Goal: Task Accomplishment & Management: Use online tool/utility

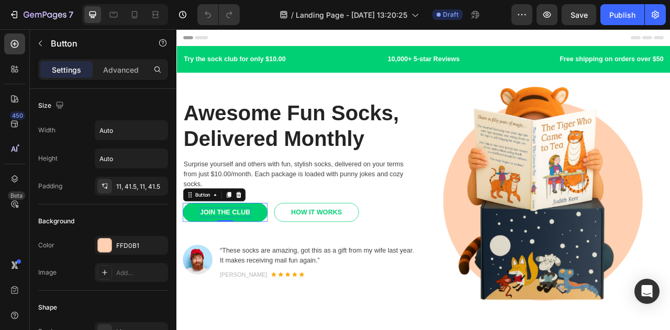
click at [232, 258] on div "JOIN THE CLUB" at bounding box center [238, 262] width 64 height 13
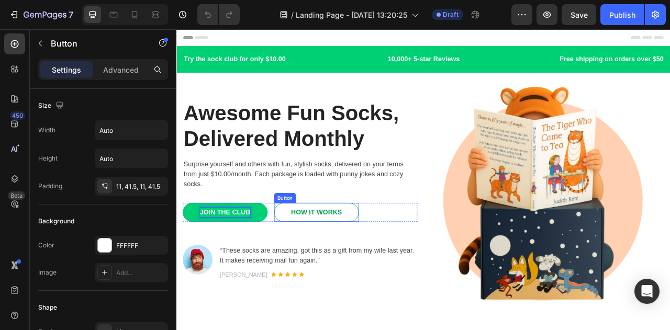
click at [337, 271] on link "HOW IT WORKS" at bounding box center [354, 262] width 108 height 24
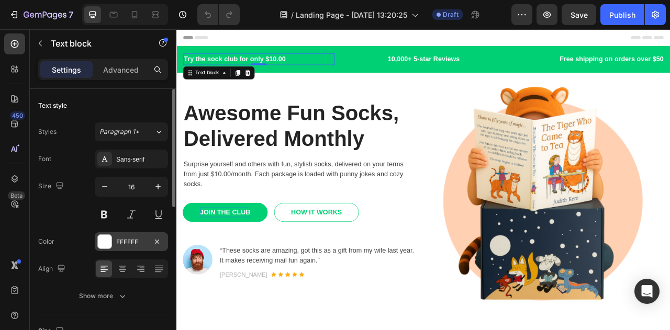
click at [106, 244] on div at bounding box center [105, 242] width 14 height 14
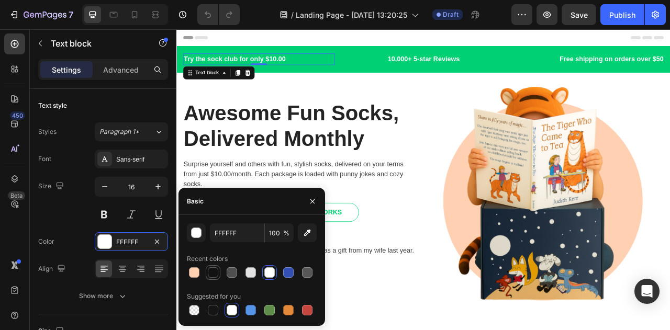
click at [214, 275] on div at bounding box center [213, 272] width 10 height 10
type input "121212"
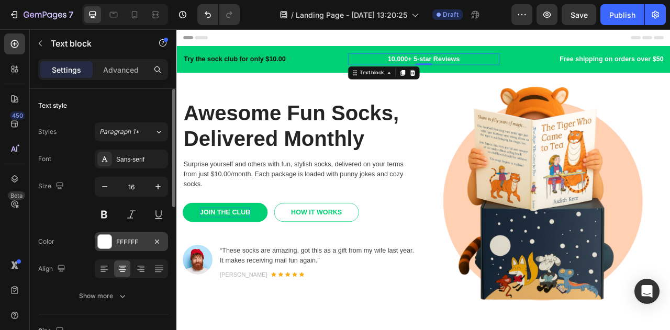
click at [111, 247] on div at bounding box center [105, 242] width 14 height 14
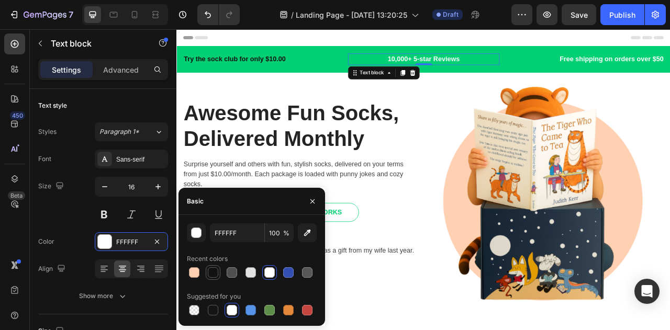
click at [210, 278] on div at bounding box center [213, 272] width 13 height 13
type input "121212"
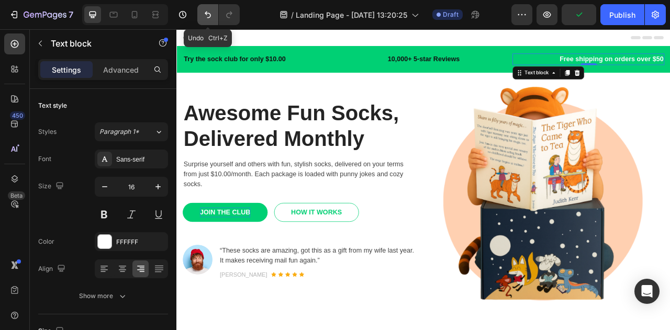
click at [209, 20] on button "Undo/Redo" at bounding box center [207, 14] width 21 height 21
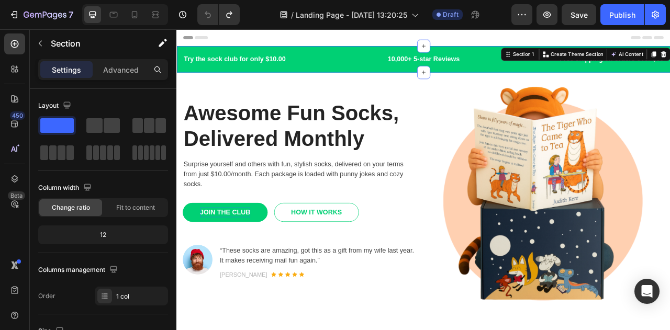
click at [378, 53] on div "Try the sock club for only $10.00 Text block 10,000+ 5-star Reviews Text block …" at bounding box center [490, 67] width 628 height 33
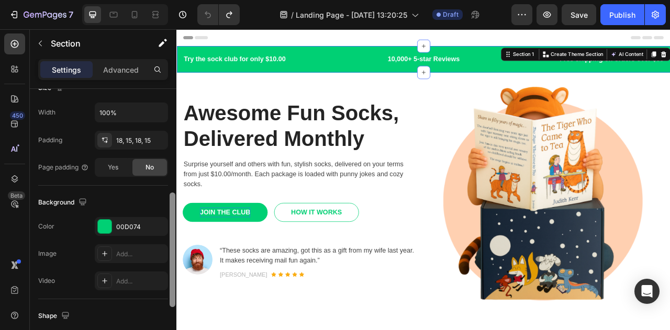
scroll to position [249, 0]
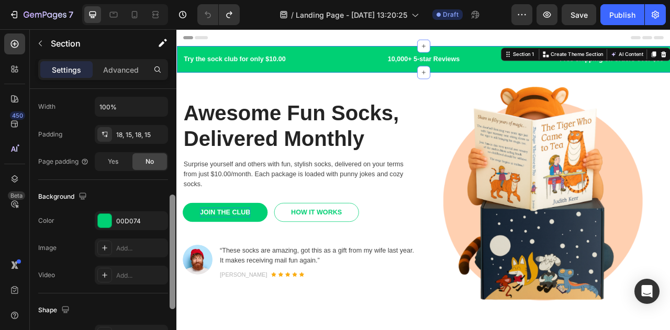
drag, startPoint x: 171, startPoint y: 194, endPoint x: 159, endPoint y: 300, distance: 106.9
click at [159, 300] on div "Layout Column width Change ratio Fit to content 12 Columns management Order 1 c…" at bounding box center [103, 224] width 146 height 271
click at [108, 221] on div at bounding box center [105, 221] width 14 height 14
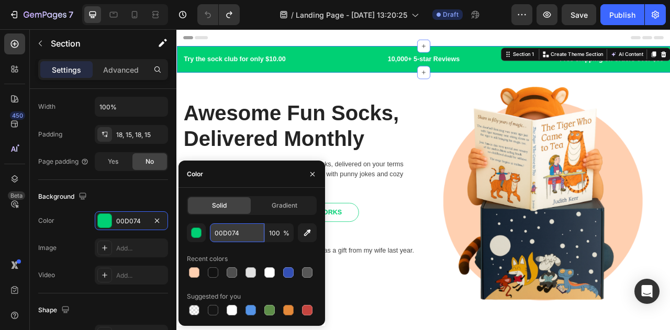
click at [243, 235] on input "00D074" at bounding box center [237, 232] width 54 height 19
paste input "#255678"
type input "#255678"
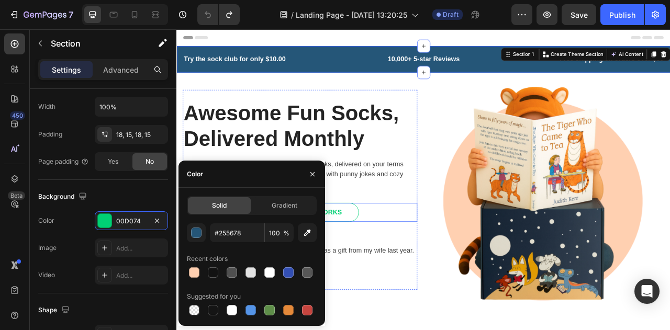
click at [468, 272] on div "JOIN THE CLUB Button HOW IT WORKS Button Row" at bounding box center [333, 262] width 298 height 24
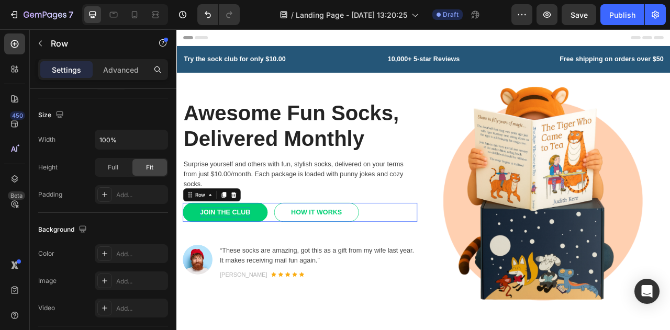
scroll to position [0, 0]
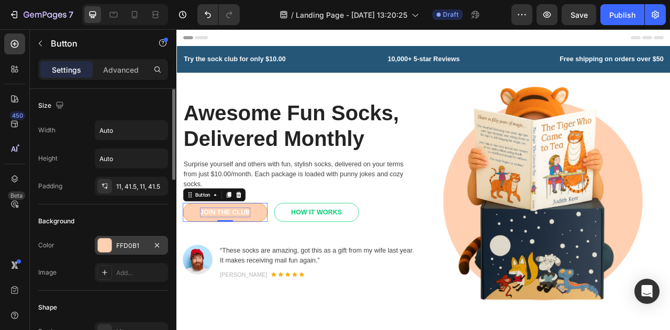
click at [103, 247] on div at bounding box center [105, 246] width 14 height 14
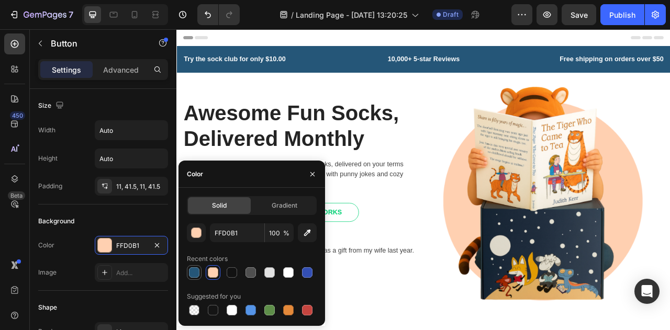
click at [194, 272] on div at bounding box center [194, 272] width 10 height 10
type input "255678"
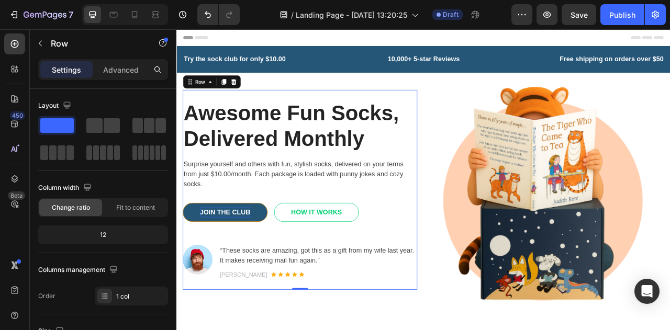
click at [399, 282] on div "Awesome Fun Socks, Delivered Monthly Heading Surprise yourself and others with …" at bounding box center [333, 233] width 298 height 229
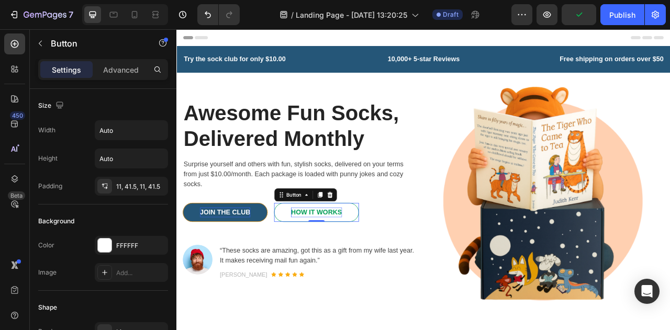
click at [342, 256] on div "HOW IT WORKS" at bounding box center [354, 262] width 65 height 13
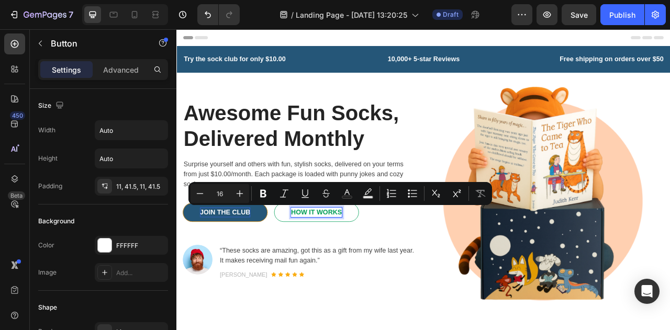
click at [342, 257] on p "HOW IT WORKS" at bounding box center [354, 262] width 65 height 13
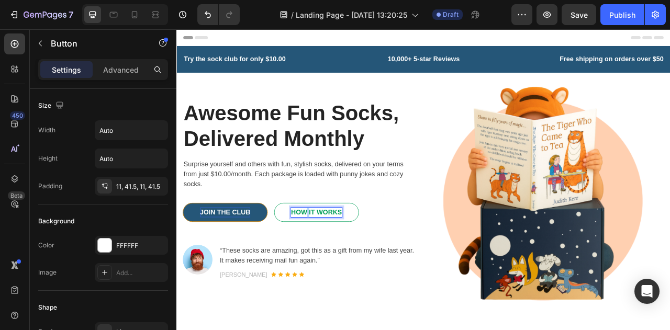
click at [342, 257] on p "HOW IT WORKS" at bounding box center [354, 262] width 65 height 13
click at [364, 269] on link "HOW IT WORKS" at bounding box center [354, 262] width 108 height 24
click at [373, 264] on p "HOW IT WORKS" at bounding box center [354, 262] width 65 height 13
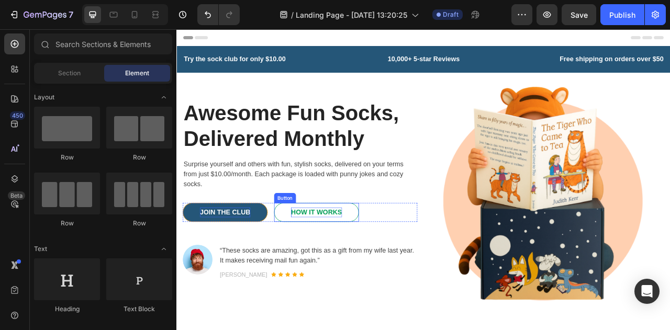
click at [374, 250] on link "HOW IT WORKS" at bounding box center [354, 262] width 108 height 24
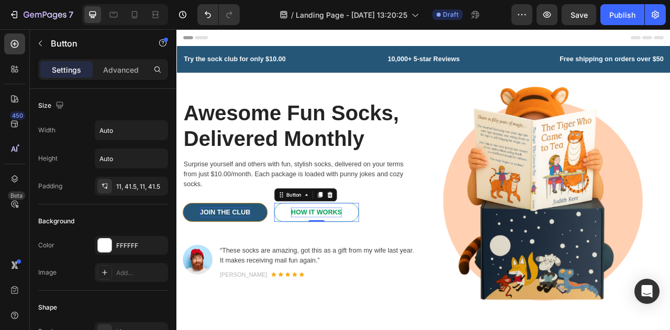
click at [374, 250] on link "HOW IT WORKS" at bounding box center [354, 262] width 108 height 24
click at [346, 259] on p "HOW IT WORKS" at bounding box center [354, 262] width 65 height 13
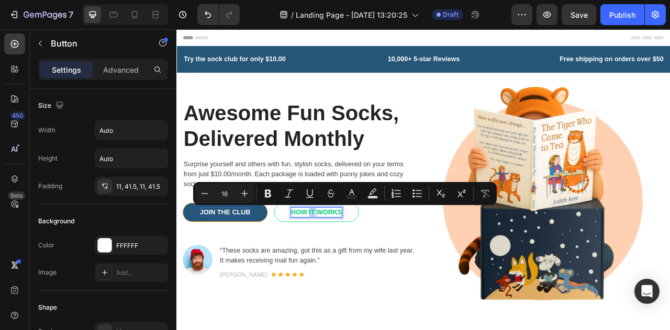
click at [346, 259] on p "HOW IT WORKS" at bounding box center [354, 262] width 65 height 13
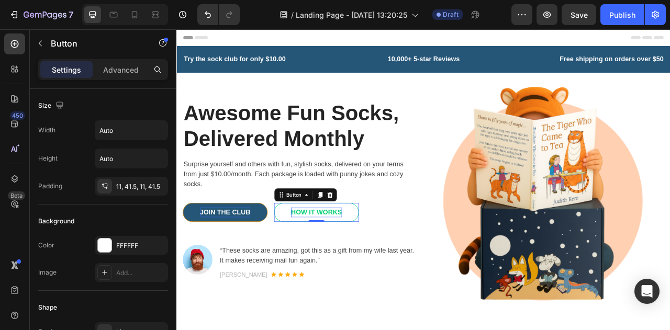
click at [328, 256] on p "HOW IT WORKS" at bounding box center [354, 262] width 65 height 13
click at [374, 258] on p "HOW IT WORKS" at bounding box center [354, 262] width 65 height 13
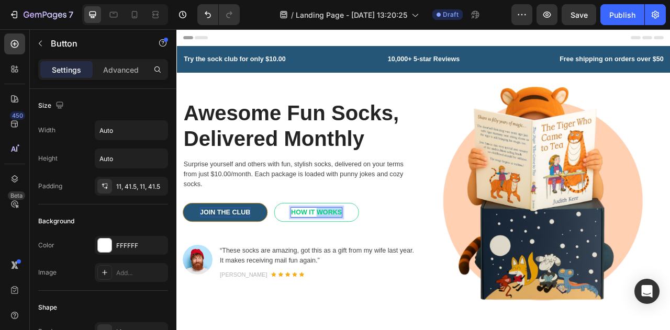
click at [374, 258] on p "HOW IT WORKS" at bounding box center [354, 262] width 65 height 13
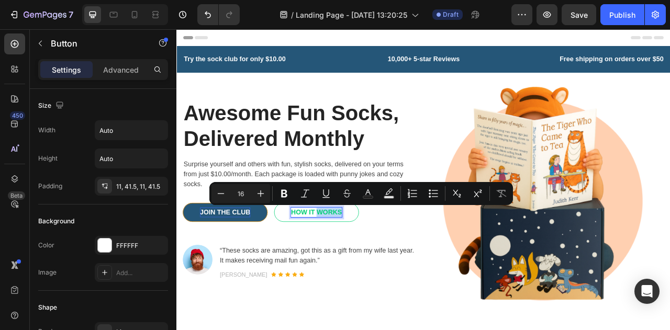
click at [374, 258] on p "HOW IT WORKS" at bounding box center [354, 262] width 65 height 13
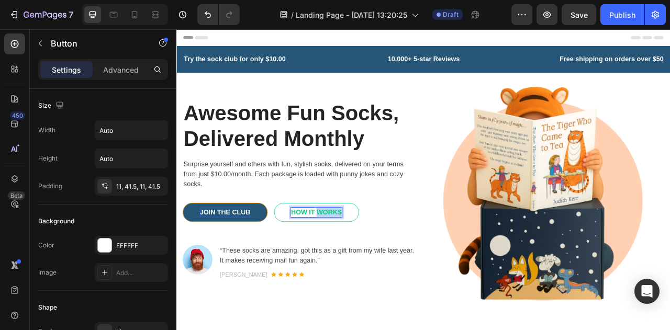
click at [374, 258] on p "HOW IT WORKS" at bounding box center [354, 262] width 65 height 13
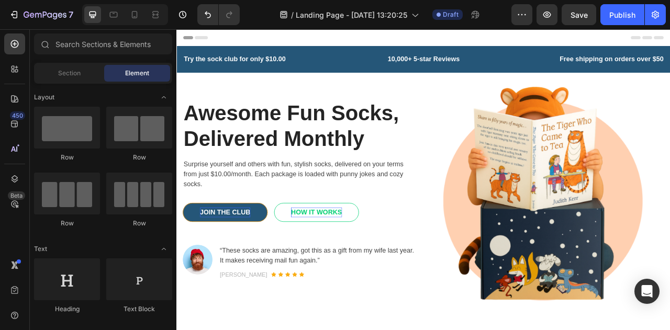
drag, startPoint x: 800, startPoint y: 52, endPoint x: 845, endPoint y: 48, distance: 45.8
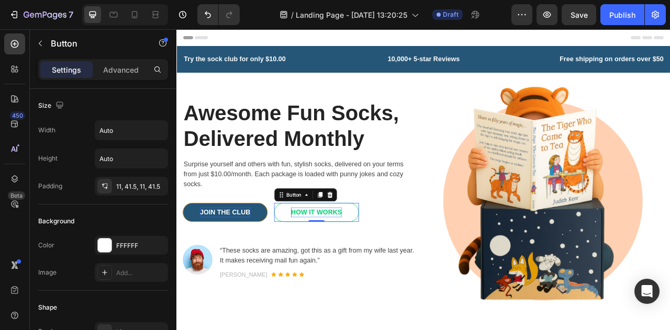
click at [344, 256] on p "HOW IT WORKS" at bounding box center [354, 262] width 65 height 13
click at [362, 262] on p "HOW IT WORKS" at bounding box center [354, 262] width 65 height 13
click at [305, 255] on link "HOW IT WORKS" at bounding box center [354, 262] width 108 height 24
click at [326, 258] on p "HOW IT WORKS" at bounding box center [354, 262] width 65 height 13
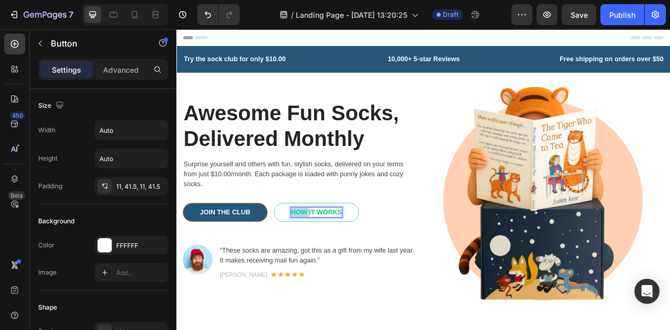
click at [326, 258] on p "HOW IT WORKS" at bounding box center [354, 262] width 65 height 13
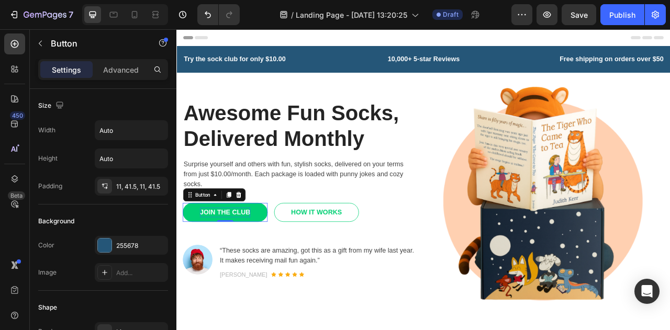
click at [272, 265] on link "JOIN THE CLUB" at bounding box center [238, 262] width 108 height 24
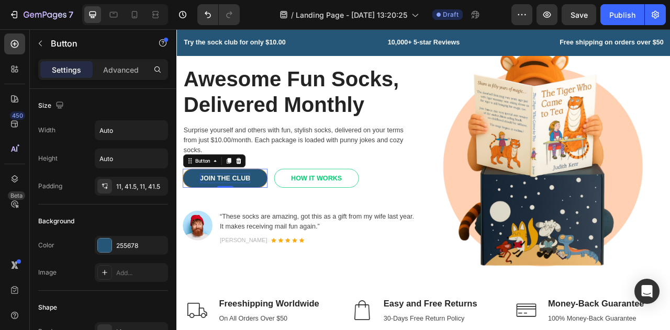
scroll to position [42, 0]
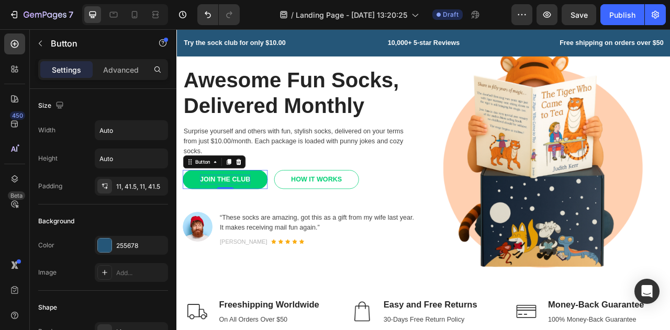
click at [216, 225] on link "JOIN THE CLUB" at bounding box center [238, 220] width 108 height 24
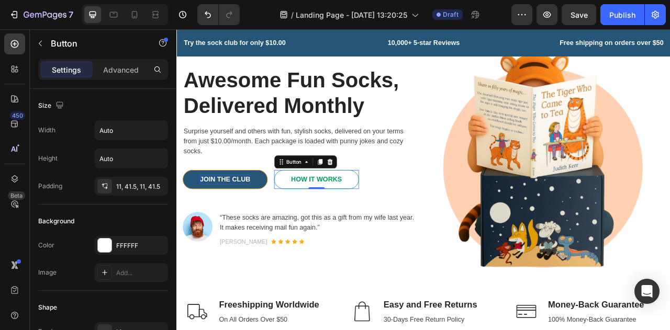
click at [324, 210] on link "HOW IT WORKS" at bounding box center [354, 220] width 108 height 24
click at [352, 218] on p "HOW IT WORKS" at bounding box center [354, 220] width 65 height 13
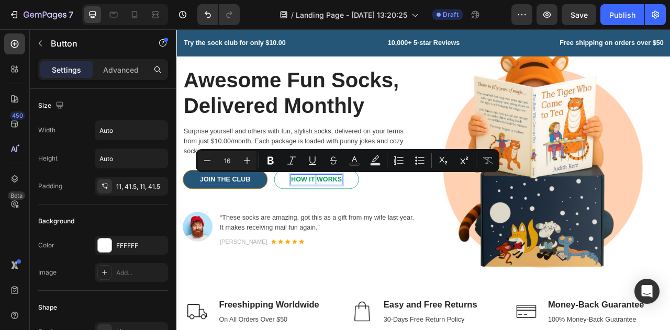
click at [352, 218] on p "HOW IT WORKS" at bounding box center [354, 220] width 65 height 13
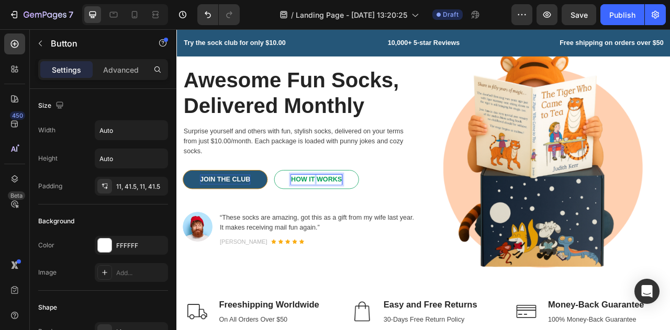
click at [352, 218] on p "HOW IT WORKS" at bounding box center [354, 220] width 65 height 13
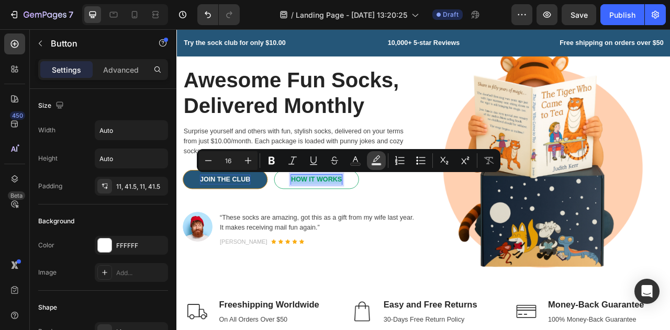
click at [380, 165] on rect "Editor contextual toolbar" at bounding box center [376, 164] width 10 height 3
type input "000000"
type input "77"
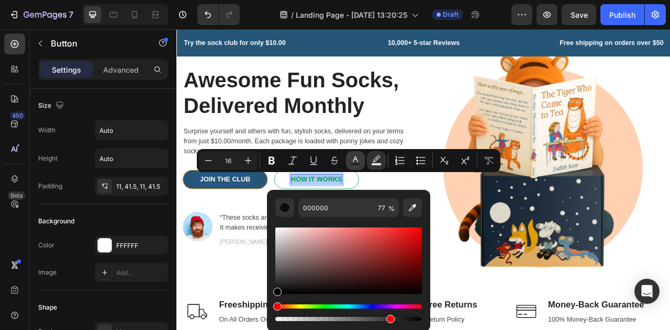
click at [354, 165] on rect "Editor contextual toolbar" at bounding box center [355, 164] width 10 height 3
type input "00D074"
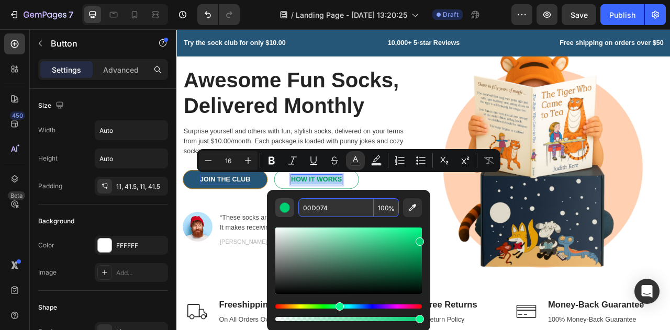
paste input "#255678"
type input "255678"
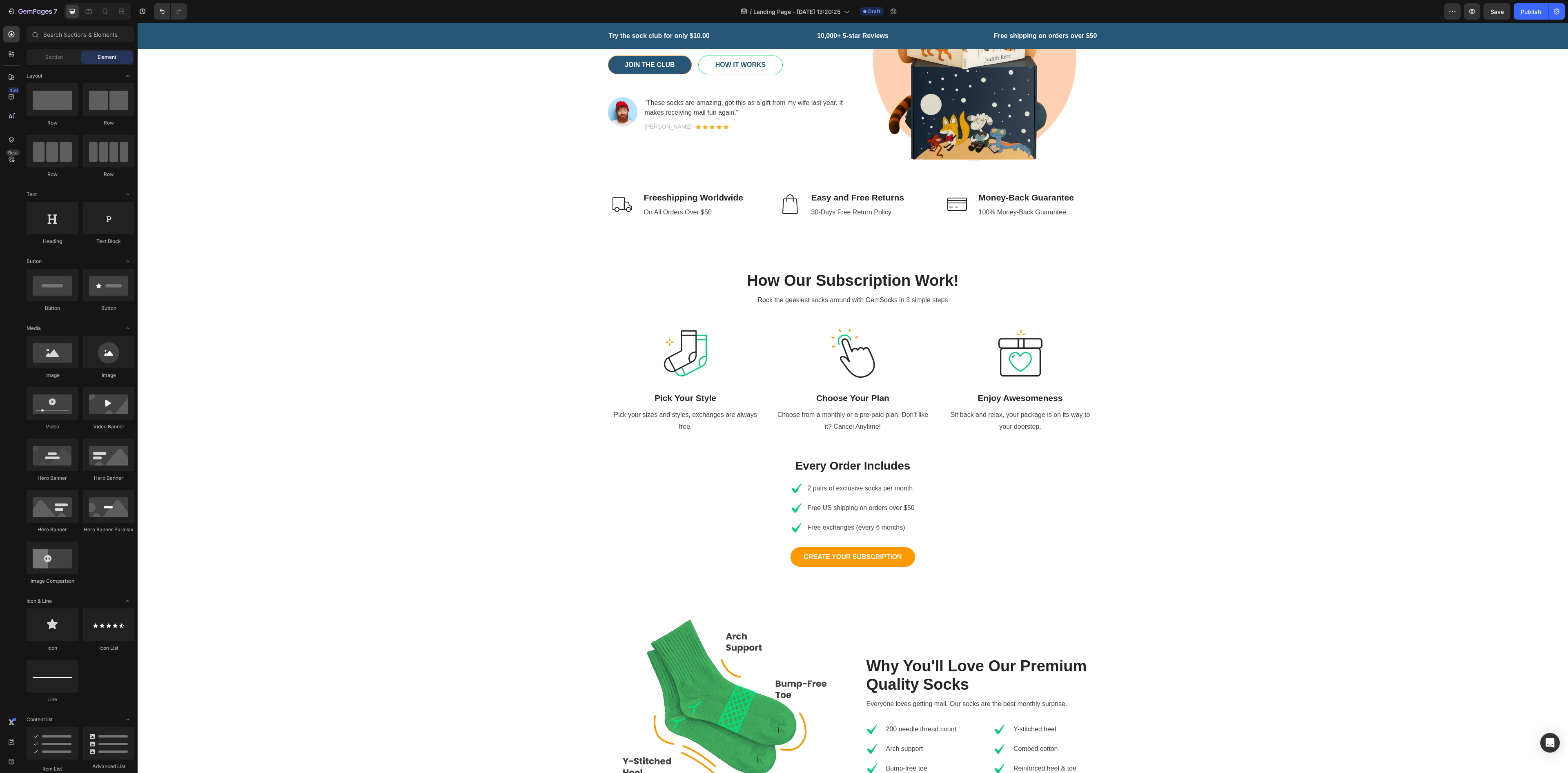
scroll to position [137, 0]
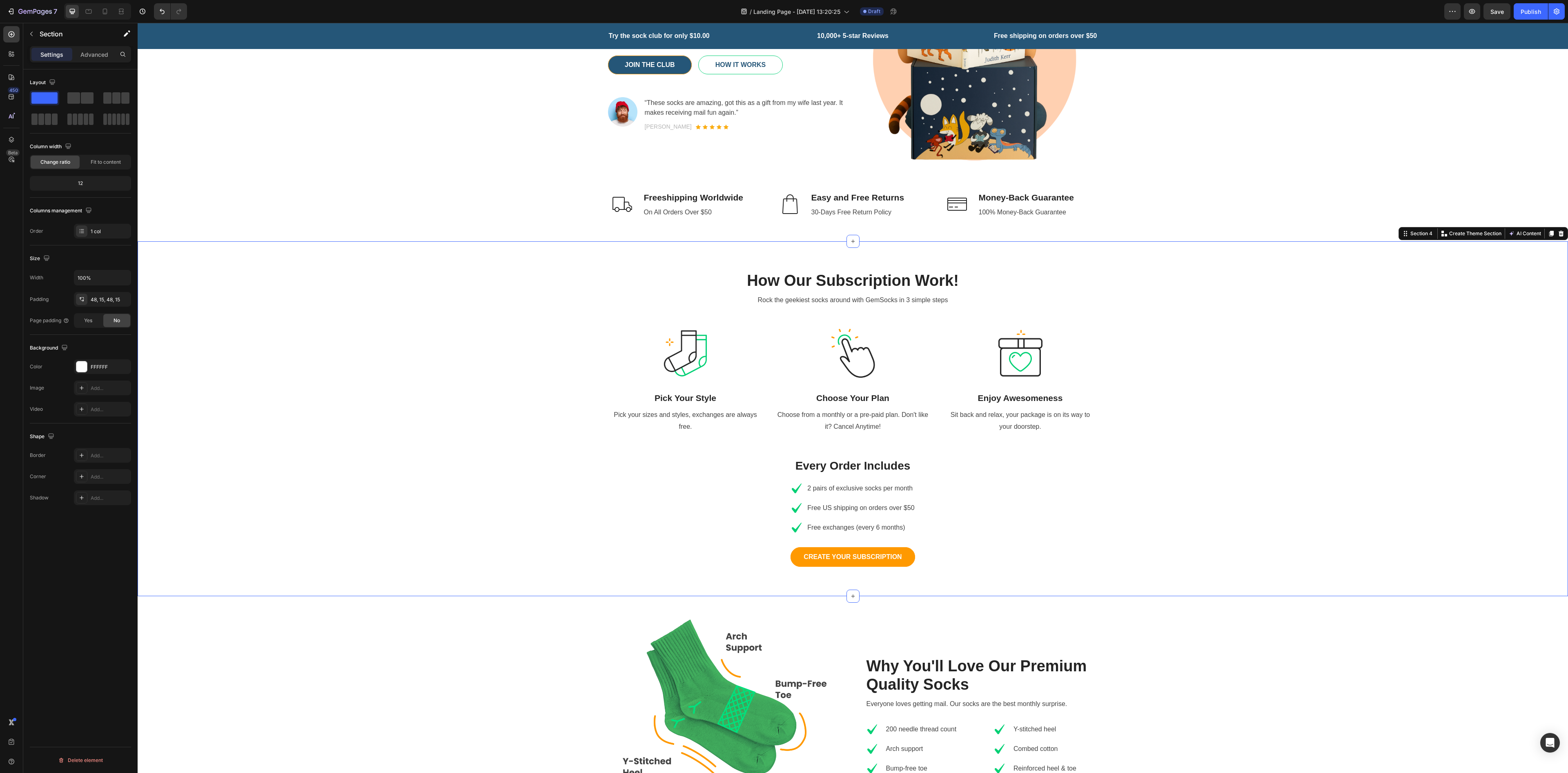
drag, startPoint x: 639, startPoint y: 23, endPoint x: 1143, endPoint y: 490, distance: 687.1
click at [522, 258] on div "How Our Subscription Work! Heading Rock the geekiest socks around with GemSocks…" at bounding box center [852, 419] width 1418 height 315
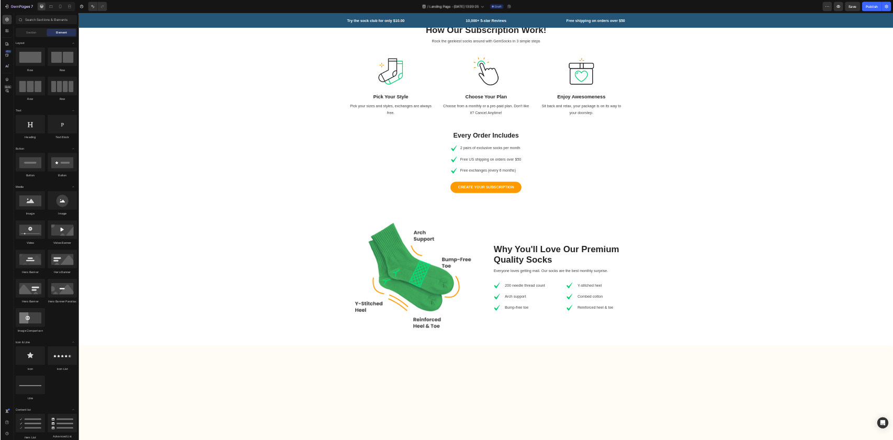
scroll to position [0, 0]
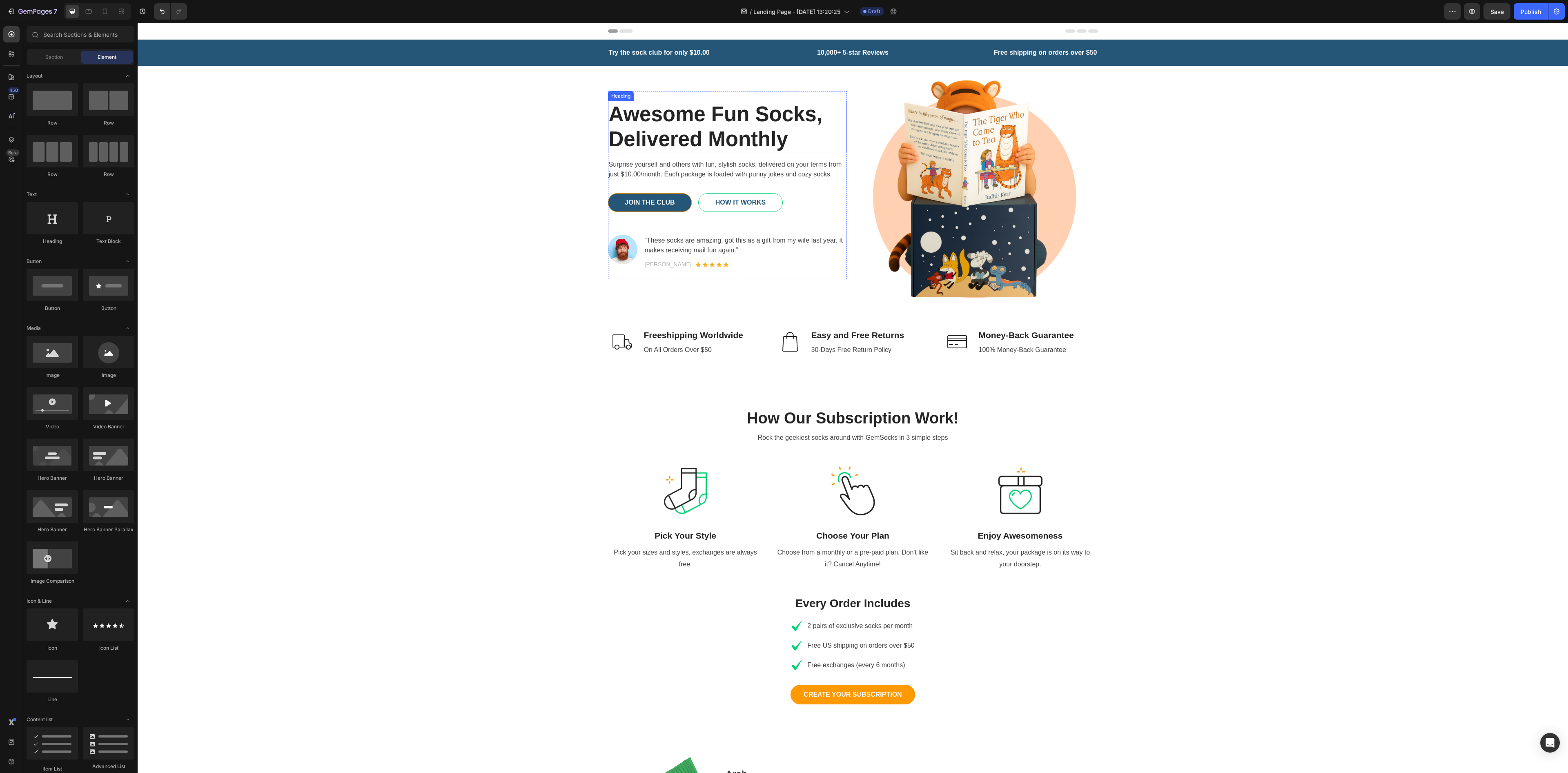
click at [522, 127] on p "Awesome Fun Socks, Delivered Monthly" at bounding box center [727, 126] width 237 height 50
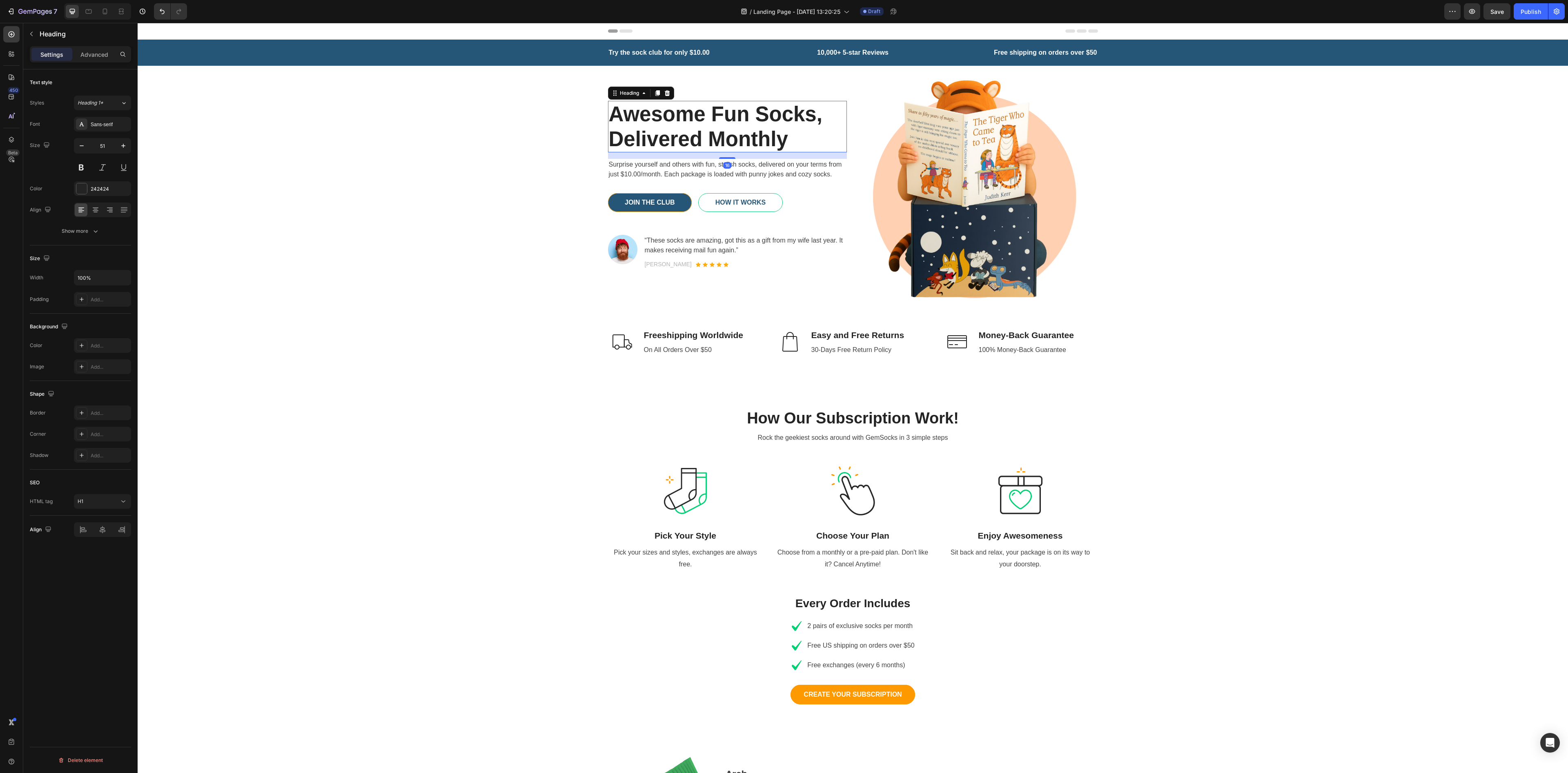
click at [522, 127] on p "Awesome Fun Socks, Delivered Monthly" at bounding box center [727, 126] width 237 height 50
click at [522, 160] on p "Surprise yourself and others with fun, stylish socks, delivered on your terms f…" at bounding box center [727, 169] width 237 height 20
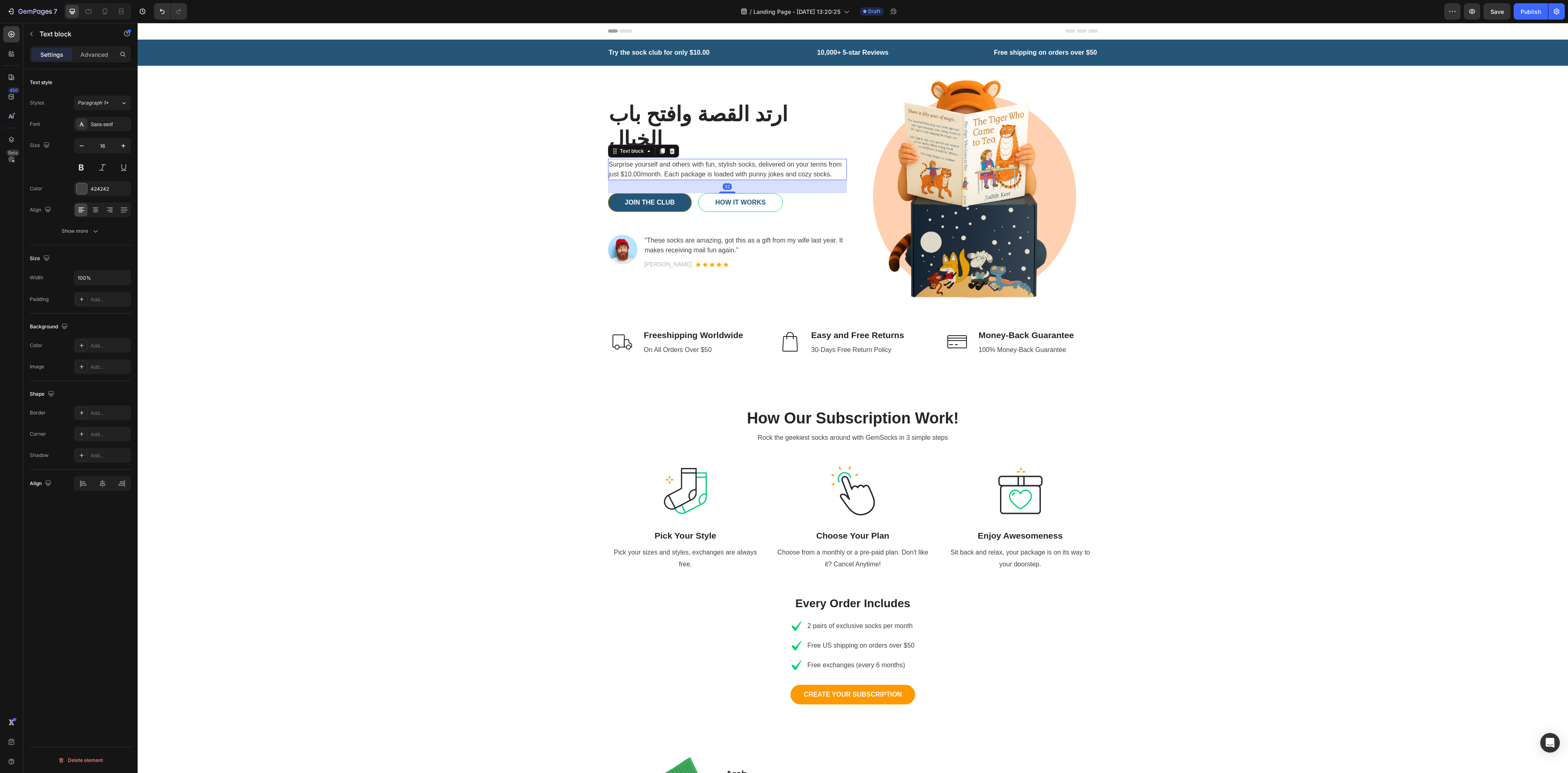
click at [522, 160] on p "Surprise yourself and others with fun, stylish socks, delivered on your terms f…" at bounding box center [727, 169] width 237 height 20
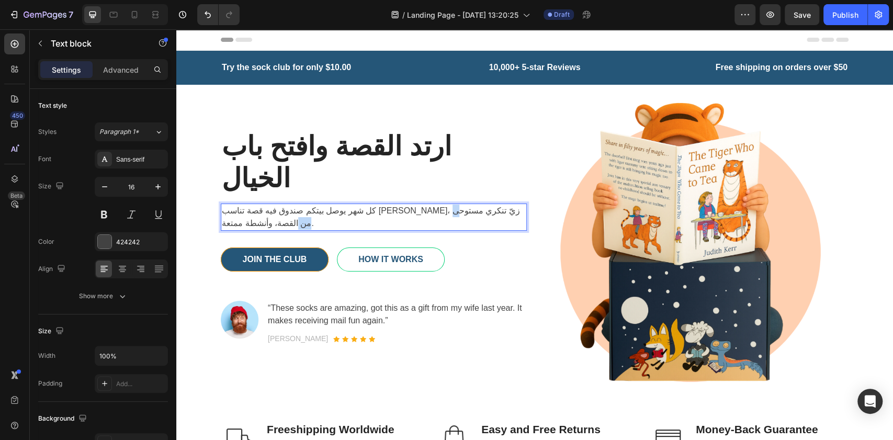
click at [274, 205] on p "كل شهر يوصل بيتكم صندوق فيه قصة تناسب [PERSON_NAME]، زيّ تنكري مستوحى من القصة،…" at bounding box center [374, 217] width 304 height 25
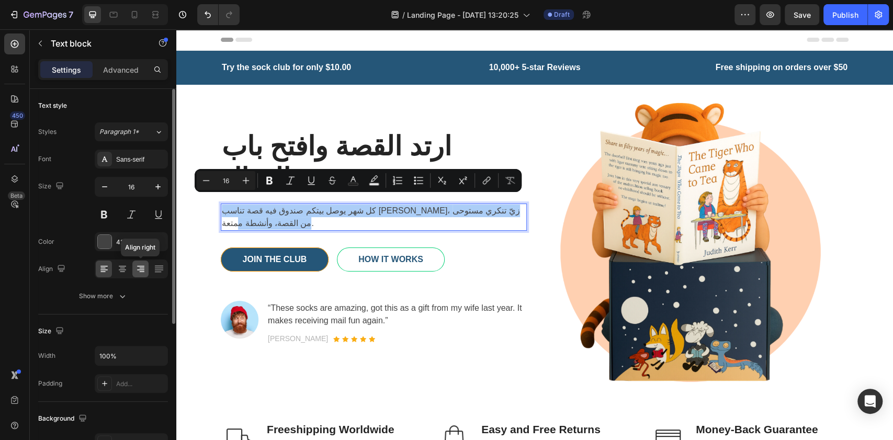
click at [138, 275] on div at bounding box center [140, 269] width 16 height 17
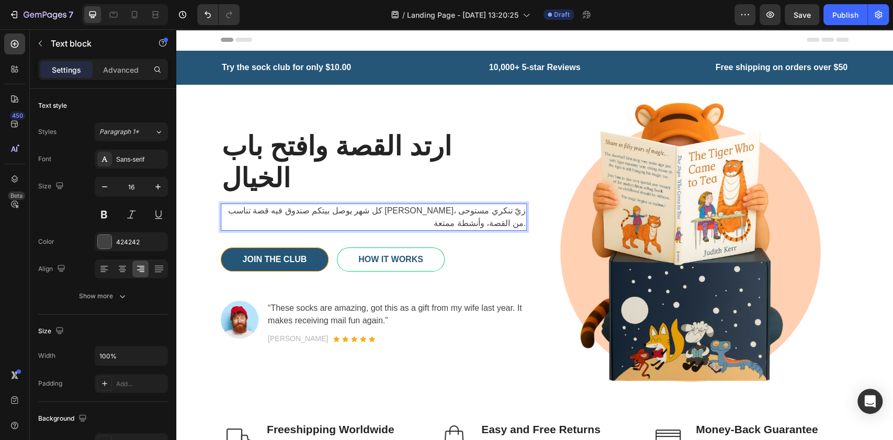
click at [241, 205] on p "كل شهر يوصل بيتكم صندوق فيه قصة تناسب [PERSON_NAME]، زيّ تنكري مستوحى من القصة،…" at bounding box center [374, 217] width 304 height 25
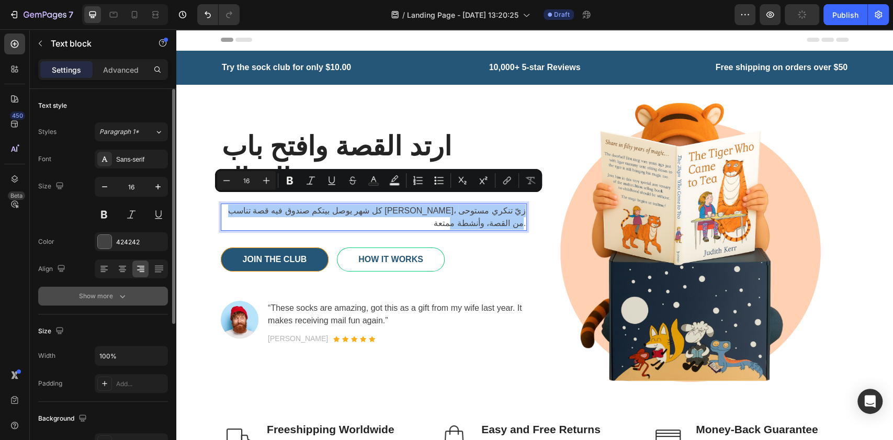
click at [126, 295] on icon "button" at bounding box center [122, 296] width 10 height 10
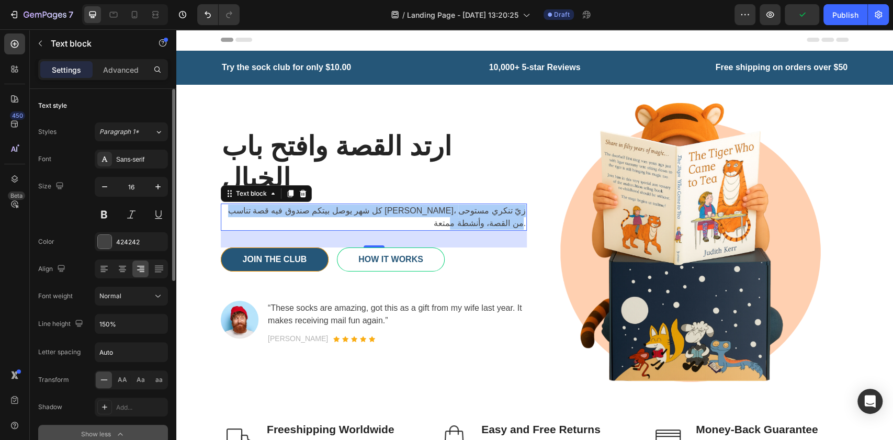
click at [126, 295] on div "Normal" at bounding box center [125, 295] width 53 height 9
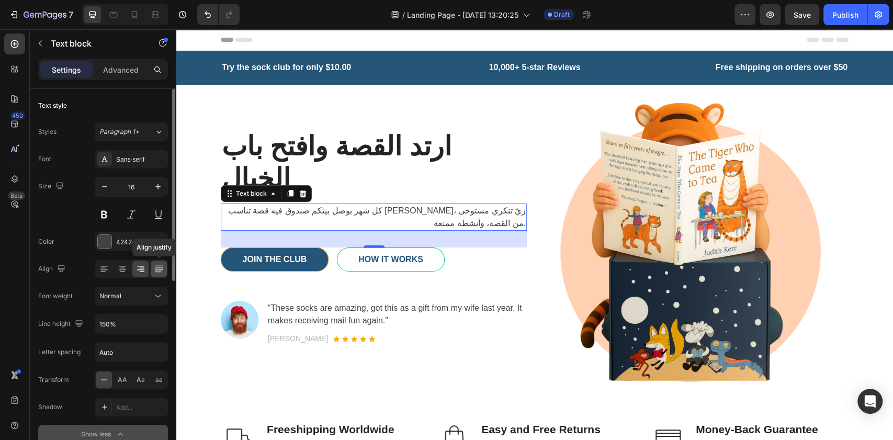
click at [162, 264] on icon at bounding box center [159, 269] width 10 height 10
click at [143, 268] on icon at bounding box center [141, 268] width 5 height 1
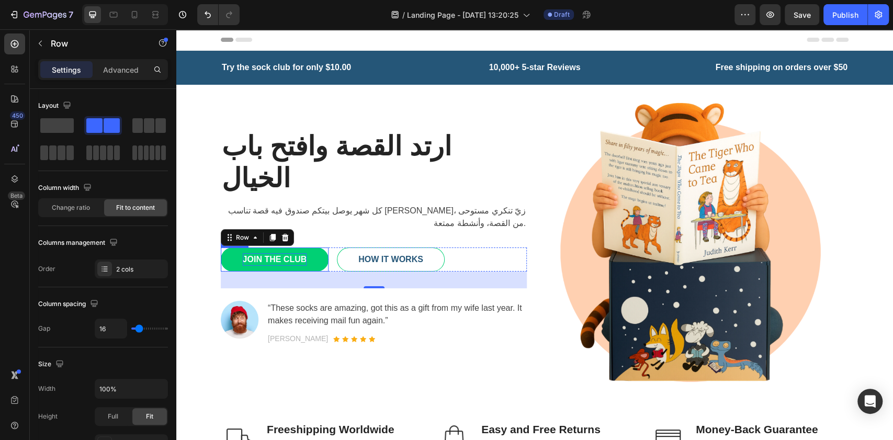
click at [284, 253] on div "JOIN THE CLUB" at bounding box center [275, 259] width 64 height 13
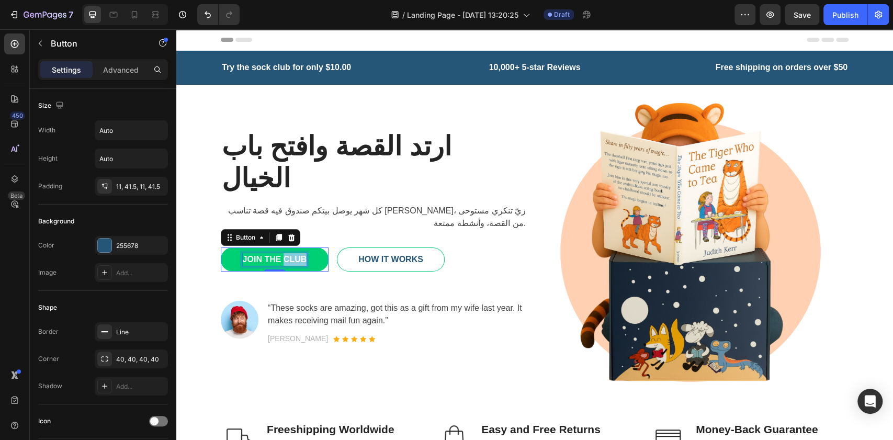
click at [284, 253] on div "JOIN THE CLUB" at bounding box center [275, 259] width 64 height 13
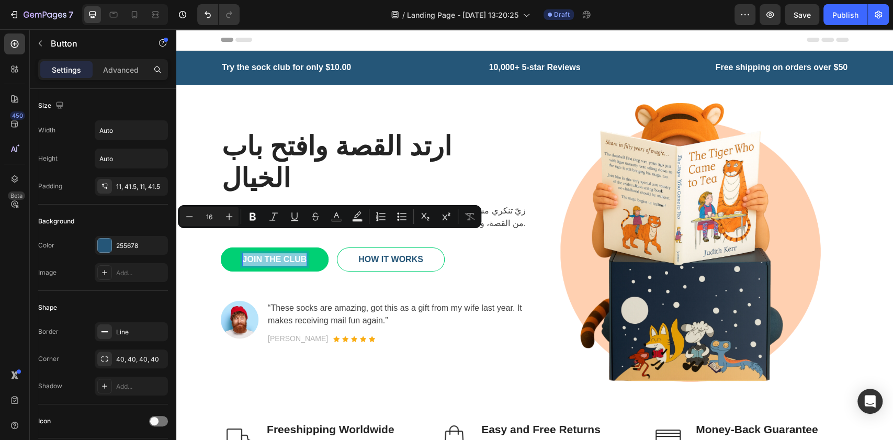
click at [255, 253] on p "JOIN THE CLUB" at bounding box center [275, 259] width 64 height 13
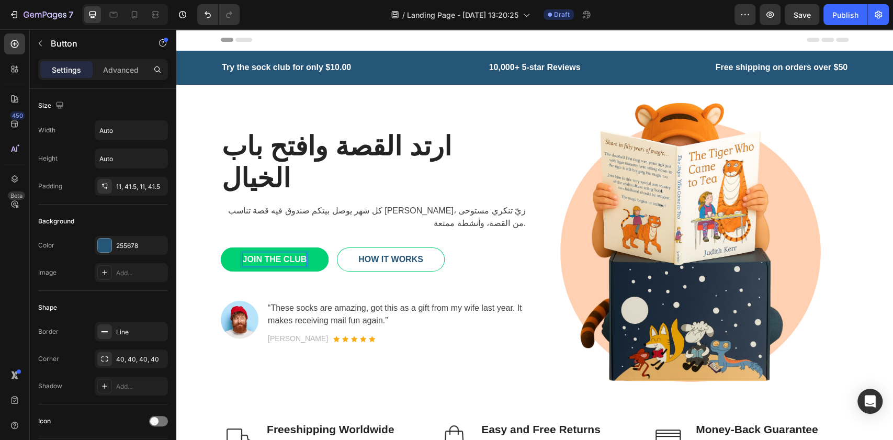
click at [255, 253] on p "JOIN THE CLUB" at bounding box center [275, 259] width 64 height 13
click at [349, 253] on p "HOW IT WORKS" at bounding box center [365, 259] width 65 height 13
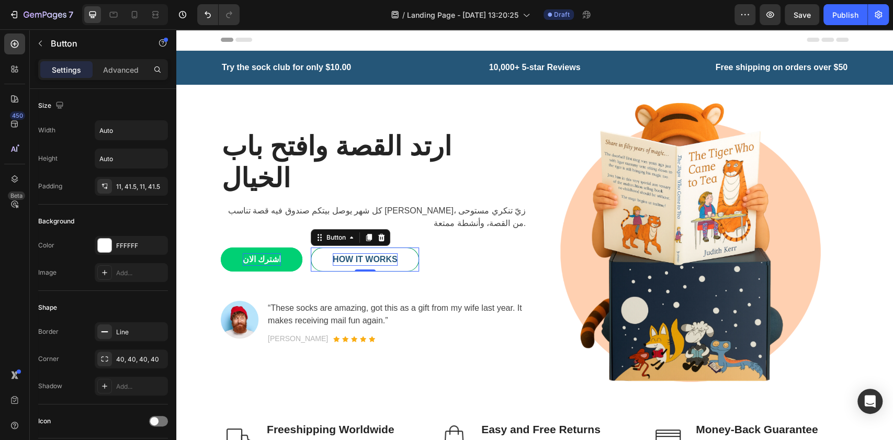
click at [349, 253] on p "HOW IT WORKS" at bounding box center [365, 259] width 65 height 13
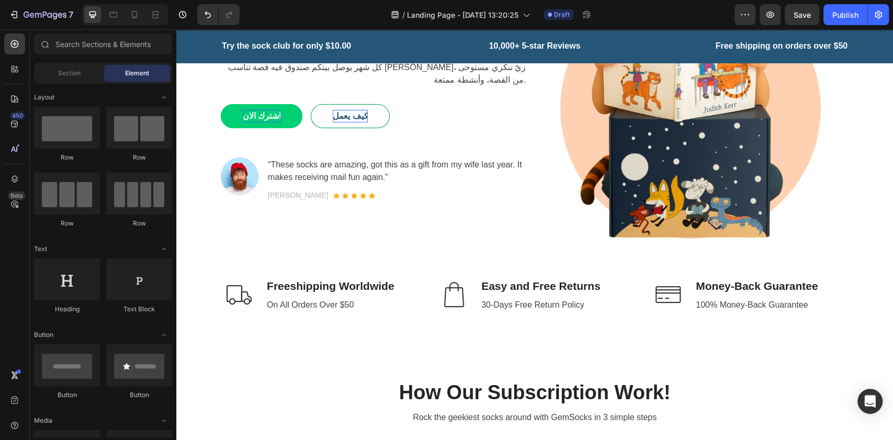
scroll to position [146, 0]
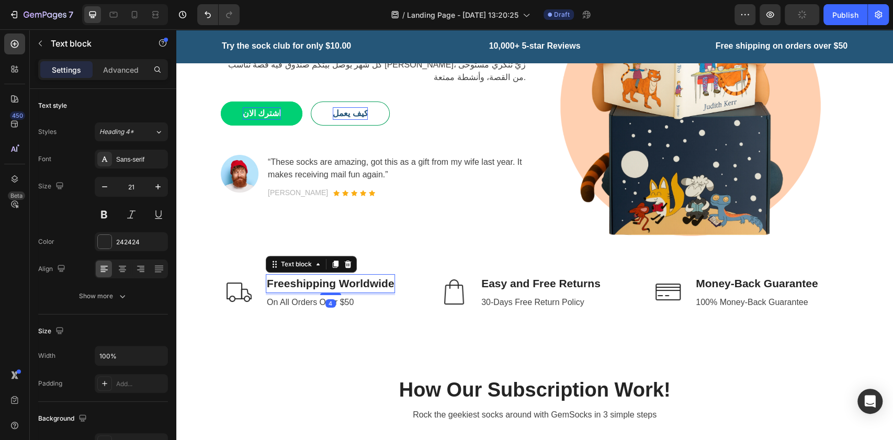
click at [304, 291] on p "Freeshipping Worldwide" at bounding box center [330, 283] width 127 height 17
click at [347, 280] on p "Freeshipping Worldwide" at bounding box center [330, 283] width 127 height 17
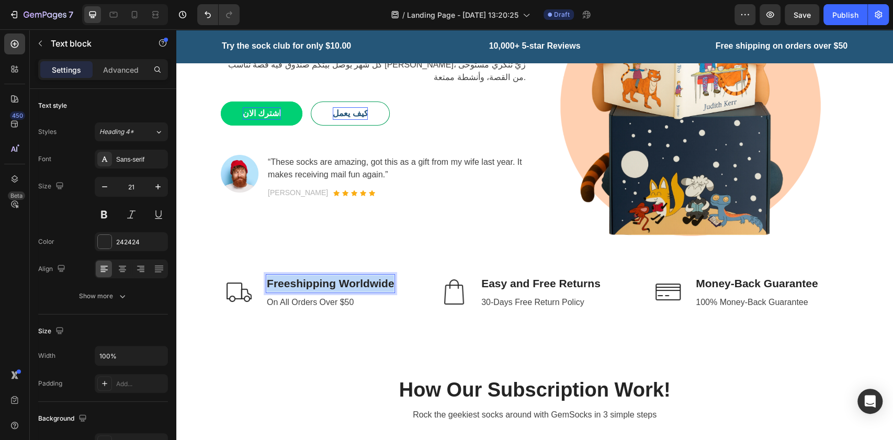
click at [347, 280] on p "Freeshipping Worldwide" at bounding box center [330, 283] width 127 height 17
click at [332, 299] on p "On All Orders Over $50" at bounding box center [310, 302] width 87 height 13
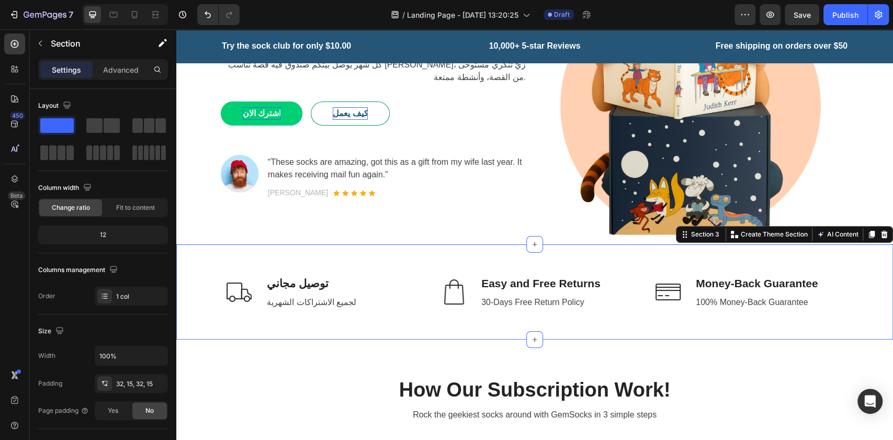
click at [526, 328] on div "Image توصيل مجاني Text block لجميع الاشتراكات الشهرية Text block Row Image Easy…" at bounding box center [534, 291] width 717 height 95
click at [669, 279] on p "Money-Back Guarantee" at bounding box center [757, 283] width 122 height 17
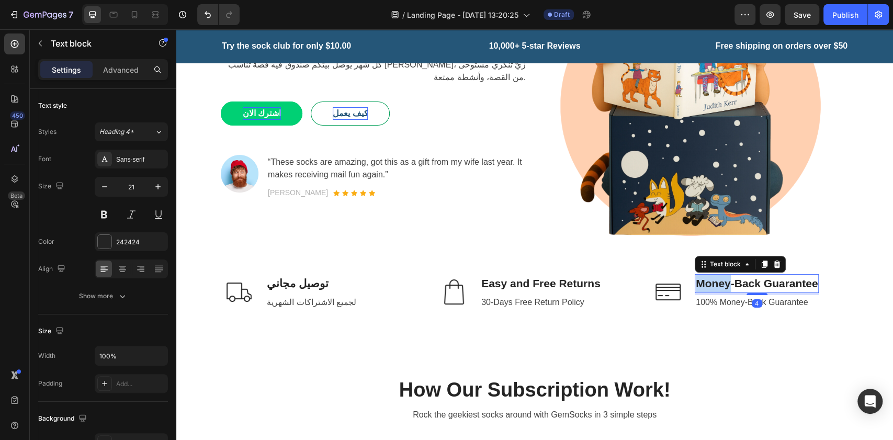
click at [669, 279] on p "Money-Back Guarantee" at bounding box center [757, 283] width 122 height 17
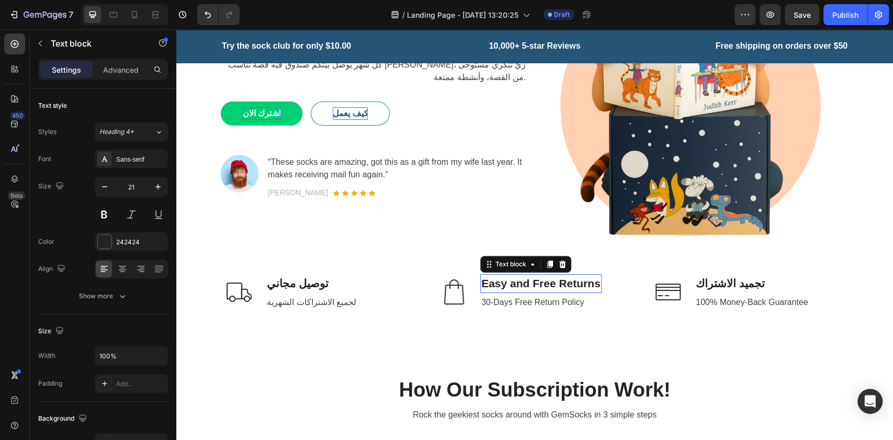
click at [527, 284] on p "Easy and Free Returns" at bounding box center [540, 283] width 119 height 17
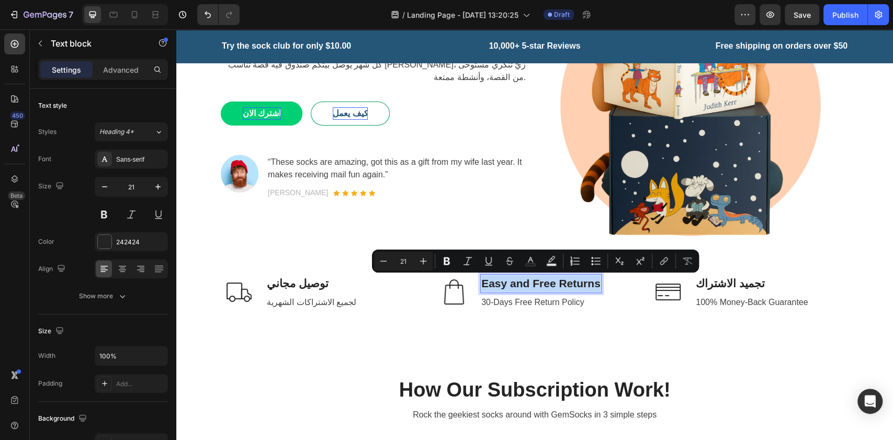
click at [590, 290] on p "Easy and Free Returns" at bounding box center [540, 283] width 119 height 17
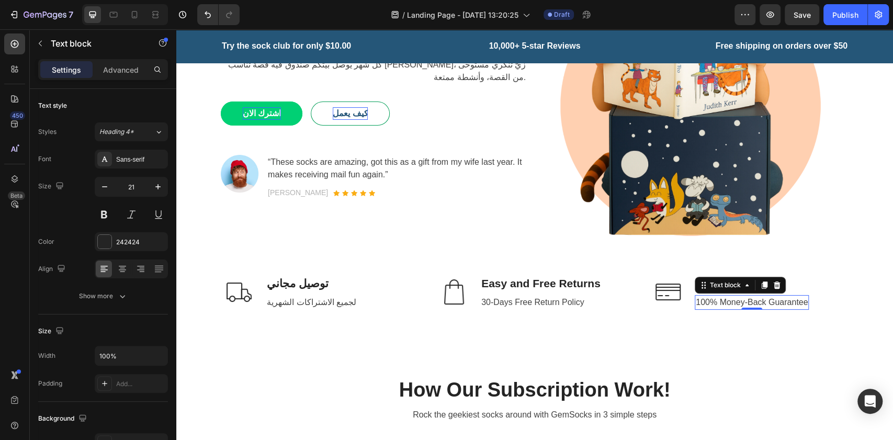
click at [669, 300] on p "100% Money-Back Guarantee" at bounding box center [752, 302] width 112 height 13
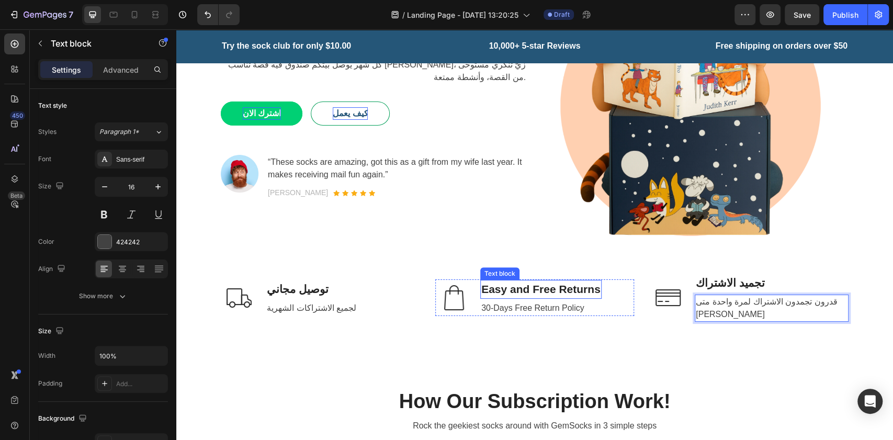
click at [541, 286] on p "Easy and Free Returns" at bounding box center [540, 289] width 119 height 17
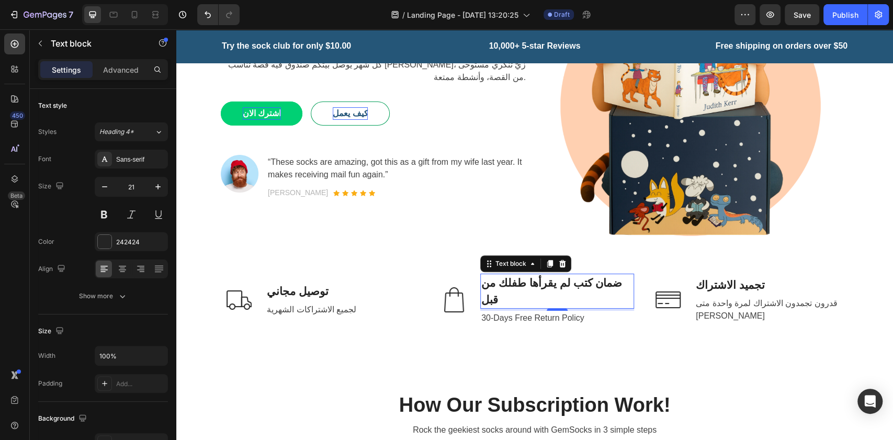
click at [552, 315] on div "4" at bounding box center [557, 319] width 10 height 8
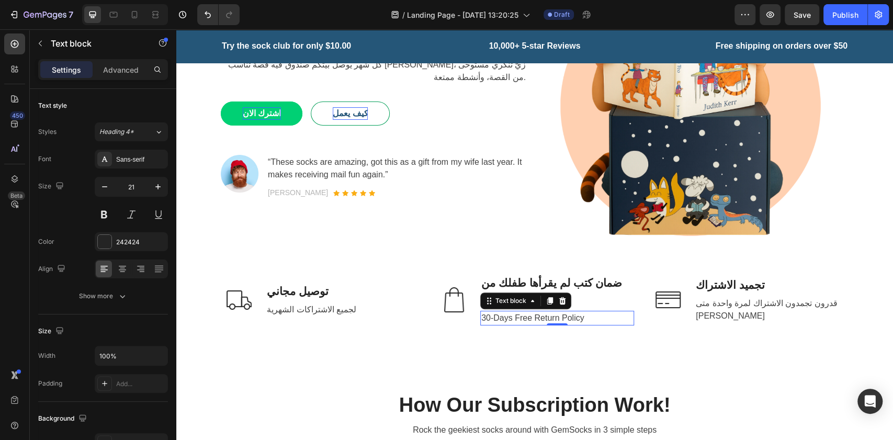
click at [522, 312] on p "30-Days Free Return Policy" at bounding box center [557, 318] width 152 height 13
click at [519, 312] on p "شهريا تصلكم صورة الغلاف والتبديل" at bounding box center [557, 318] width 152 height 13
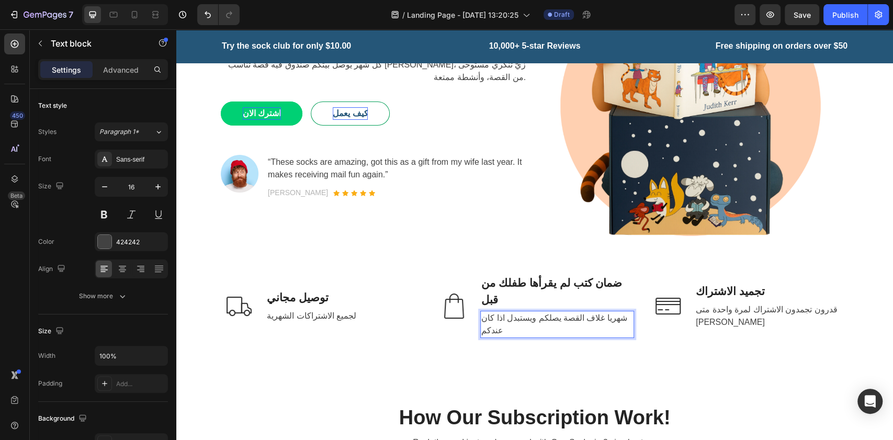
click at [538, 312] on p "شهريا غلاف القصة يصلكم ويستبدل اذا كان عندكم" at bounding box center [557, 324] width 152 height 25
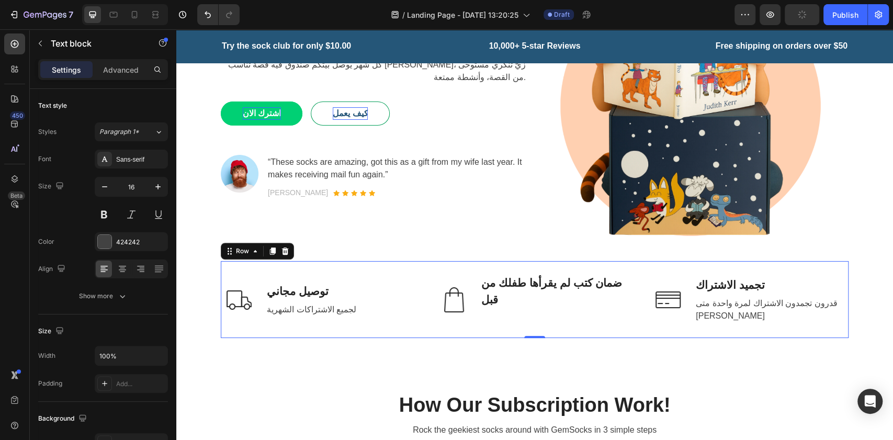
click at [580, 316] on div "Image توصيل مجاني Text block لجميع الاشتراكات الشهرية Text block Row Image ضمان…" at bounding box center [535, 299] width 628 height 77
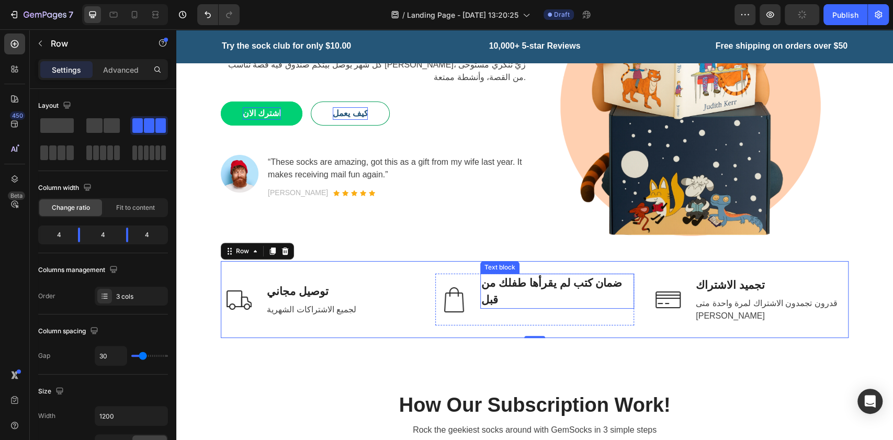
click at [526, 290] on p "ضمان كتب لم يقرأها طفلك من قبل" at bounding box center [557, 291] width 152 height 33
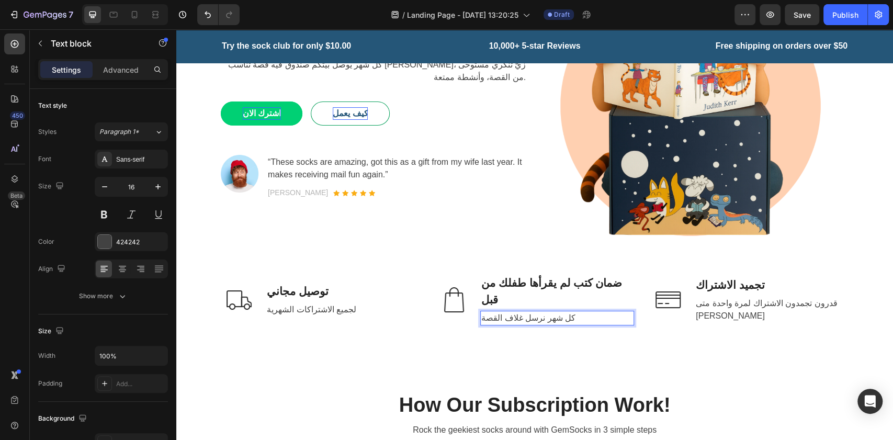
click at [489, 312] on p "كل شهر نرسل غلاف القصة" at bounding box center [557, 318] width 152 height 13
click at [481, 312] on p "كل شهر نرسل غلاف القصة" at bounding box center [557, 318] width 152 height 13
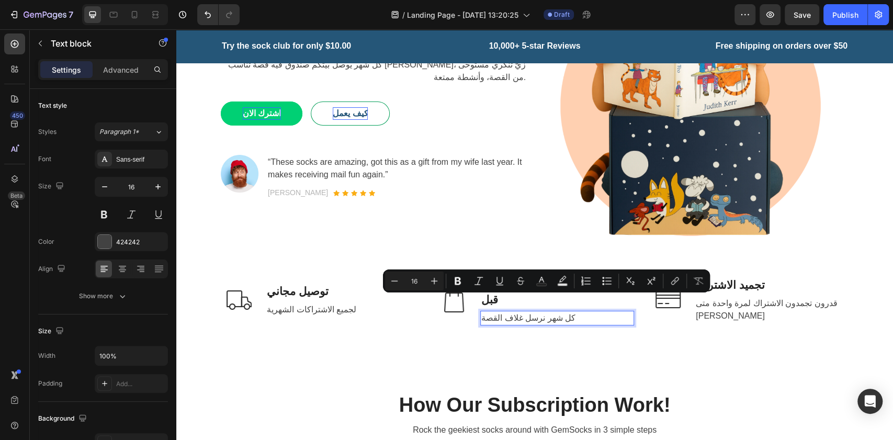
click at [481, 312] on p "كل شهر نرسل غلاف القصة" at bounding box center [557, 318] width 152 height 13
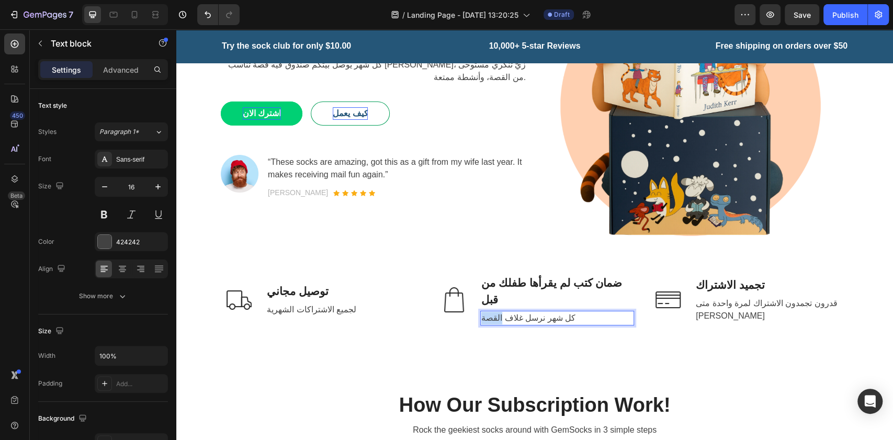
click at [481, 312] on p "كل شهر نرسل غلاف القصة" at bounding box center [557, 318] width 152 height 13
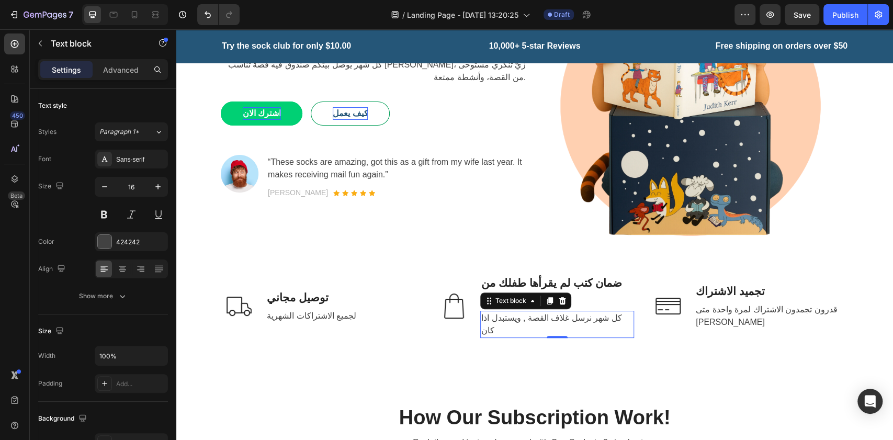
click at [485, 312] on p "كل شهر نرسل غلاف القصة , ويستبدل اذا كان" at bounding box center [557, 324] width 152 height 25
click at [483, 312] on p "كل شهر نرسل غلاف القصة , ويستبدل اذا كان" at bounding box center [557, 324] width 152 height 25
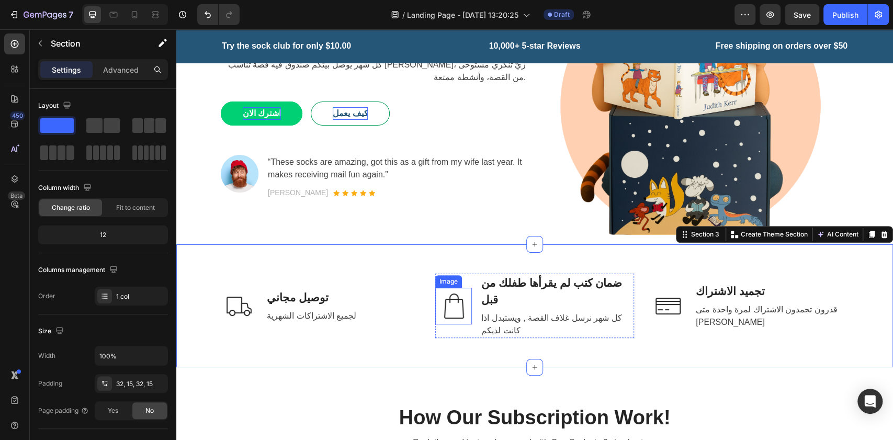
click at [446, 296] on img at bounding box center [453, 306] width 37 height 37
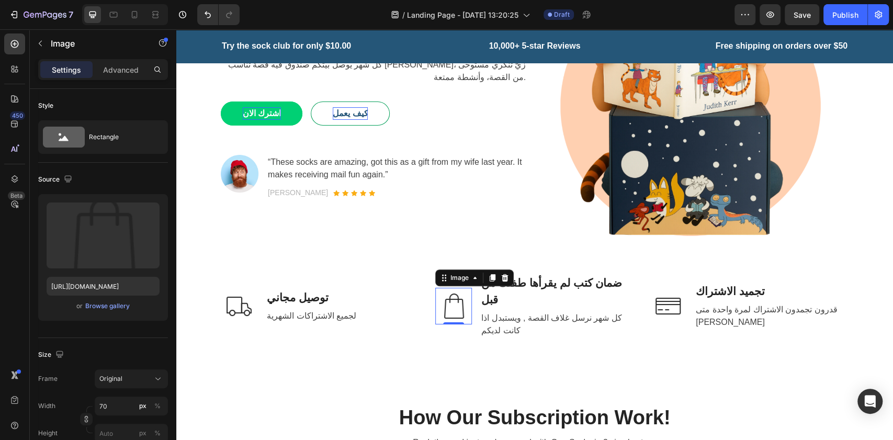
click at [446, 296] on img at bounding box center [453, 306] width 37 height 37
click at [98, 307] on div "Browse gallery" at bounding box center [107, 305] width 44 height 9
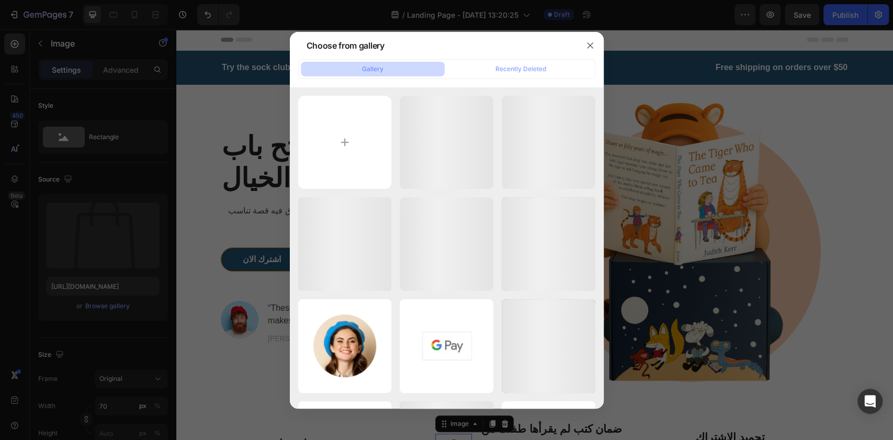
scroll to position [146, 0]
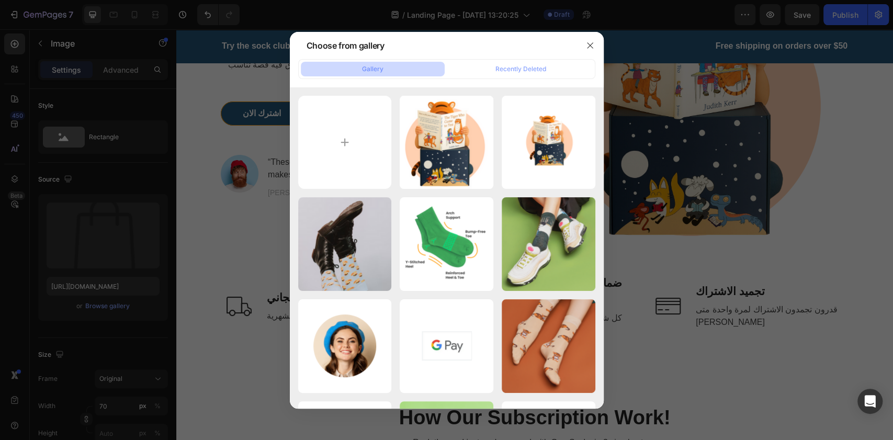
click at [592, 36] on div at bounding box center [589, 45] width 27 height 27
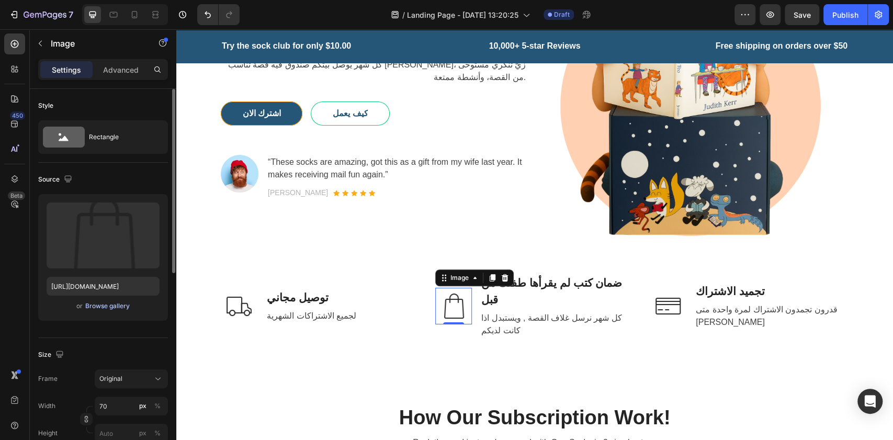
click at [110, 303] on div "Browse gallery" at bounding box center [107, 305] width 44 height 9
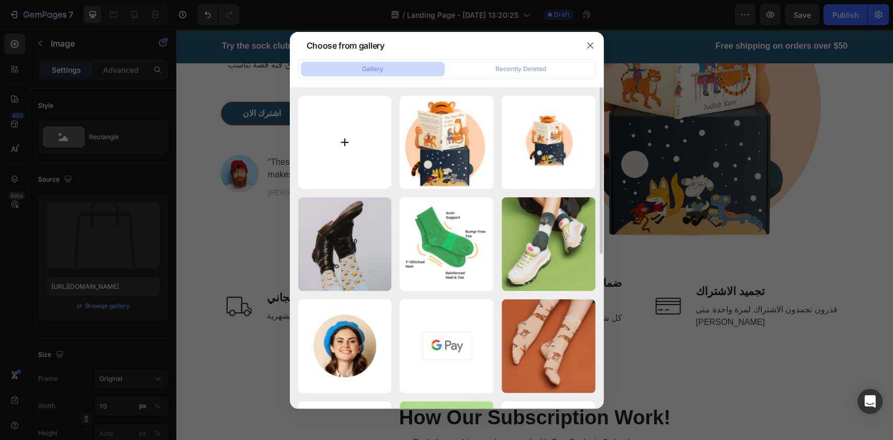
click at [326, 139] on input "file" at bounding box center [345, 143] width 94 height 94
type input "C:\fakepath\Untitled design (45).png"
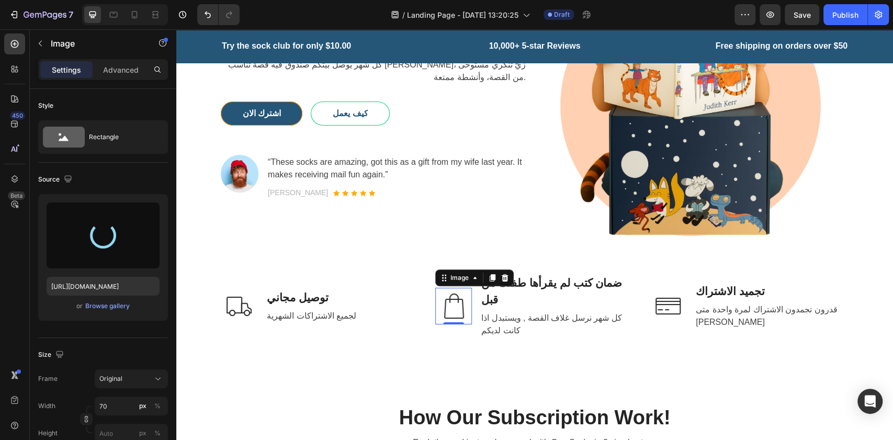
type input "[URL][DOMAIN_NAME]"
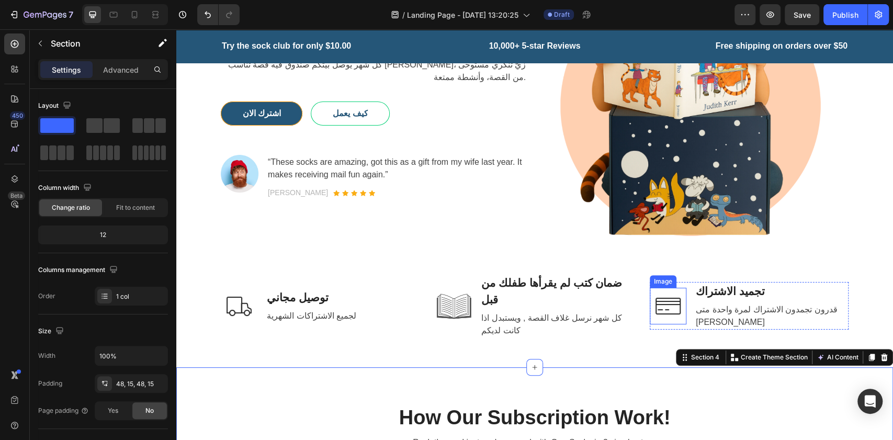
click at [667, 295] on img at bounding box center [668, 306] width 37 height 37
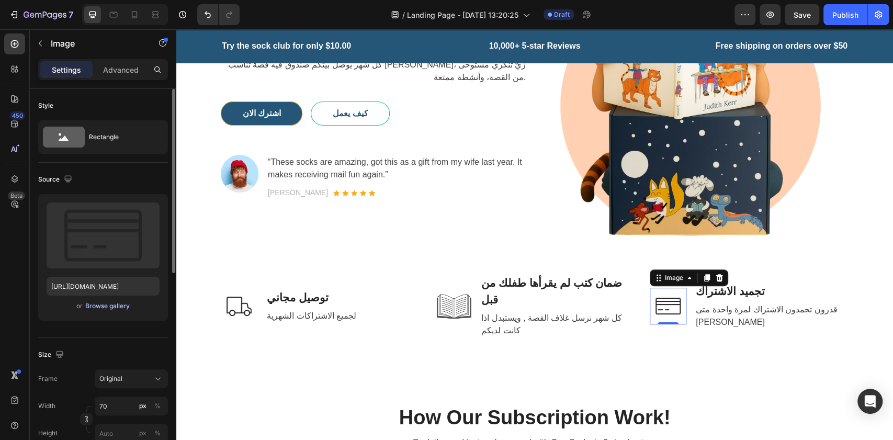
click at [96, 302] on div "Browse gallery" at bounding box center [107, 305] width 44 height 9
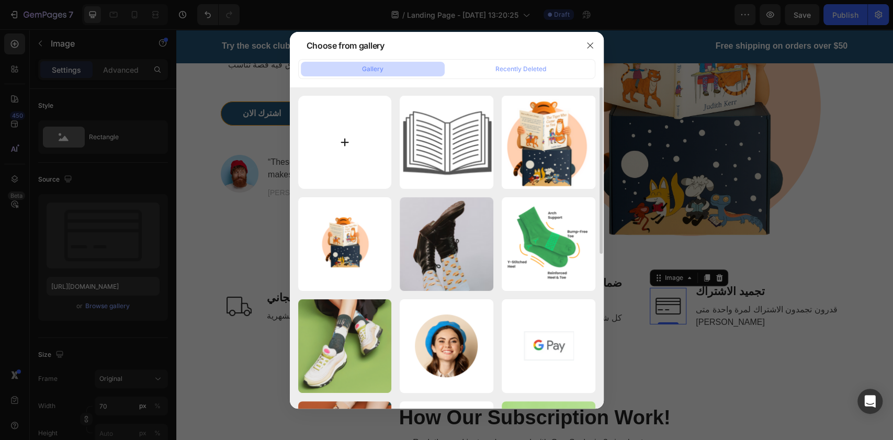
click at [345, 142] on input "file" at bounding box center [345, 143] width 94 height 94
click at [350, 136] on input "file" at bounding box center [345, 143] width 94 height 94
click at [363, 143] on input "file" at bounding box center [345, 143] width 94 height 94
type input "C:\fakepath\DD.png"
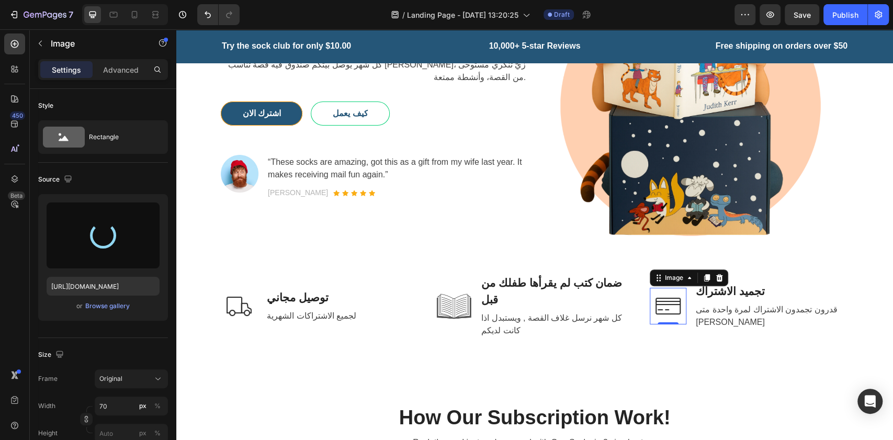
type input "[URL][DOMAIN_NAME]"
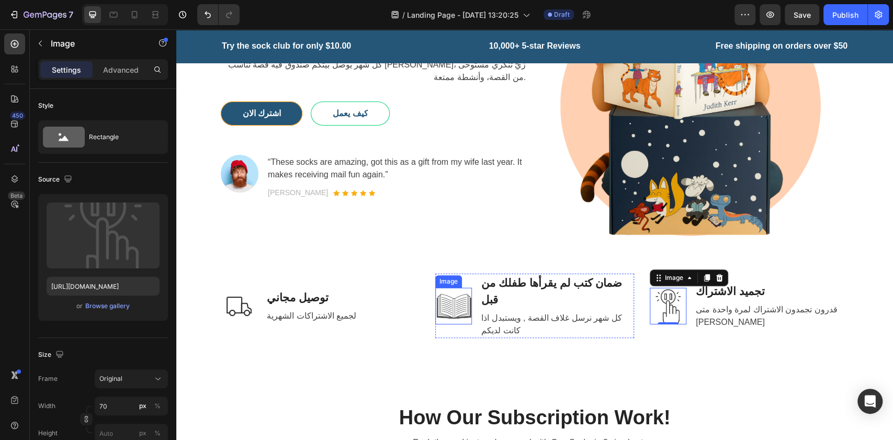
click at [444, 300] on img at bounding box center [453, 306] width 37 height 37
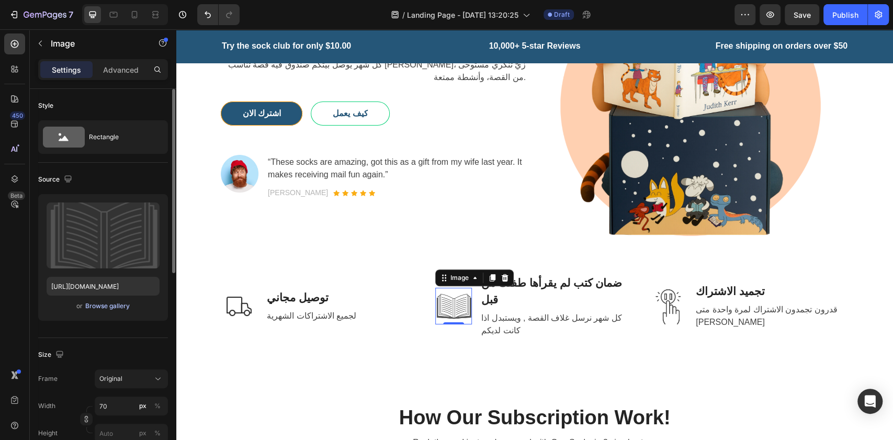
click at [93, 309] on div "Browse gallery" at bounding box center [107, 305] width 44 height 9
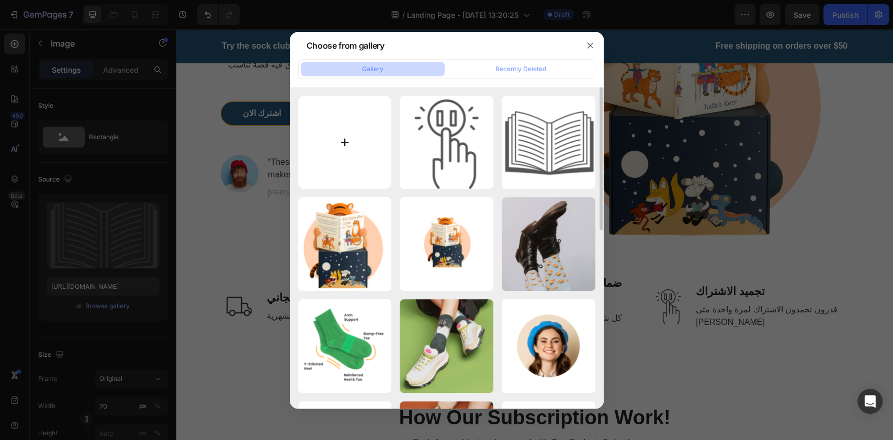
click at [343, 132] on input "file" at bounding box center [345, 143] width 94 height 94
type input "C:\fakepath\DD (1).png"
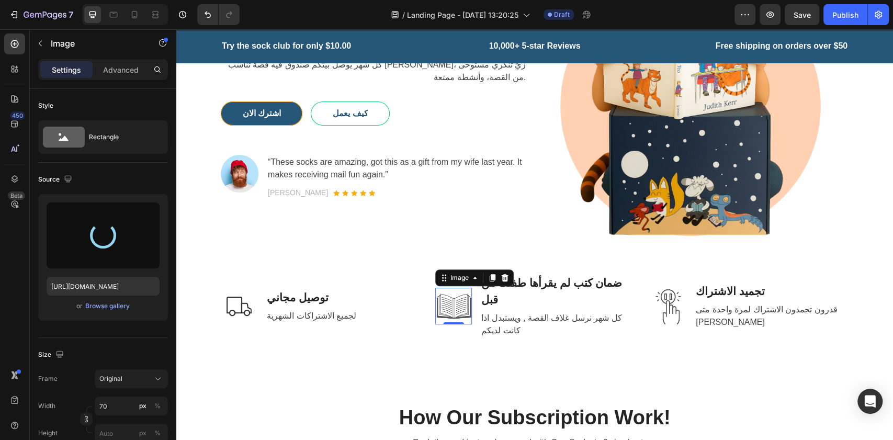
type input "[URL][DOMAIN_NAME]"
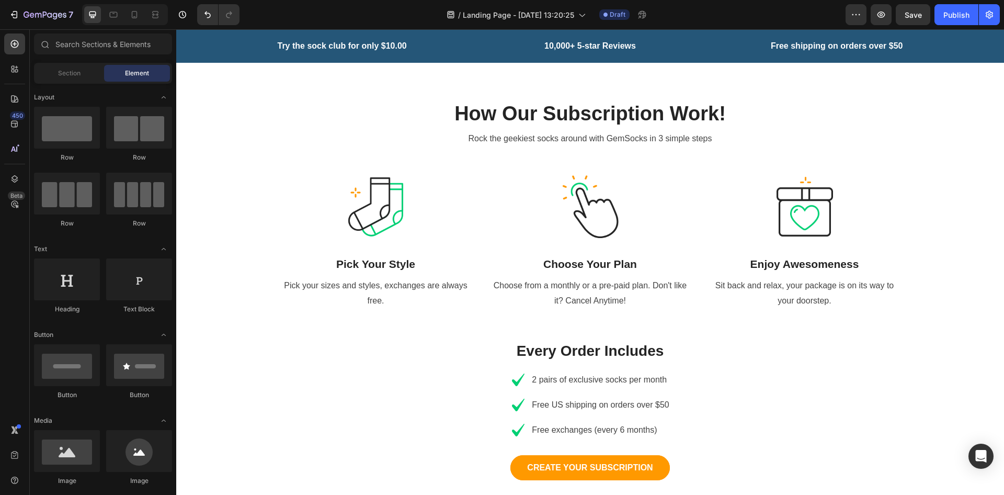
scroll to position [450, 0]
drag, startPoint x: 1058, startPoint y: 30, endPoint x: 719, endPoint y: 321, distance: 447.0
click at [719, 340] on p "Every Order Includes" at bounding box center [591, 351] width 626 height 22
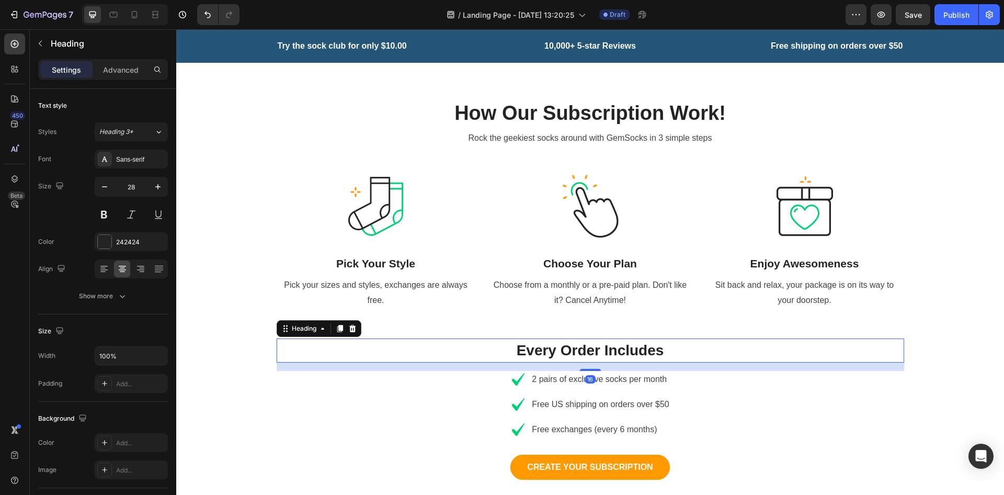
click at [589, 340] on p "Every Order Includes" at bounding box center [591, 351] width 626 height 22
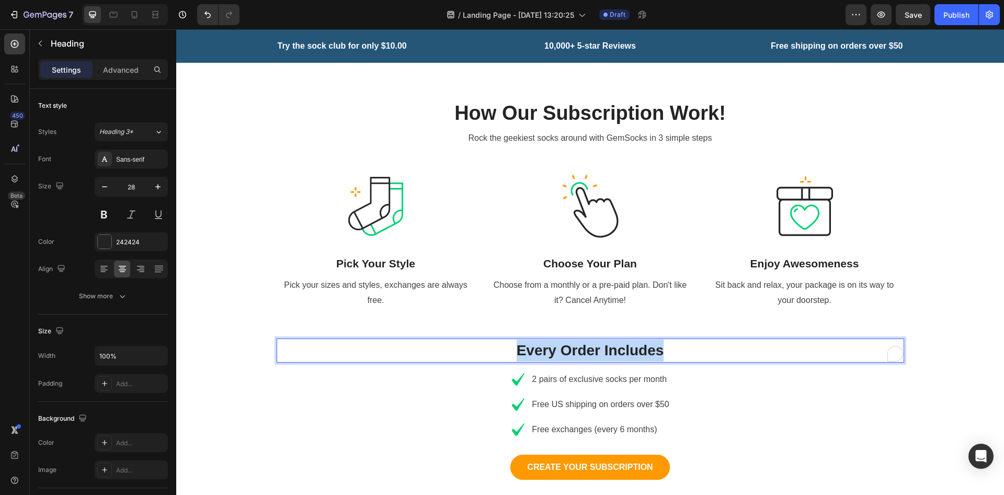
click at [589, 340] on p "Every Order Includes" at bounding box center [591, 351] width 626 height 22
click at [533, 340] on p "كل صندوق يتضمن" at bounding box center [591, 351] width 626 height 22
click at [558, 340] on p "كل صندوق يتضمن" at bounding box center [591, 351] width 626 height 22
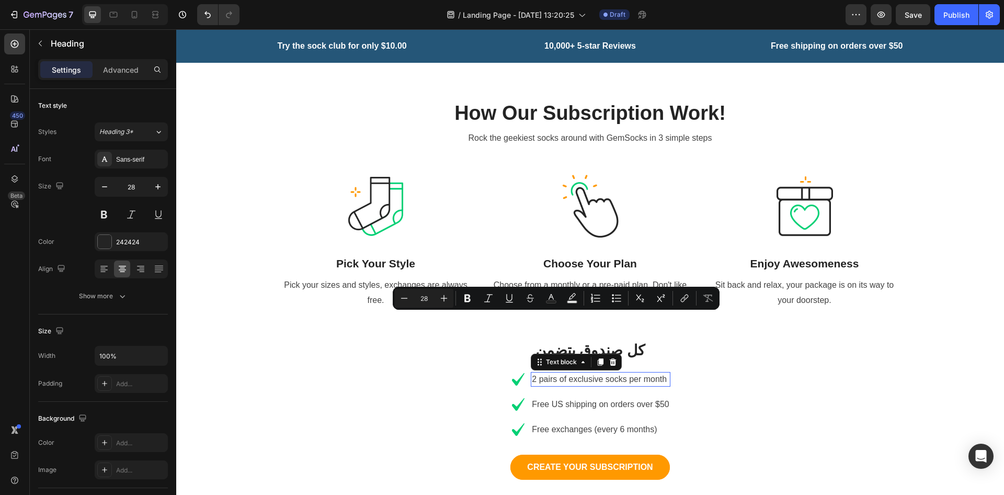
click at [568, 373] on p "2 pairs of exclusive socks per month" at bounding box center [600, 379] width 137 height 13
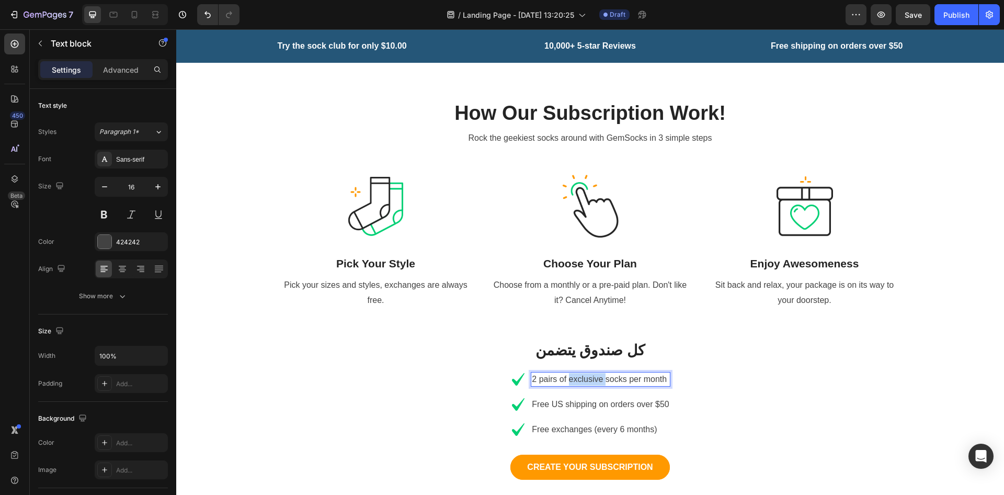
click at [568, 373] on p "2 pairs of exclusive socks per month" at bounding box center [600, 379] width 137 height 13
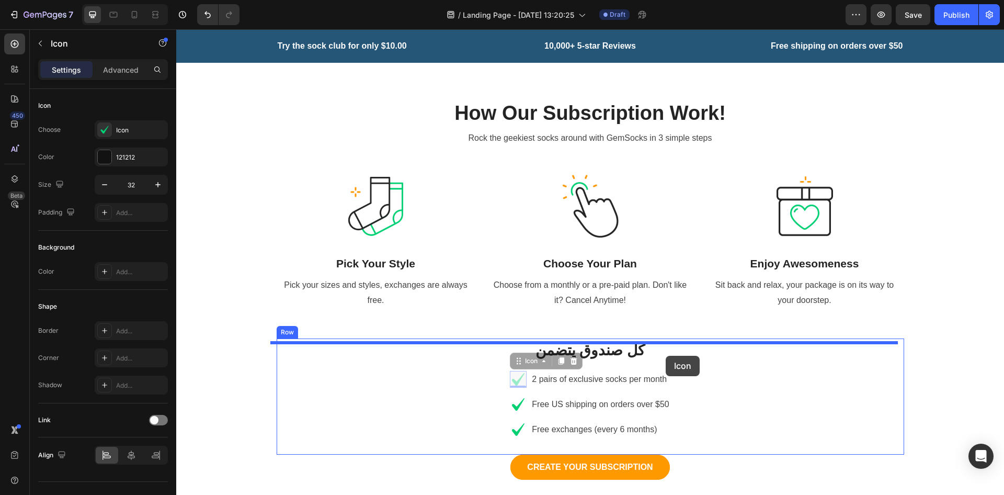
drag, startPoint x: 513, startPoint y: 354, endPoint x: 666, endPoint y: 356, distance: 152.8
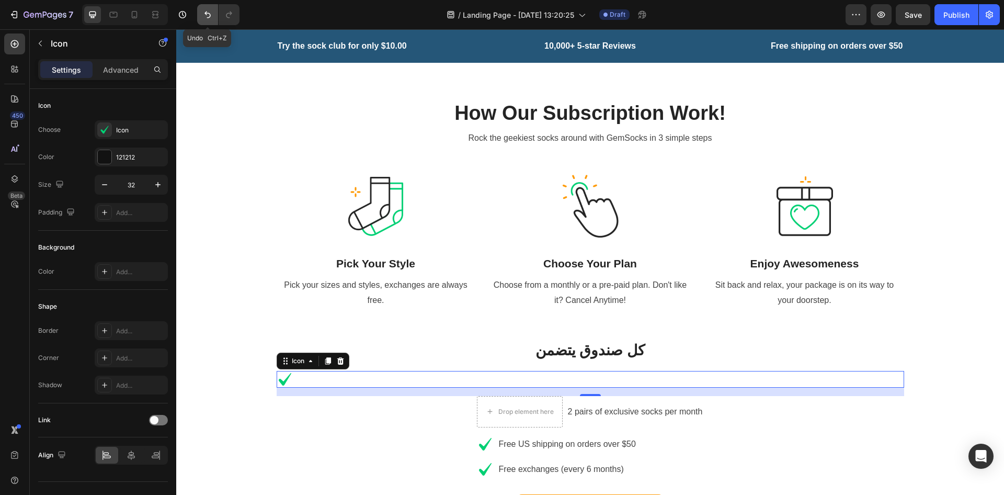
click at [203, 8] on button "Undo/Redo" at bounding box center [207, 14] width 21 height 21
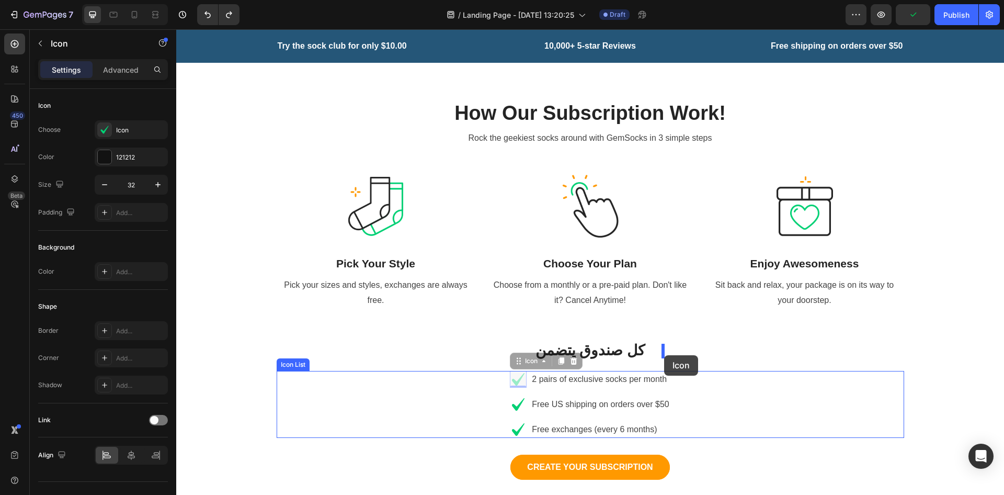
drag, startPoint x: 510, startPoint y: 350, endPoint x: 664, endPoint y: 355, distance: 153.9
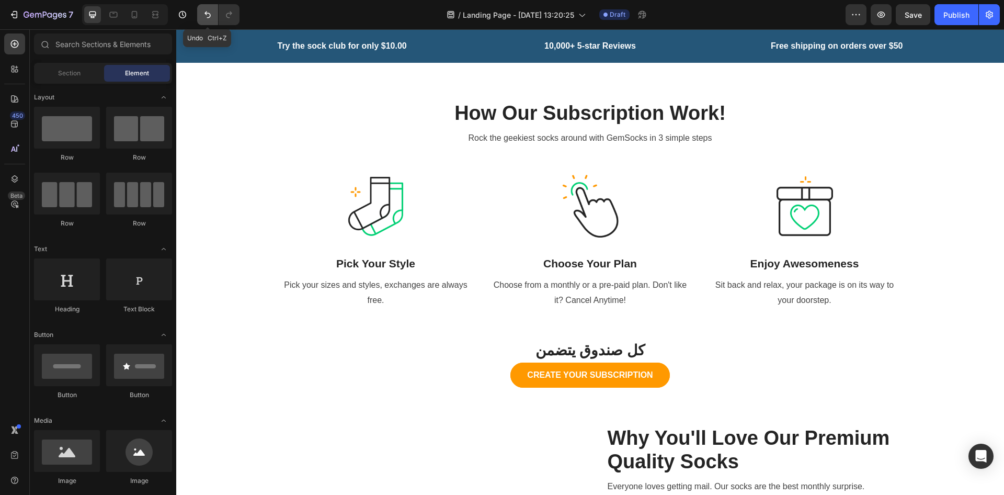
click at [207, 11] on icon "Undo/Redo" at bounding box center [207, 14] width 10 height 10
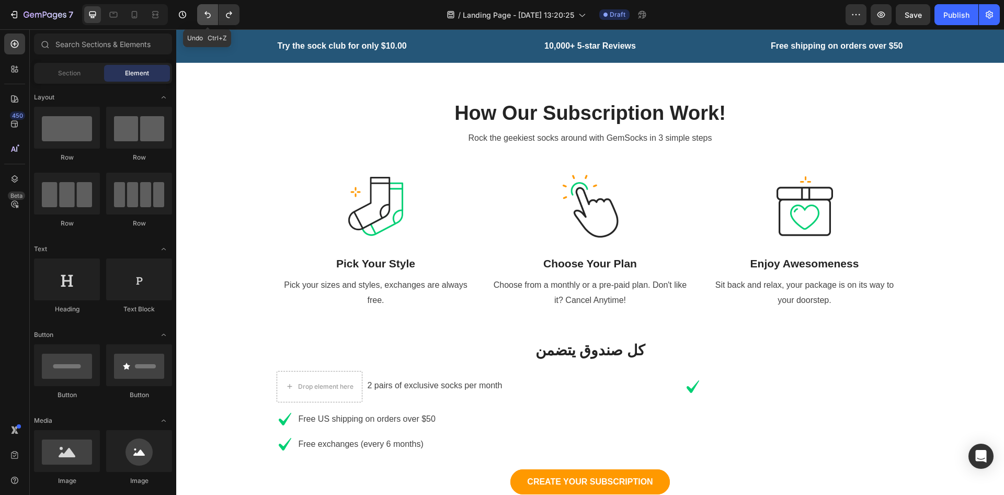
click at [207, 11] on icon "Undo/Redo" at bounding box center [207, 14] width 10 height 10
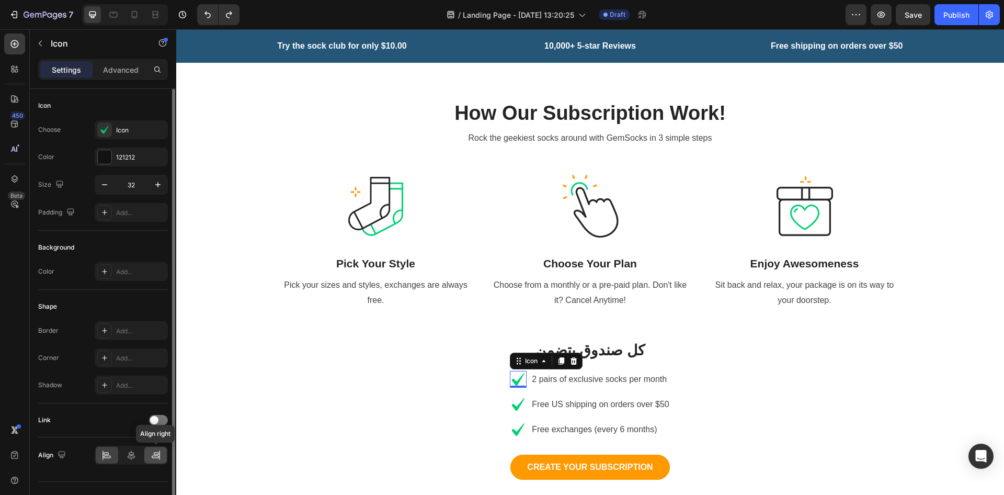
click at [152, 439] on icon at bounding box center [156, 455] width 10 height 10
click at [131, 439] on div at bounding box center [131, 455] width 22 height 17
click at [152, 439] on div at bounding box center [155, 455] width 22 height 17
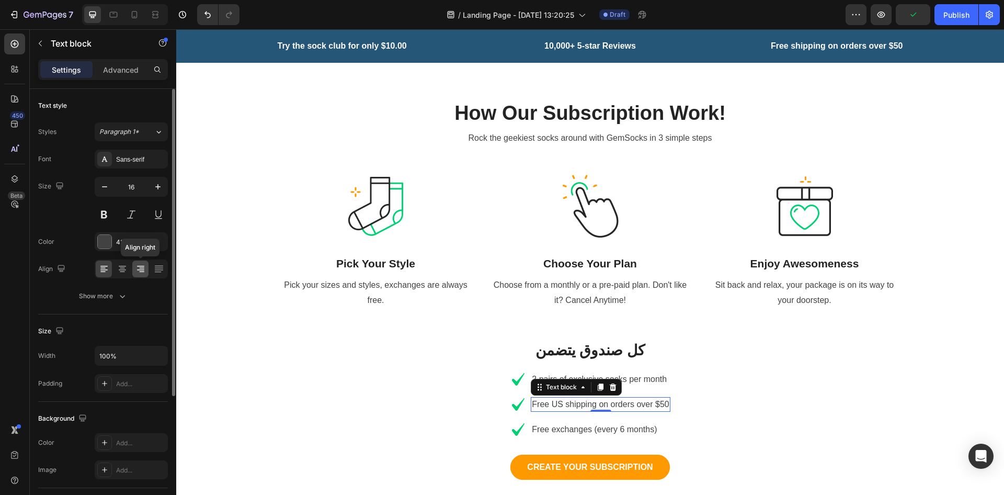
click at [140, 266] on icon at bounding box center [140, 266] width 7 height 1
click at [124, 276] on div at bounding box center [122, 269] width 16 height 17
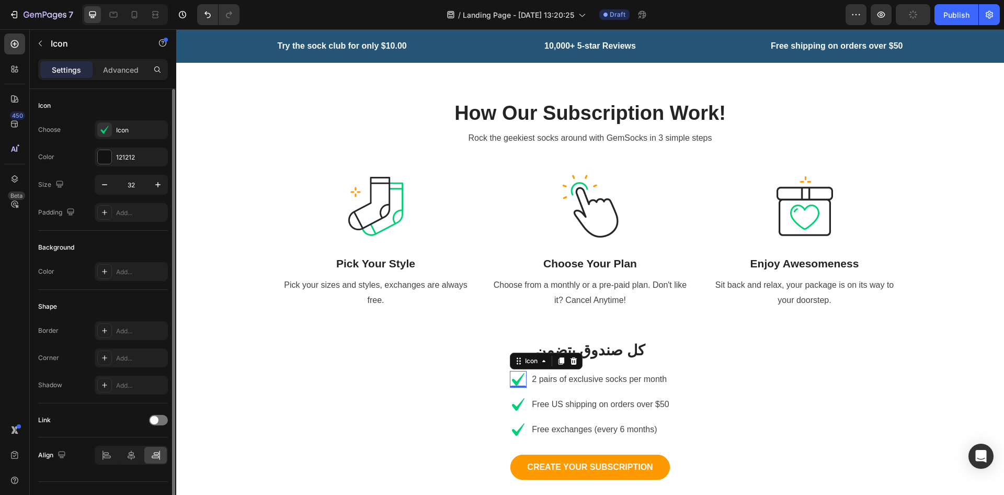
click at [512, 371] on icon at bounding box center [518, 379] width 17 height 17
click at [515, 373] on icon at bounding box center [518, 379] width 13 height 13
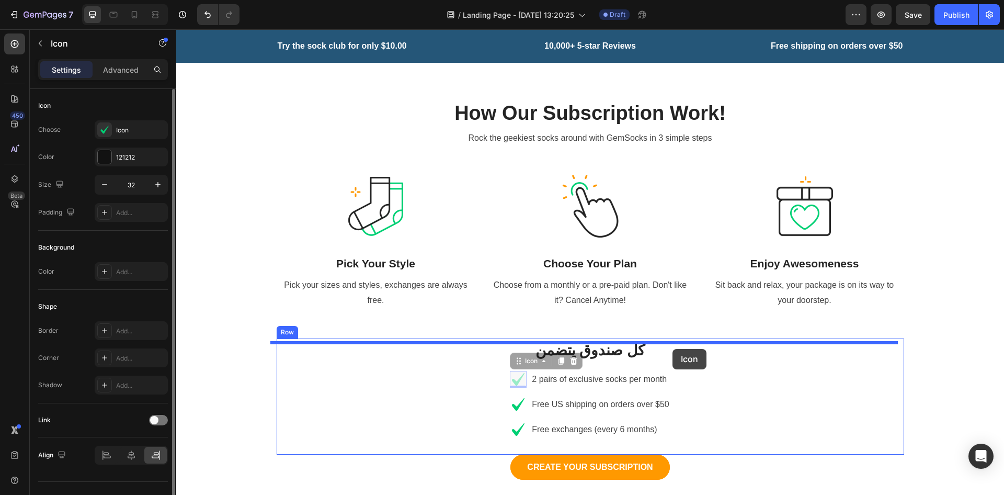
drag, startPoint x: 516, startPoint y: 334, endPoint x: 673, endPoint y: 349, distance: 157.1
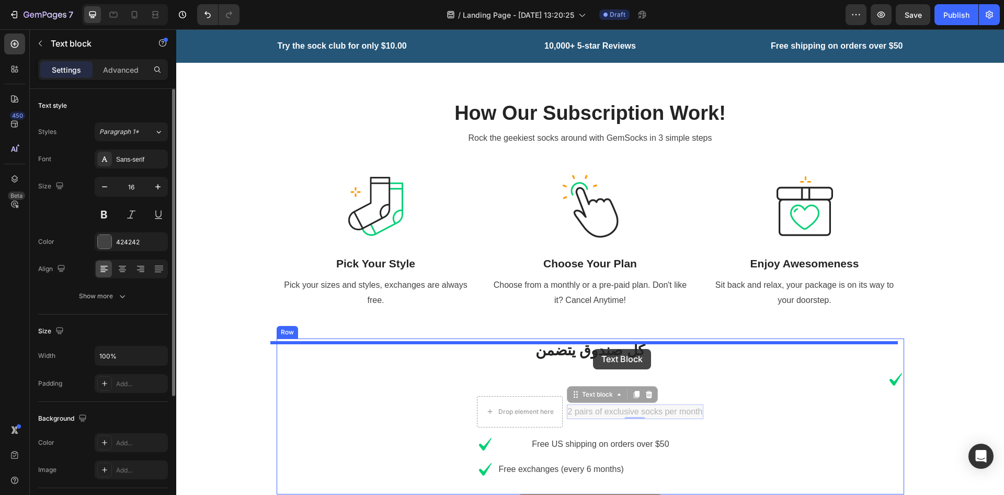
drag, startPoint x: 592, startPoint y: 382, endPoint x: 593, endPoint y: 349, distance: 33.5
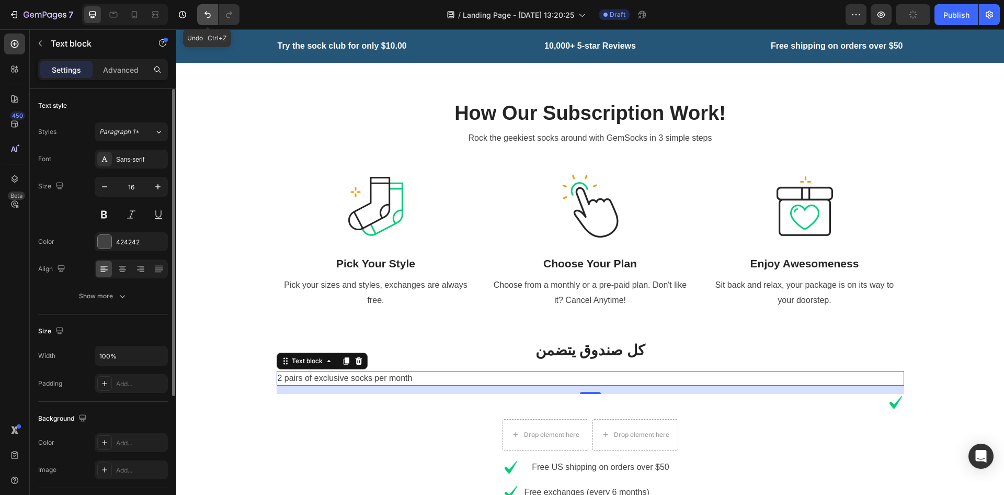
click at [208, 12] on icon "Undo/Redo" at bounding box center [207, 14] width 10 height 10
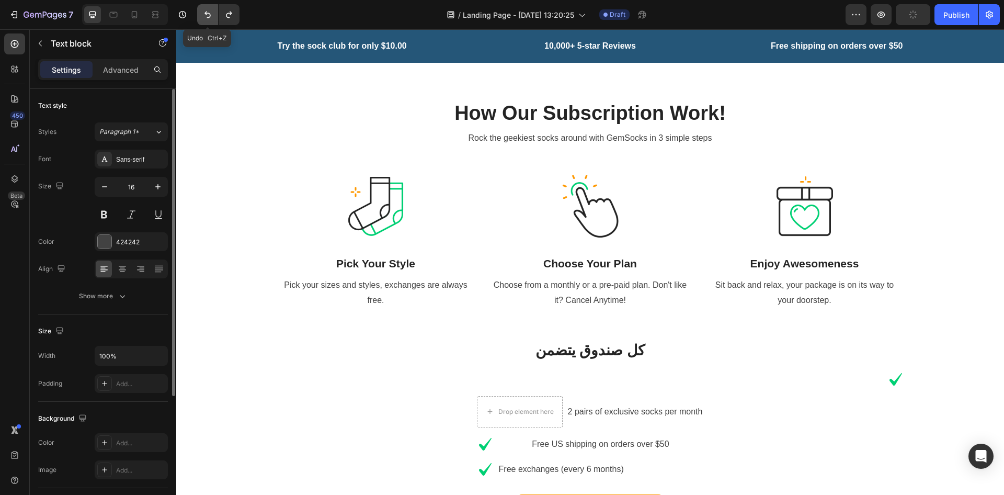
click at [208, 12] on icon "Undo/Redo" at bounding box center [207, 14] width 10 height 10
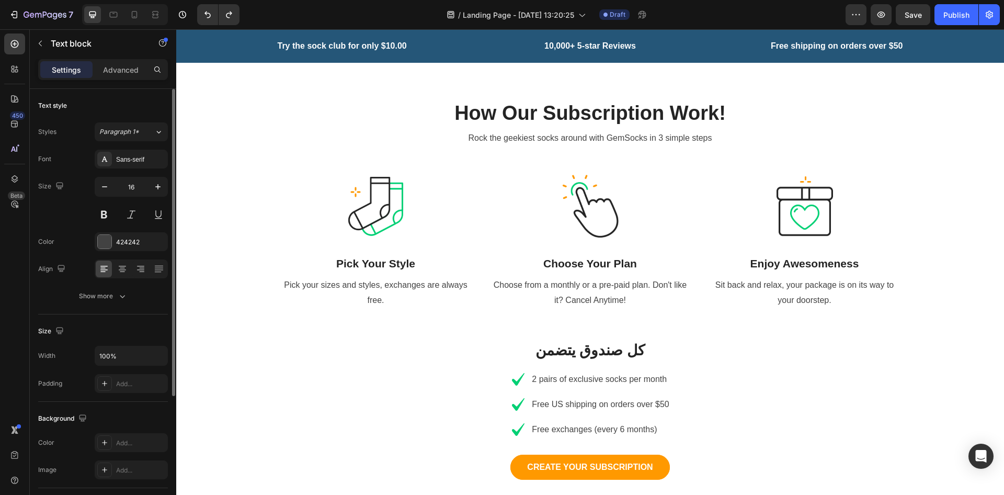
click at [560, 373] on p "2 pairs of exclusive socks per month" at bounding box center [600, 379] width 137 height 13
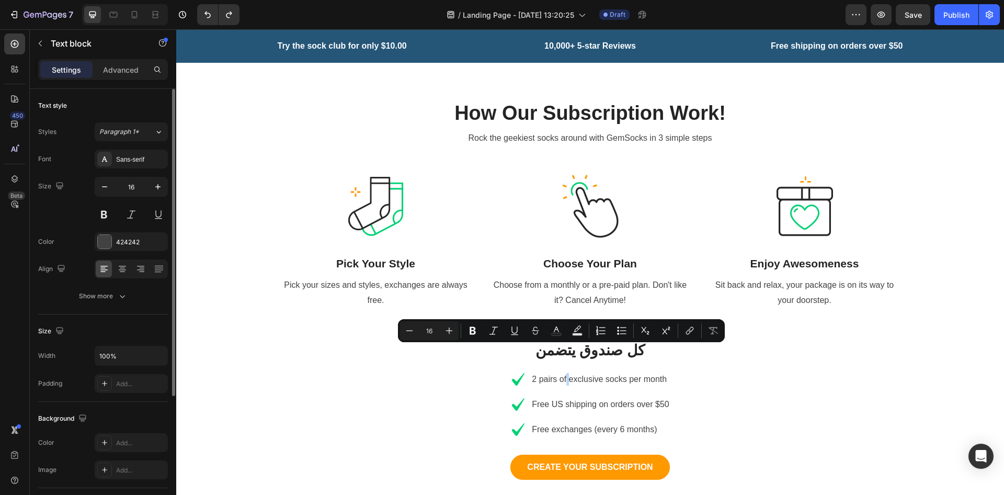
click at [560, 373] on p "2 pairs of exclusive socks per month" at bounding box center [600, 379] width 137 height 13
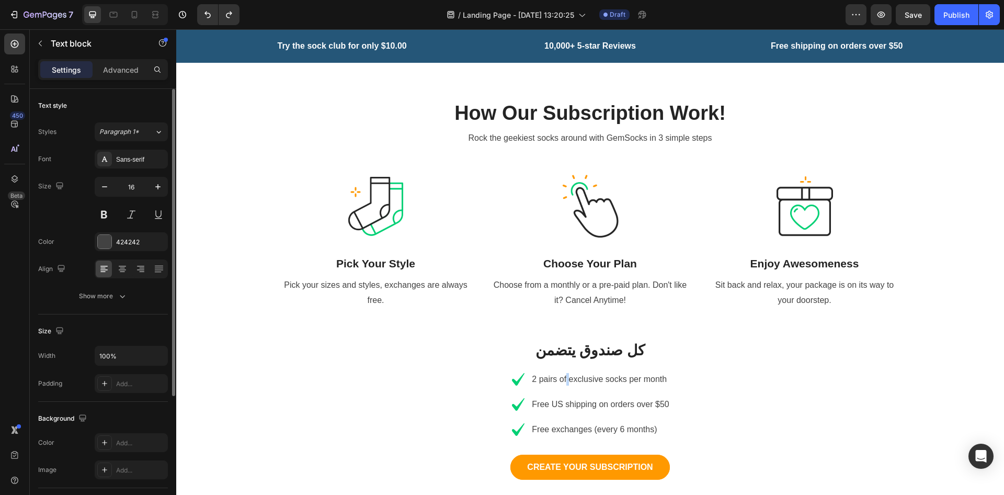
click at [560, 373] on p "2 pairs of exclusive socks per month" at bounding box center [600, 379] width 137 height 13
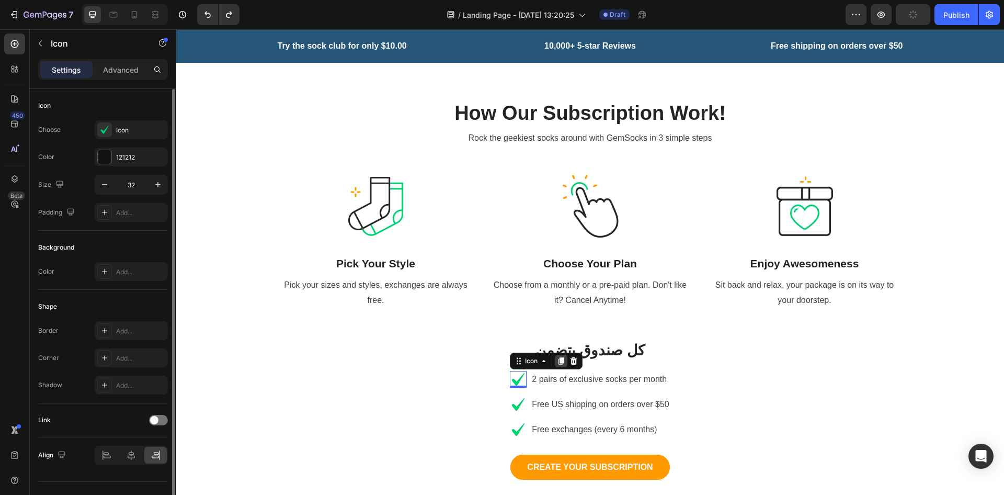
click at [559, 357] on icon at bounding box center [562, 360] width 6 height 7
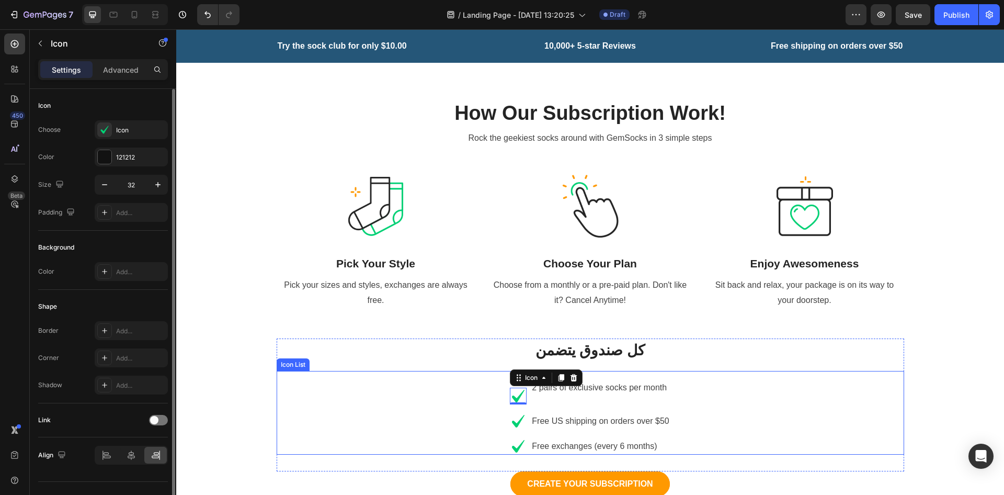
click at [668, 371] on div "Icon Icon 0 2 pairs of exclusive socks per month Text block Icon Free US shippi…" at bounding box center [591, 413] width 628 height 84
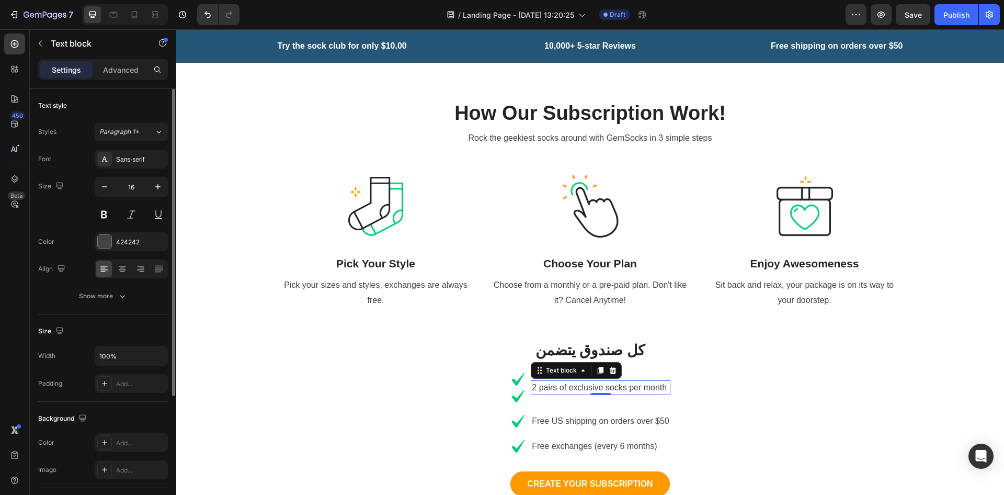
scroll to position [443, 0]
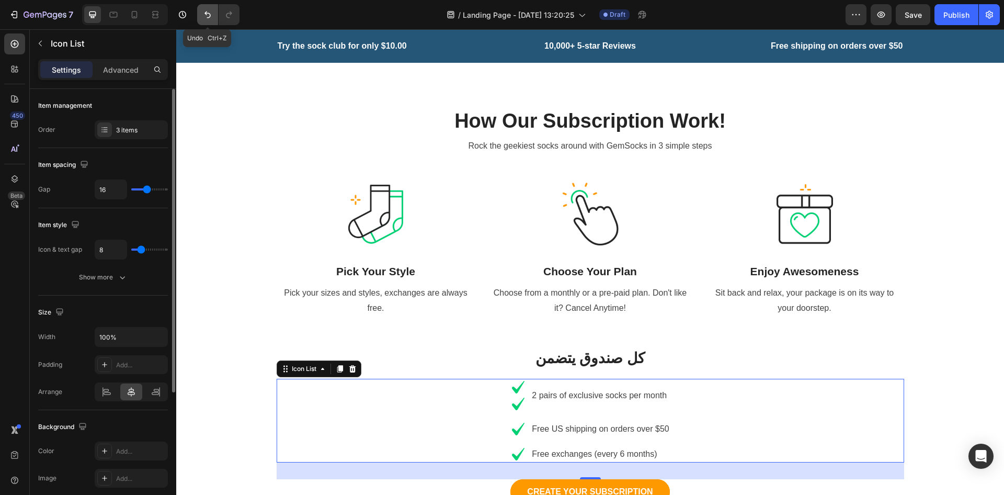
click at [205, 13] on icon "Undo/Redo" at bounding box center [208, 15] width 6 height 7
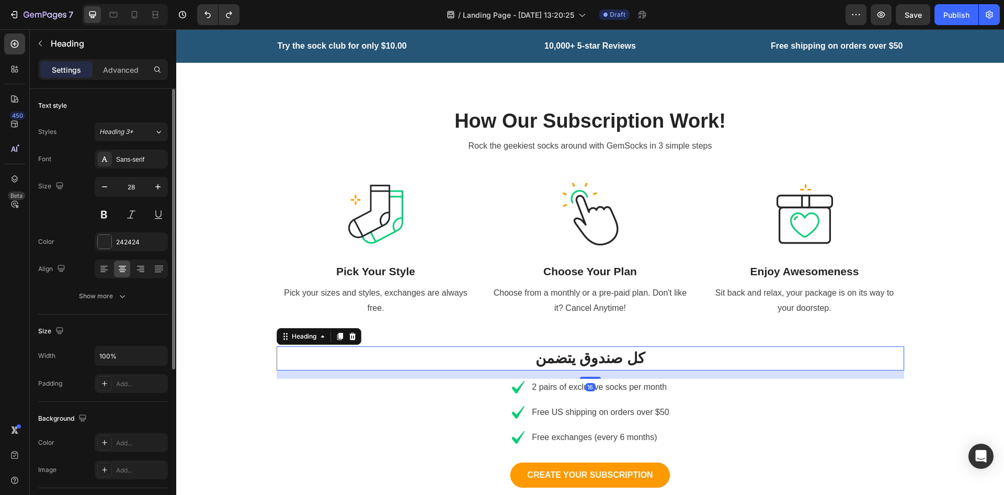
click at [562, 370] on div "16" at bounding box center [591, 374] width 628 height 8
click at [212, 17] on icon "Undo/Redo" at bounding box center [207, 14] width 10 height 10
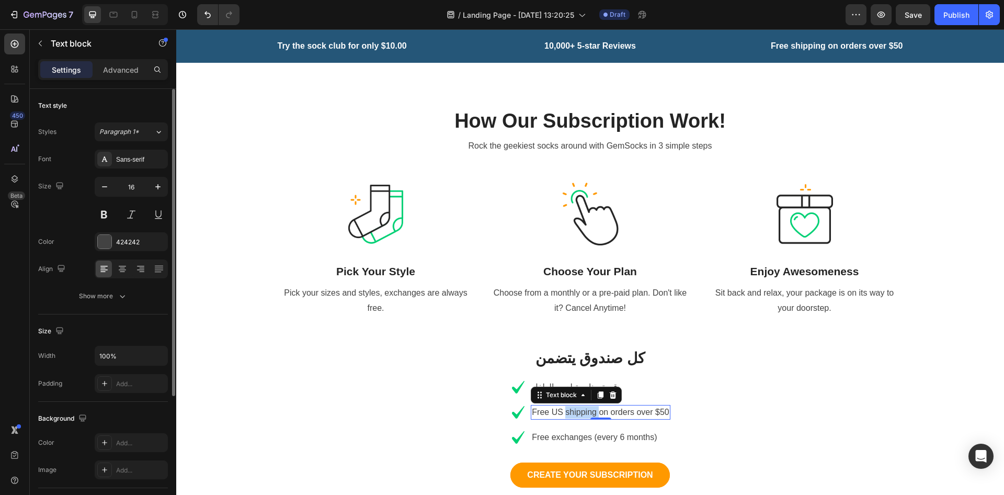
click at [578, 406] on p "Free US shipping on orders over $50" at bounding box center [600, 412] width 137 height 13
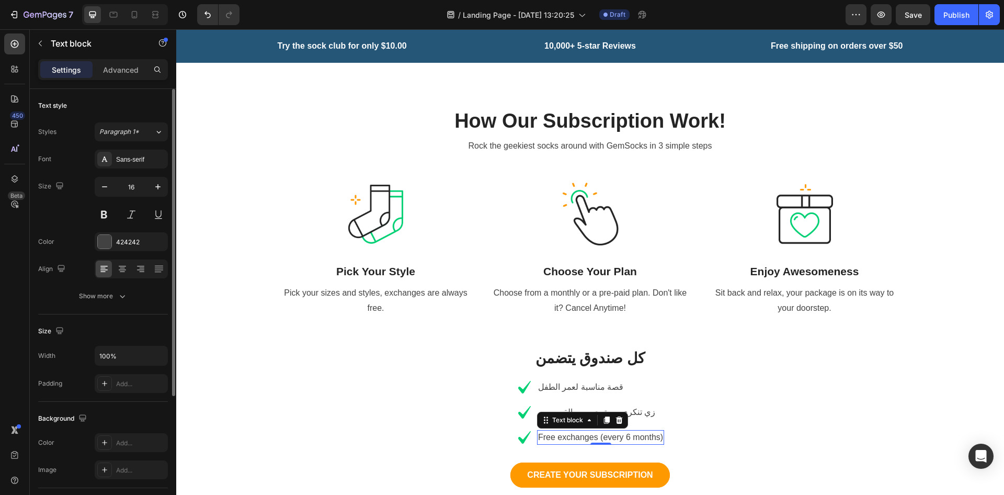
click at [563, 431] on p "Free exchanges (every 6 months)" at bounding box center [600, 437] width 125 height 13
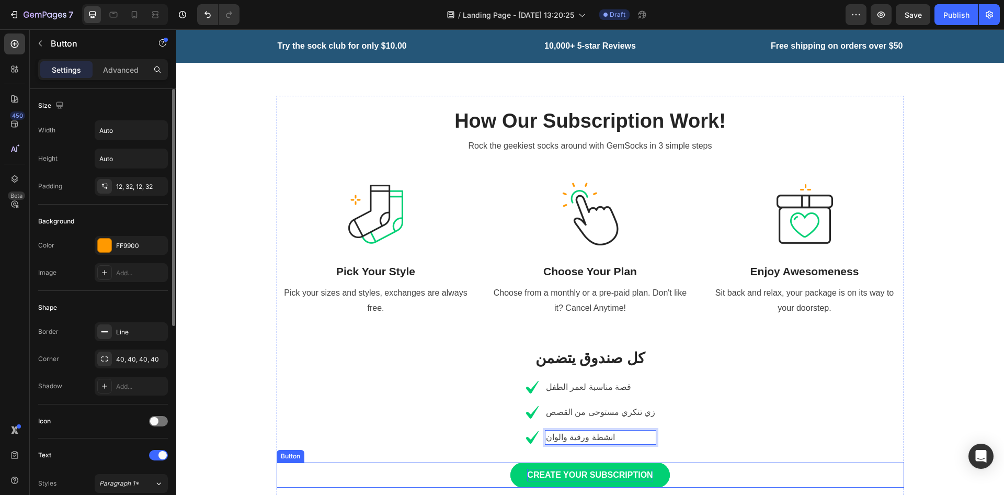
click at [560, 439] on div "CREATE YOUR SUBSCRIPTION" at bounding box center [590, 475] width 126 height 13
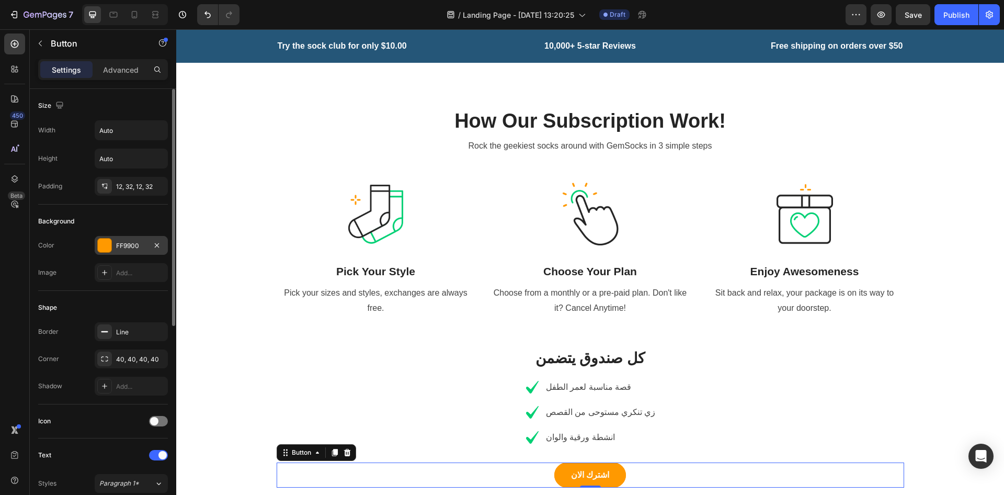
click at [103, 248] on div at bounding box center [105, 246] width 14 height 14
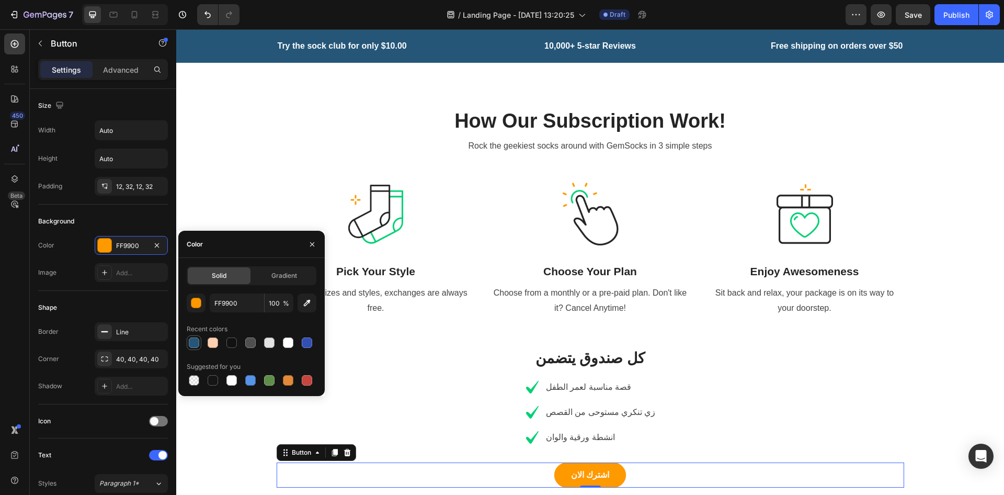
click at [195, 346] on div at bounding box center [194, 342] width 10 height 10
type input "255678"
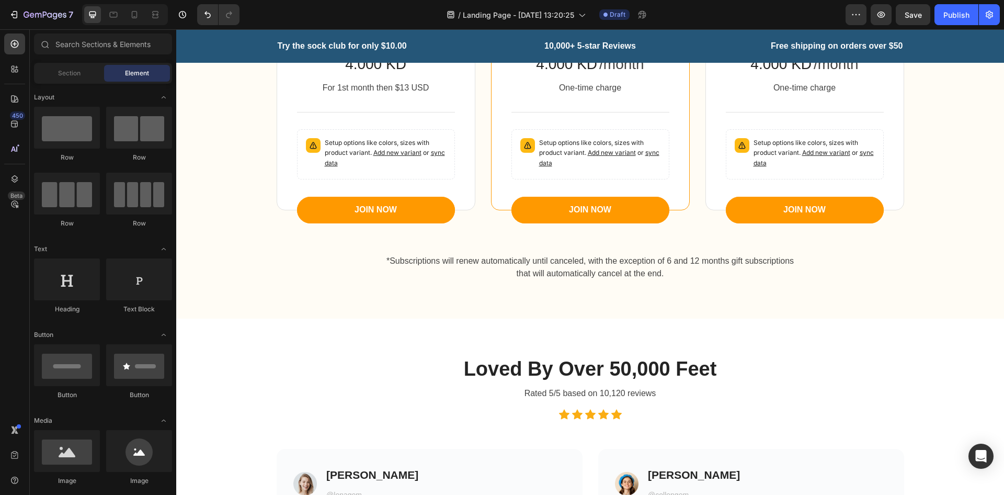
scroll to position [1250, 0]
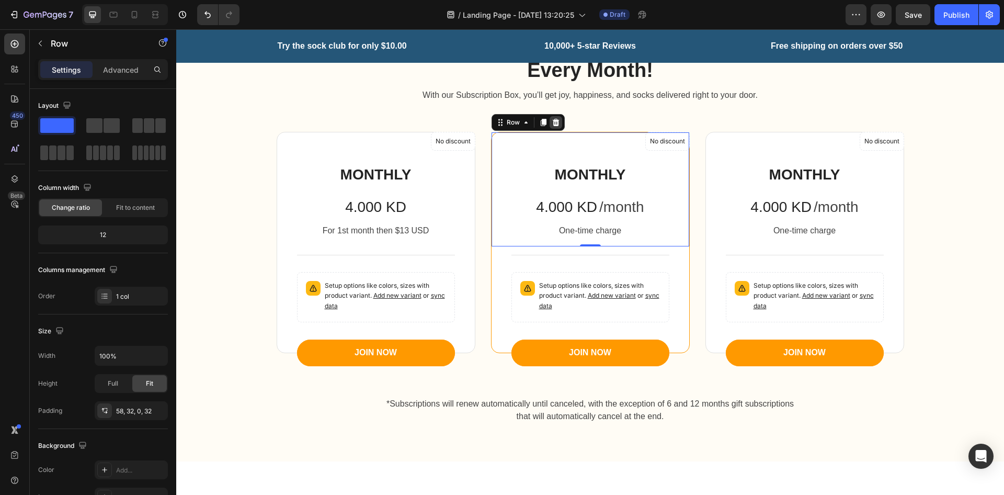
click at [552, 125] on icon at bounding box center [555, 122] width 7 height 7
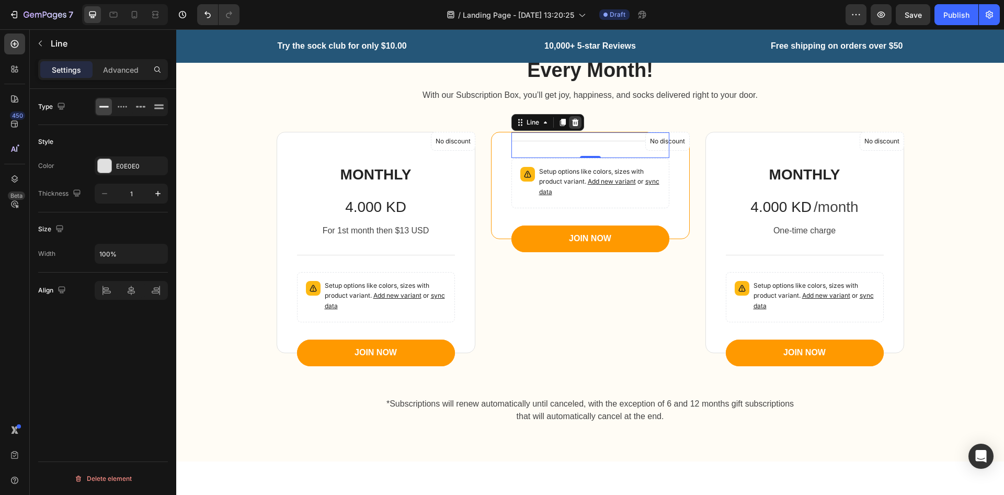
click at [570, 126] on div at bounding box center [575, 122] width 13 height 13
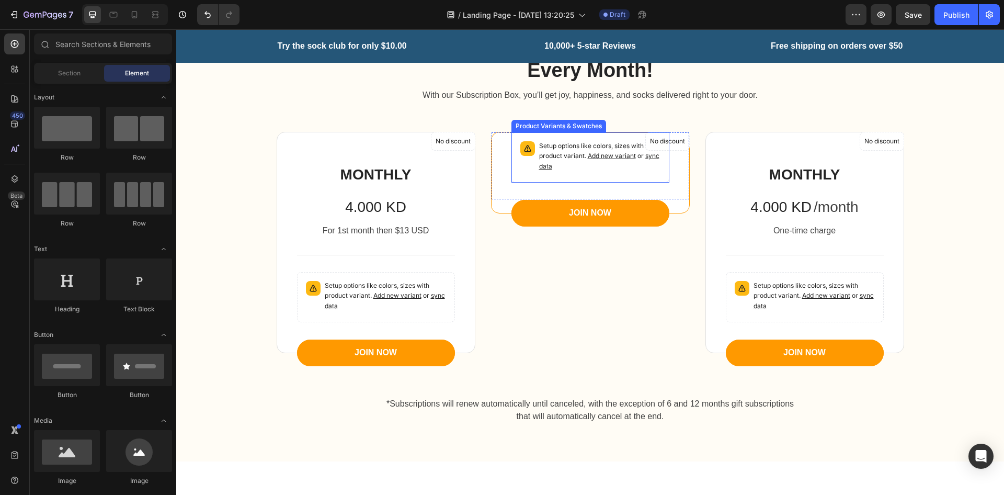
click at [566, 167] on p "Setup options like colors, sizes with product variant. Add new variant or sync …" at bounding box center [599, 156] width 121 height 30
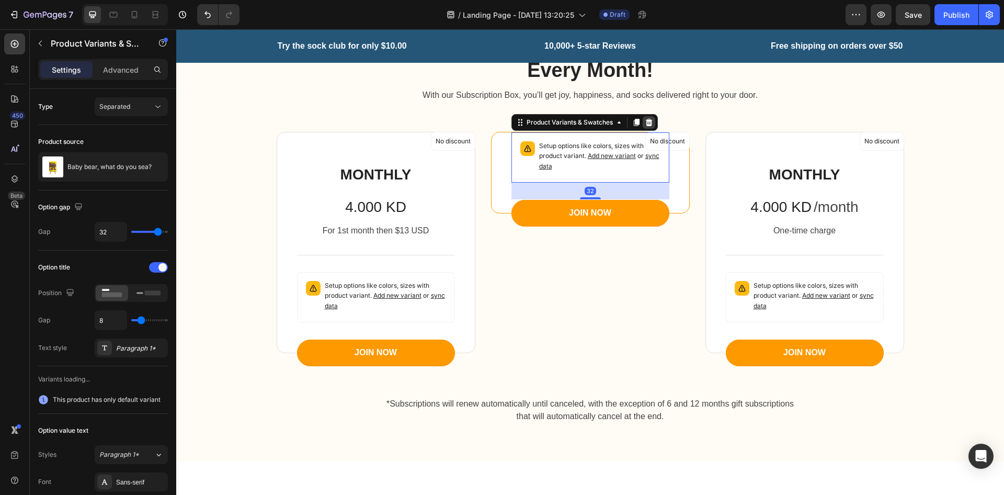
click at [643, 127] on div at bounding box center [649, 122] width 13 height 13
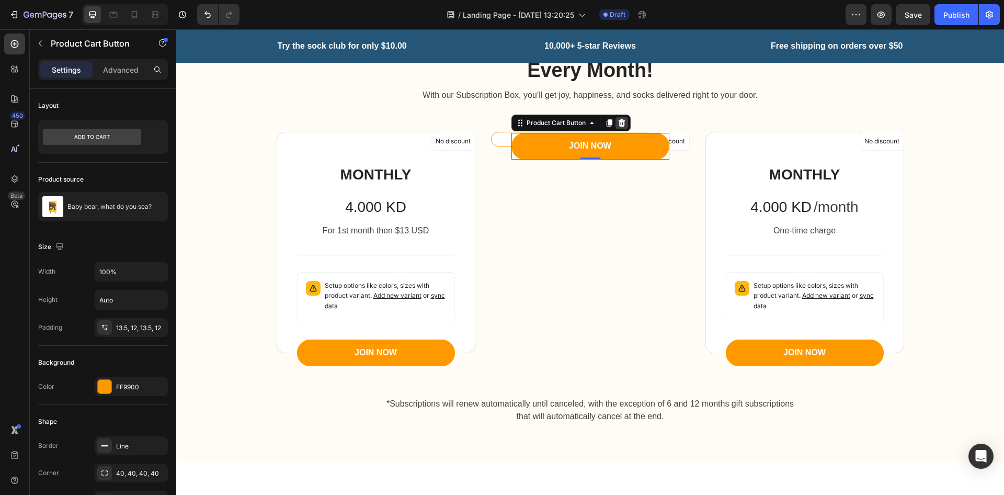
click at [618, 123] on icon at bounding box center [621, 122] width 7 height 7
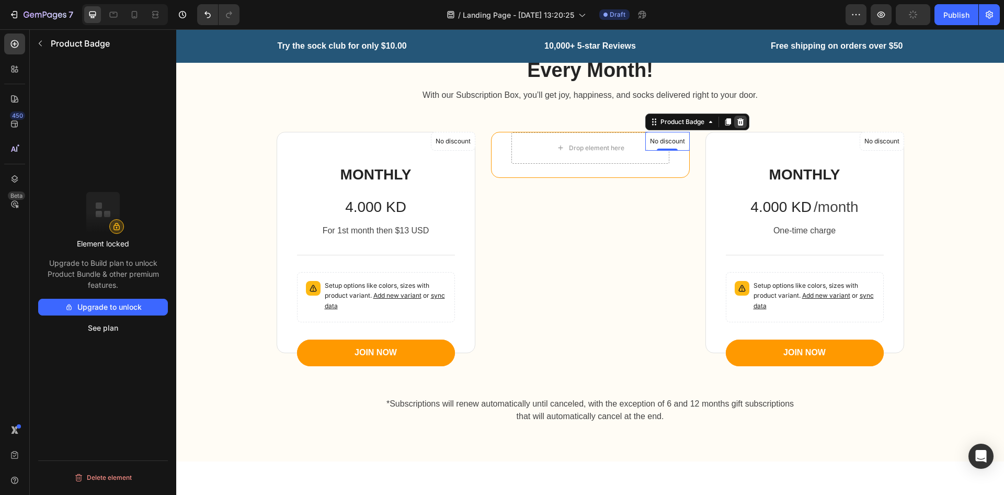
click at [737, 121] on icon at bounding box center [740, 121] width 7 height 7
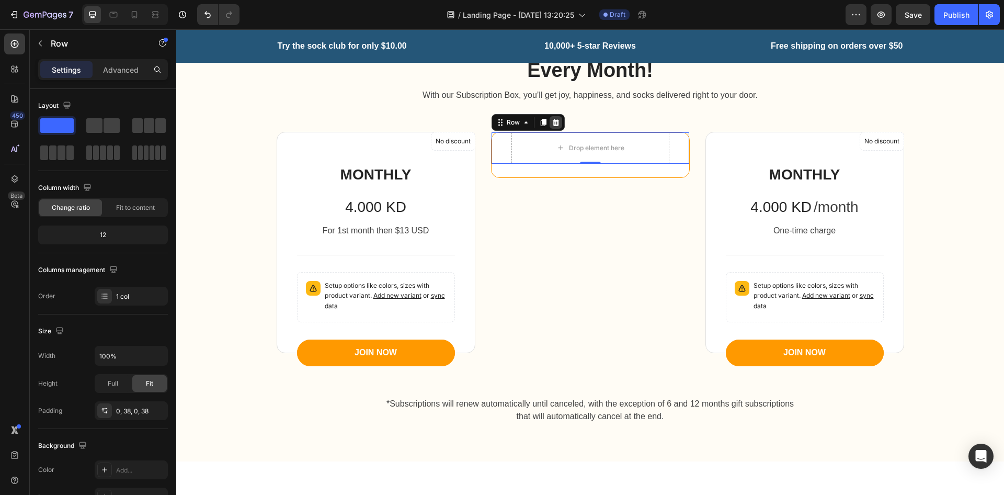
click at [555, 127] on div at bounding box center [556, 122] width 13 height 13
click at [661, 149] on div "Drop element here" at bounding box center [591, 147] width 198 height 31
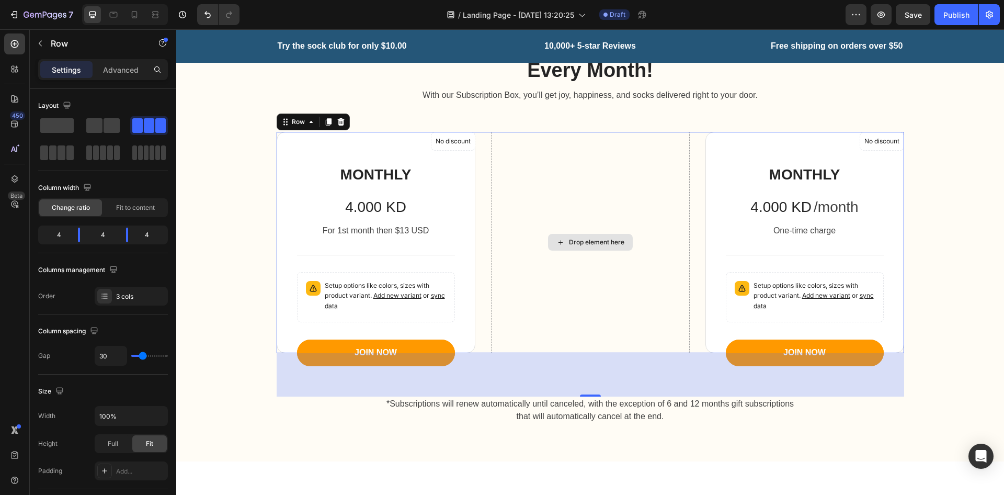
click at [518, 174] on div "Drop element here" at bounding box center [590, 242] width 199 height 221
click at [106, 126] on span at bounding box center [112, 125] width 16 height 15
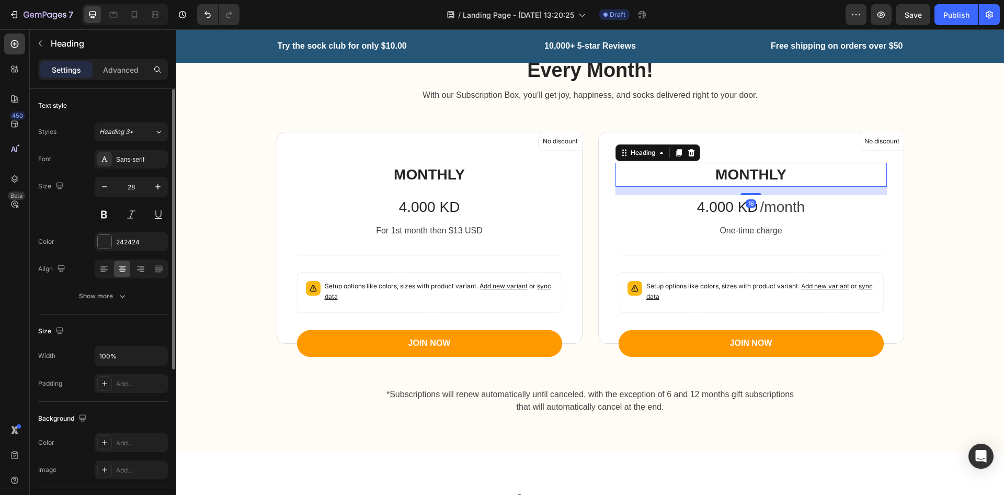
click at [734, 173] on p "MONTHLY" at bounding box center [751, 175] width 269 height 22
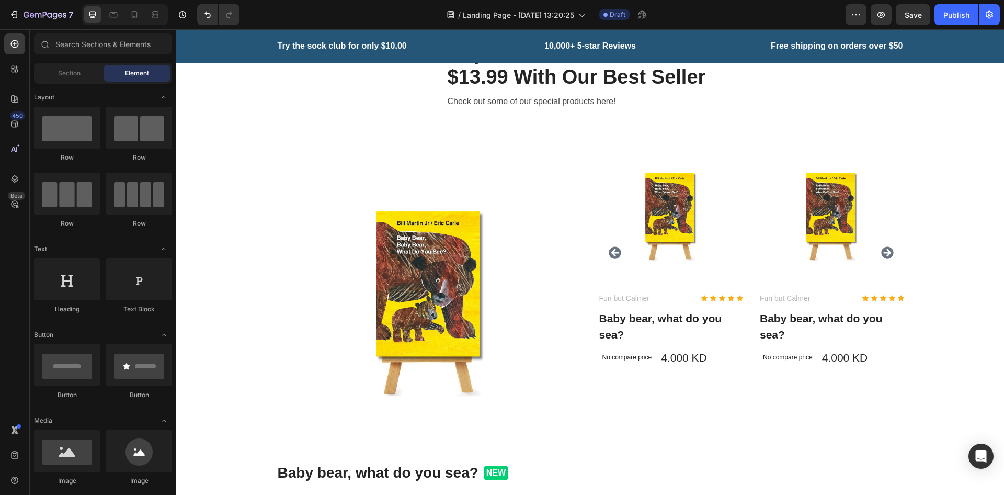
scroll to position [2068, 0]
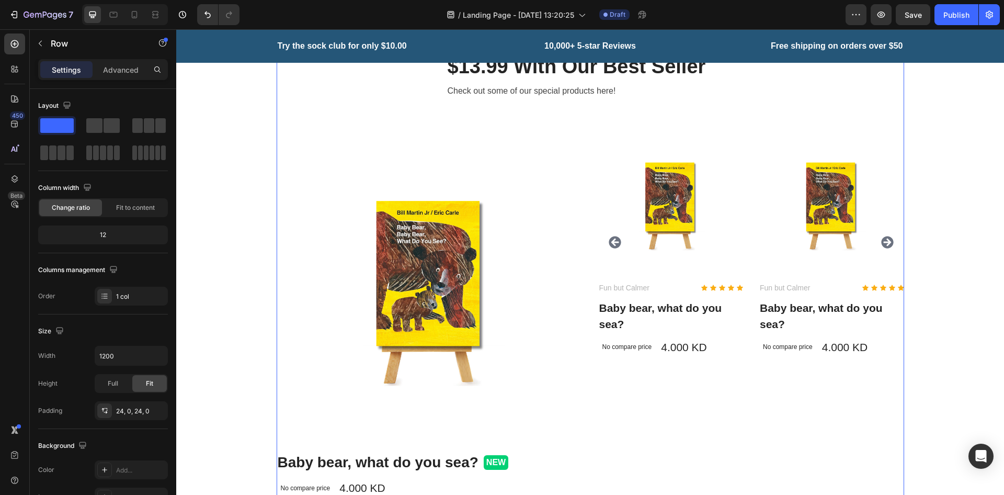
click at [338, 12] on icon at bounding box center [341, 7] width 8 height 8
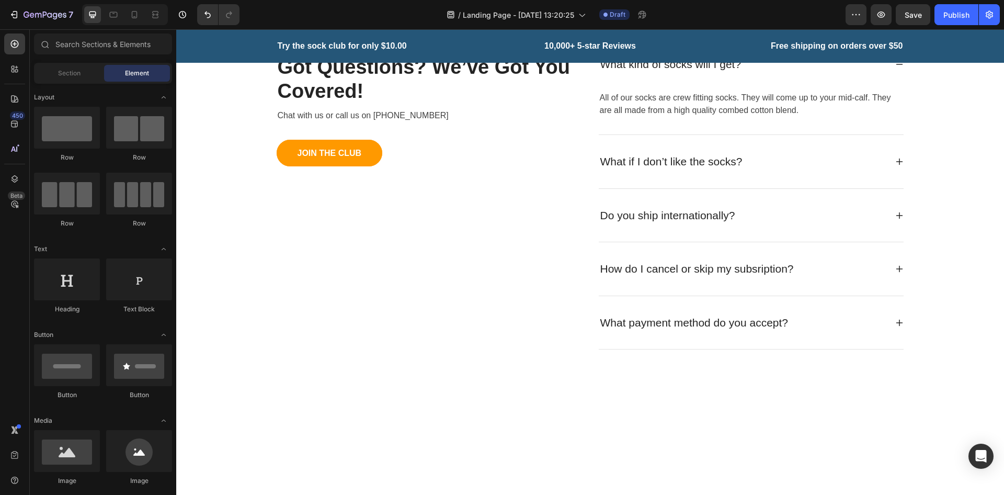
scroll to position [2053, 0]
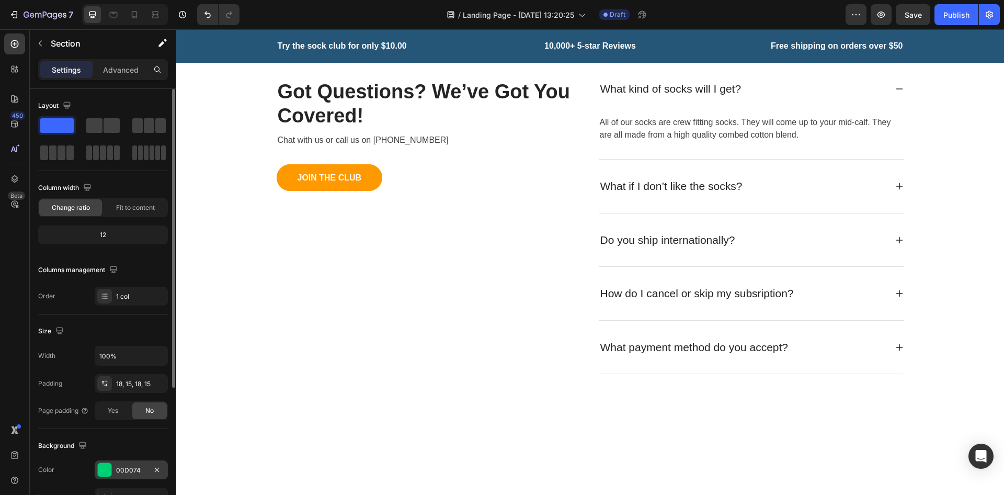
click at [108, 439] on div at bounding box center [105, 470] width 14 height 14
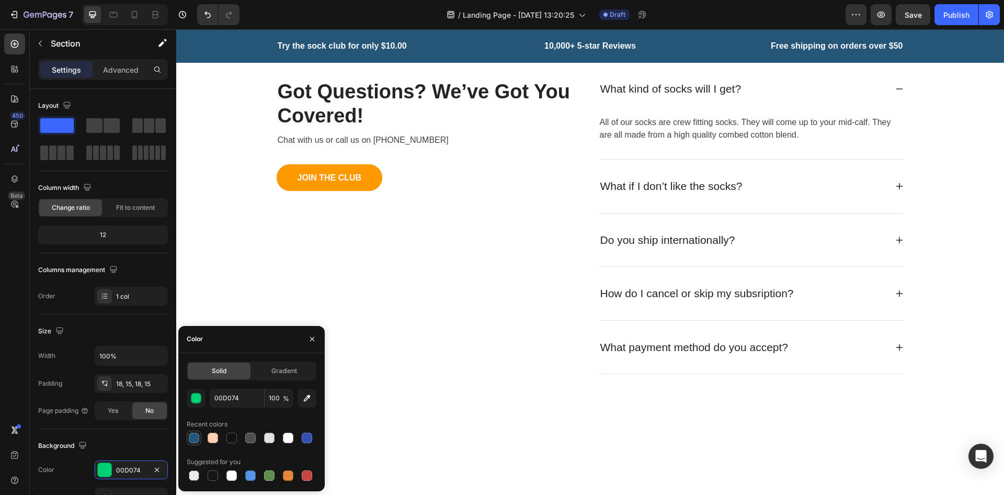
click at [198, 433] on div at bounding box center [194, 438] width 10 height 10
type input "255678"
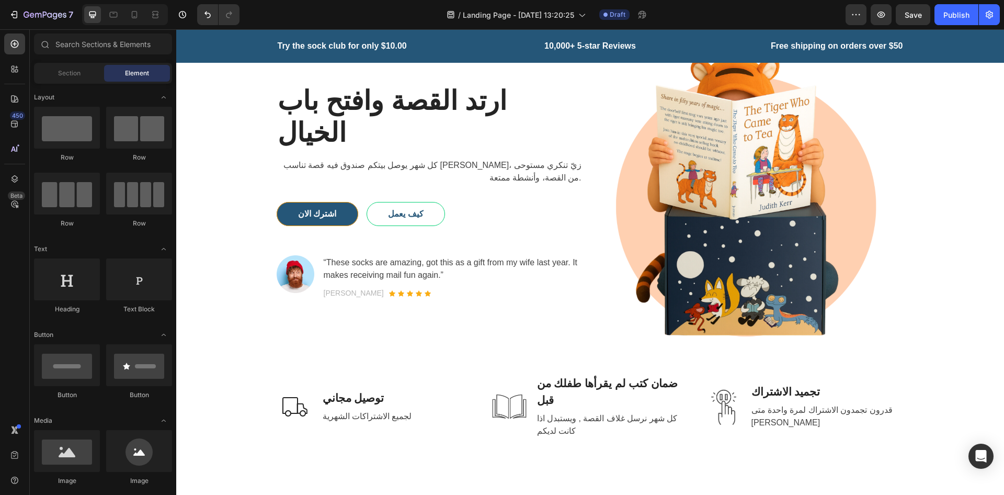
scroll to position [0, 0]
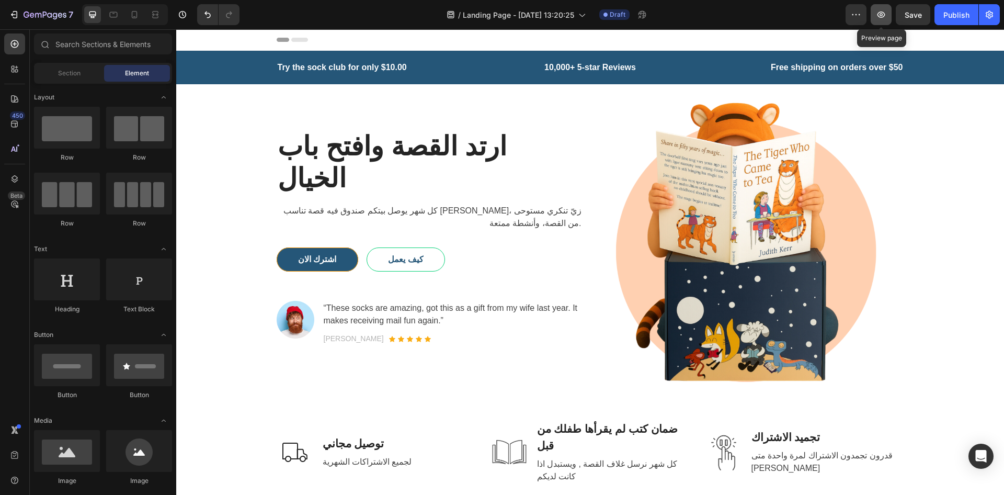
click at [882, 16] on icon "button" at bounding box center [881, 14] width 10 height 10
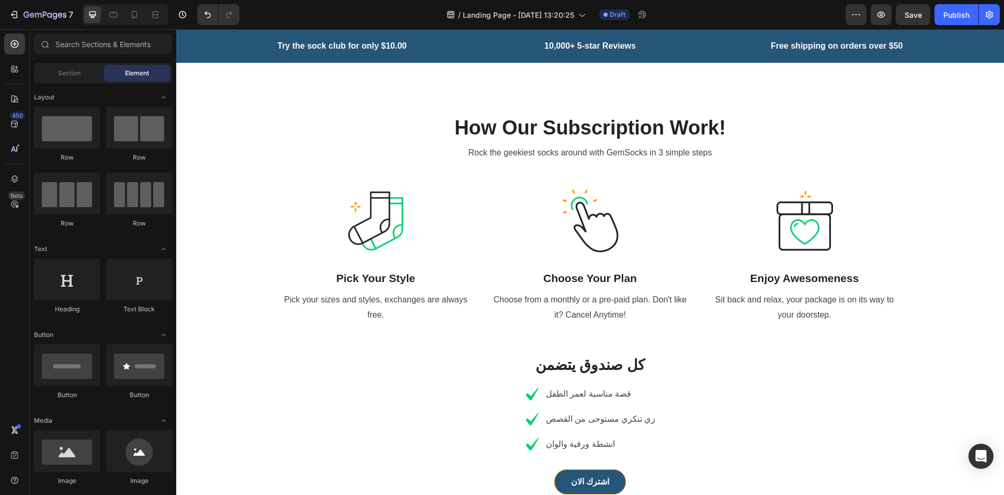
scroll to position [463, 0]
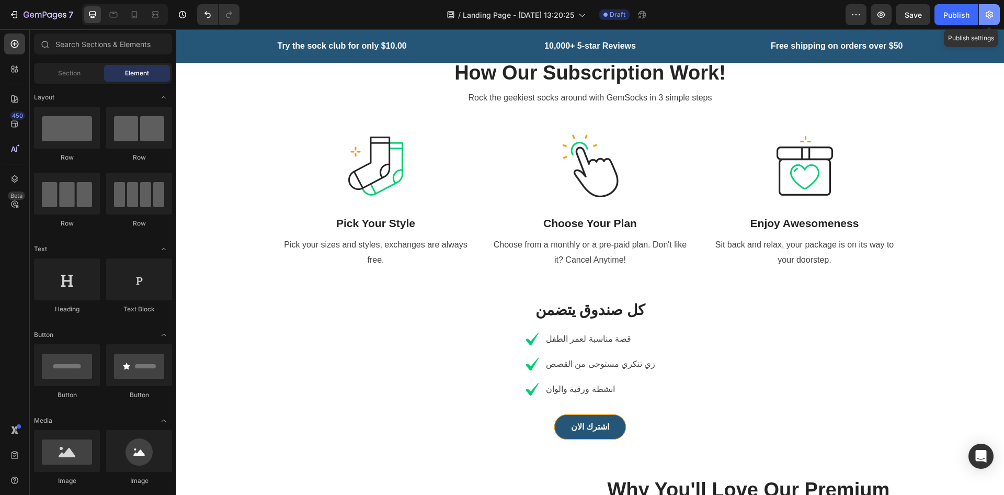
click at [892, 16] on button "button" at bounding box center [989, 14] width 21 height 21
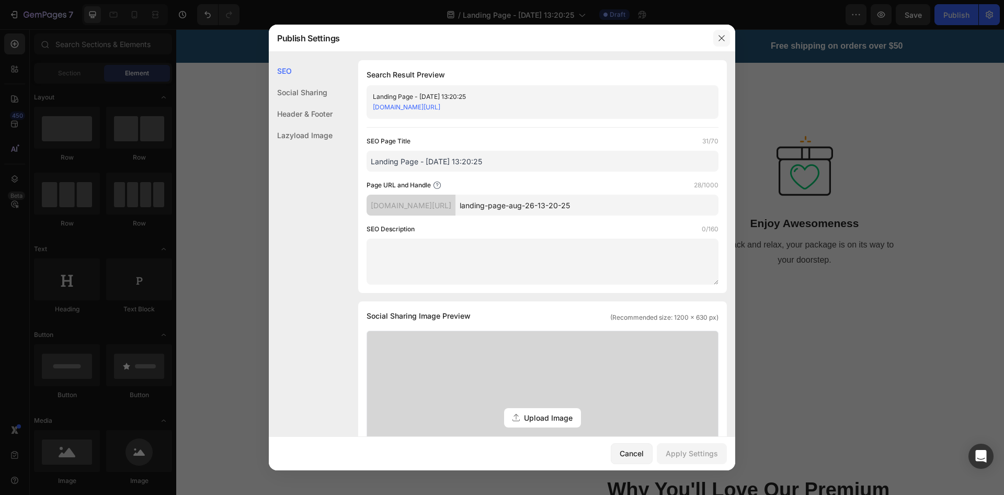
click at [719, 39] on icon "button" at bounding box center [722, 38] width 8 height 8
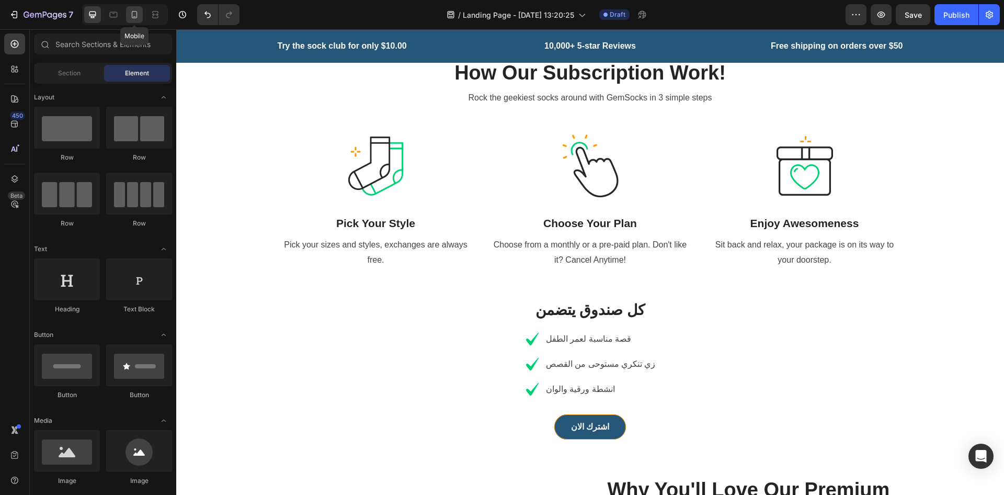
click at [132, 13] on icon at bounding box center [135, 14] width 6 height 7
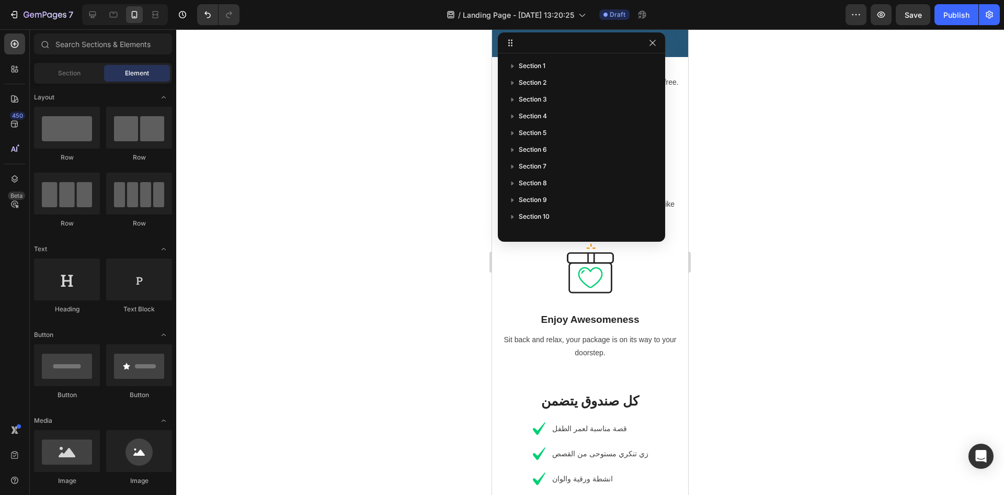
scroll to position [892, 0]
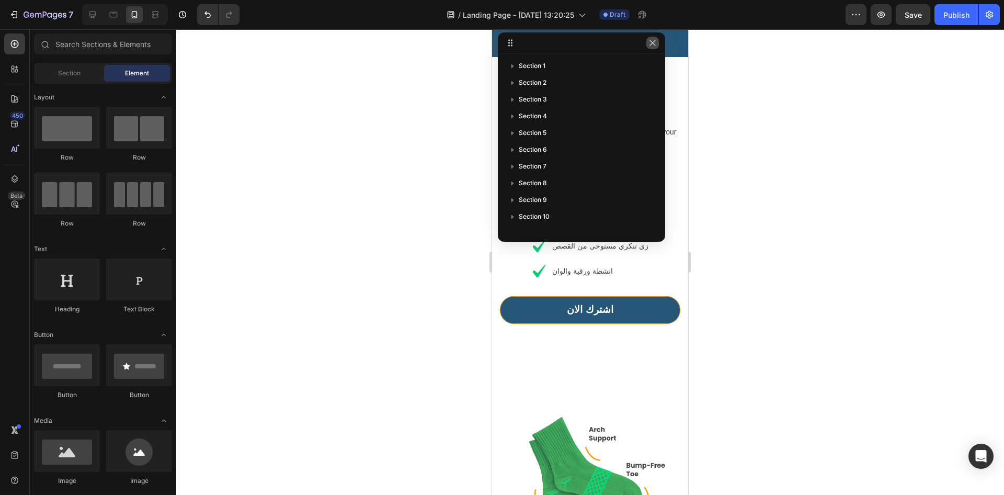
click at [649, 41] on icon "button" at bounding box center [653, 43] width 8 height 8
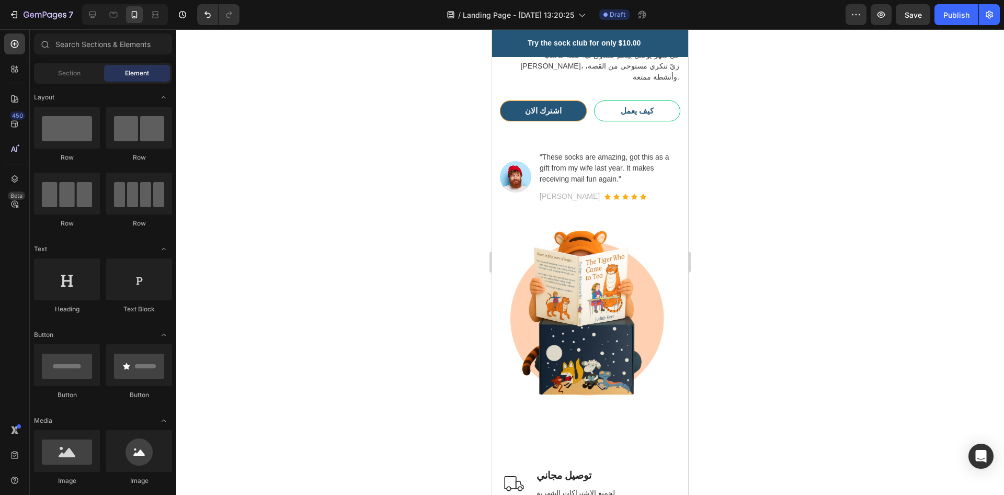
scroll to position [153, 0]
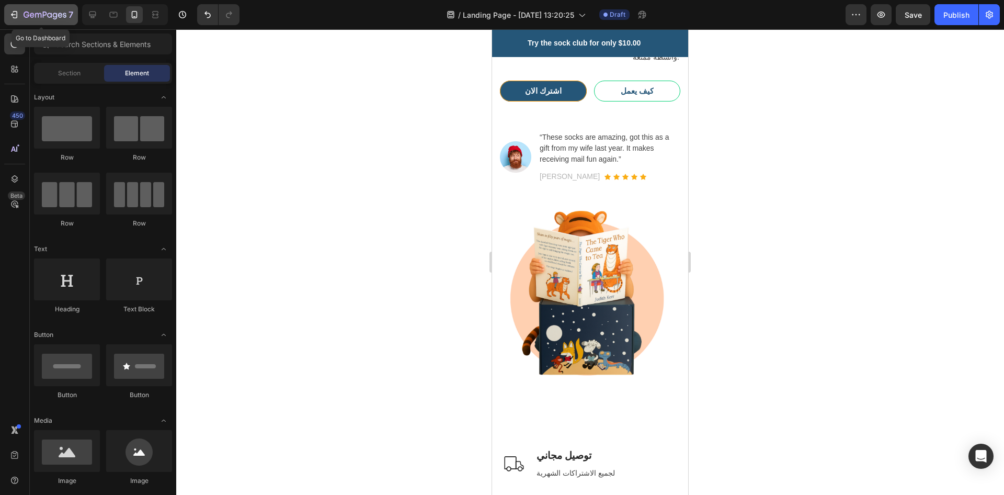
click at [28, 19] on icon "button" at bounding box center [45, 15] width 43 height 9
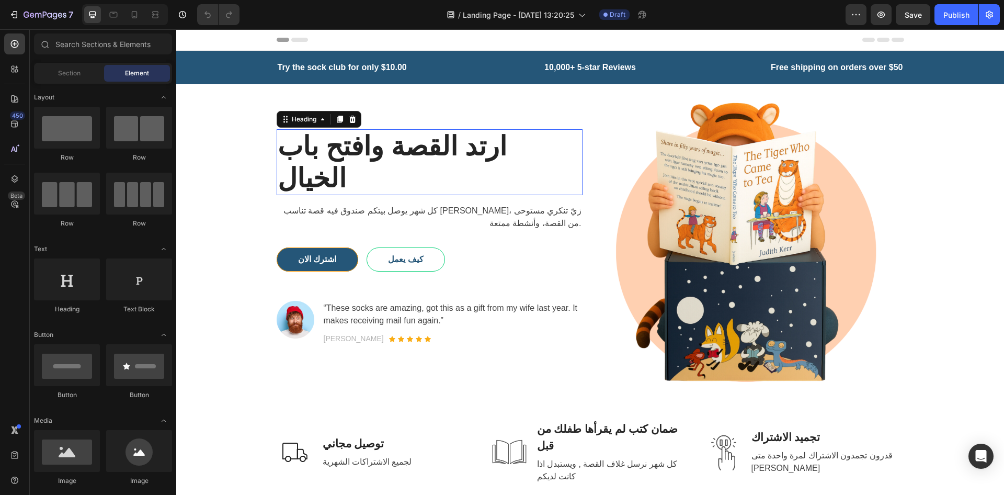
click at [440, 177] on h1 "ارتد القصة وافتح باب الخيال" at bounding box center [430, 162] width 306 height 66
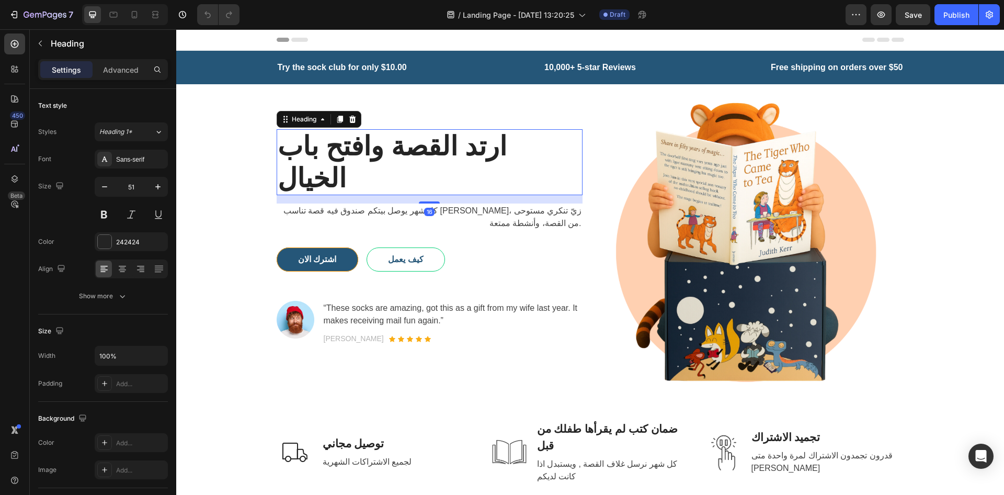
click at [440, 177] on h1 "ارتد القصة وافتح باب الخيال" at bounding box center [430, 162] width 306 height 66
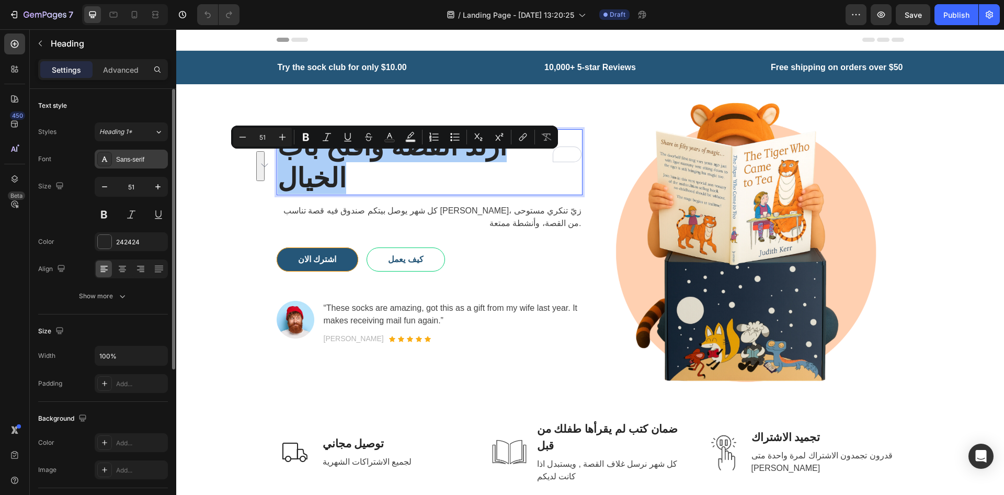
click at [132, 158] on div "Sans-serif" at bounding box center [140, 159] width 49 height 9
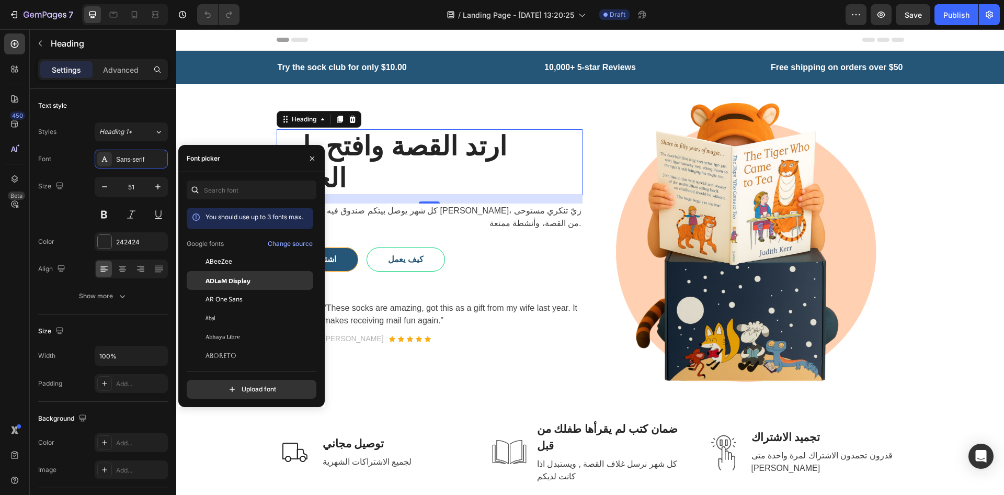
click at [231, 276] on span "ADLaM Display" at bounding box center [228, 280] width 45 height 9
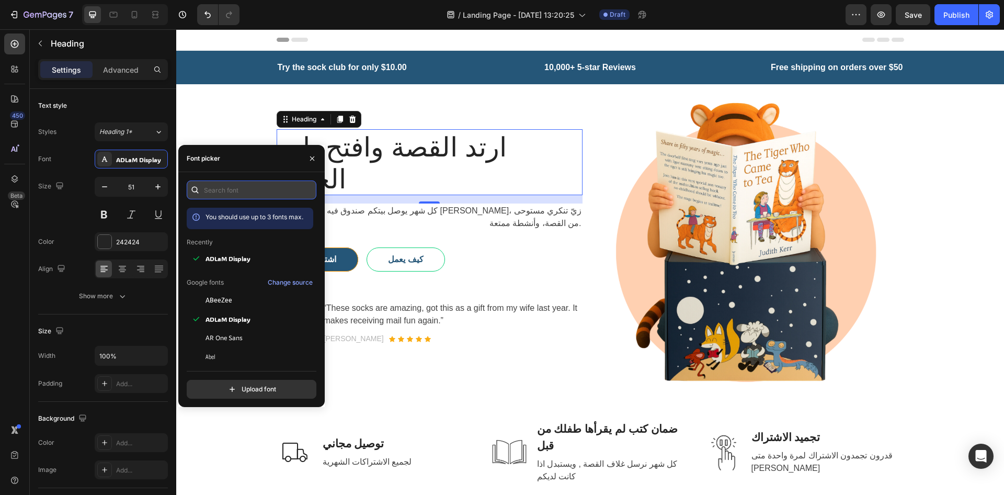
click at [218, 198] on input "text" at bounding box center [252, 189] width 130 height 19
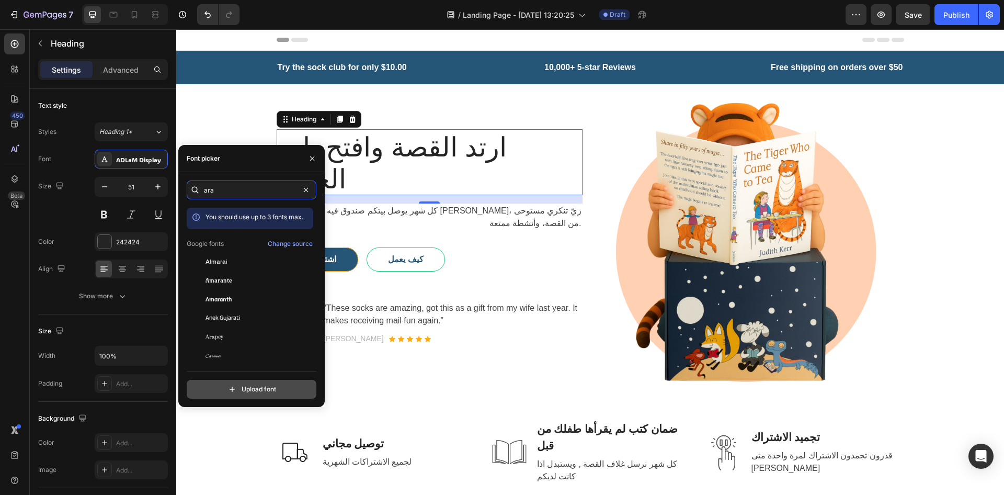
type input "ara"
click at [252, 381] on input "file" at bounding box center [274, 389] width 262 height 18
click at [226, 191] on input "ara" at bounding box center [252, 189] width 130 height 19
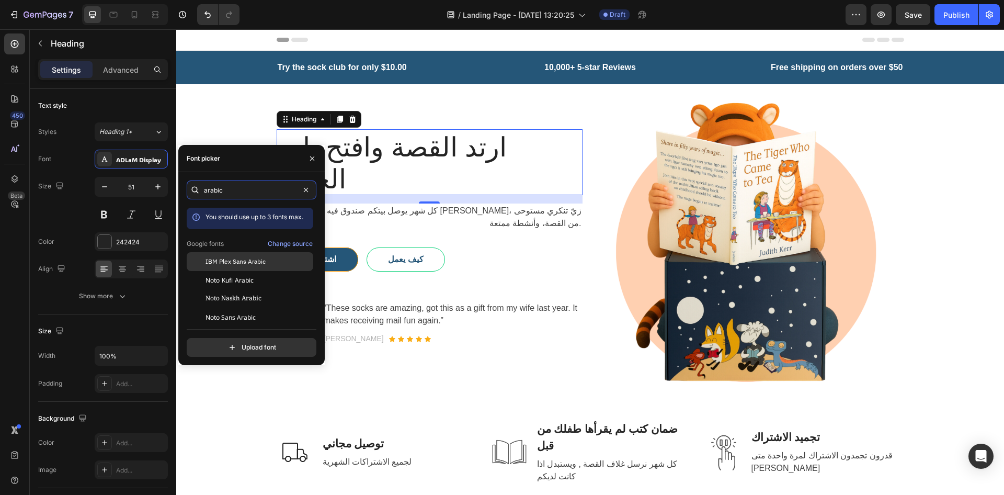
type input "arabic"
click at [229, 327] on div "IBM Plex Sans Arabic" at bounding box center [250, 336] width 127 height 19
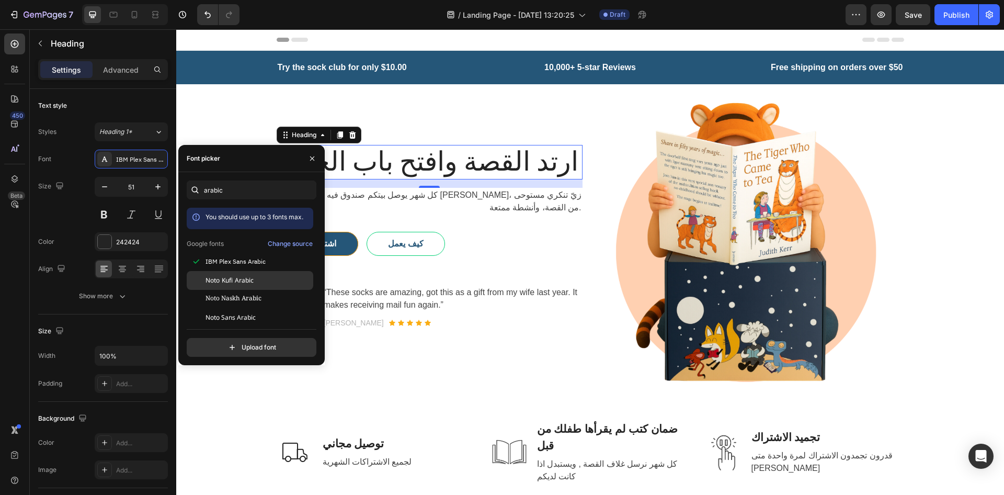
click at [229, 282] on span "Noto Kufi Arabic" at bounding box center [230, 280] width 48 height 9
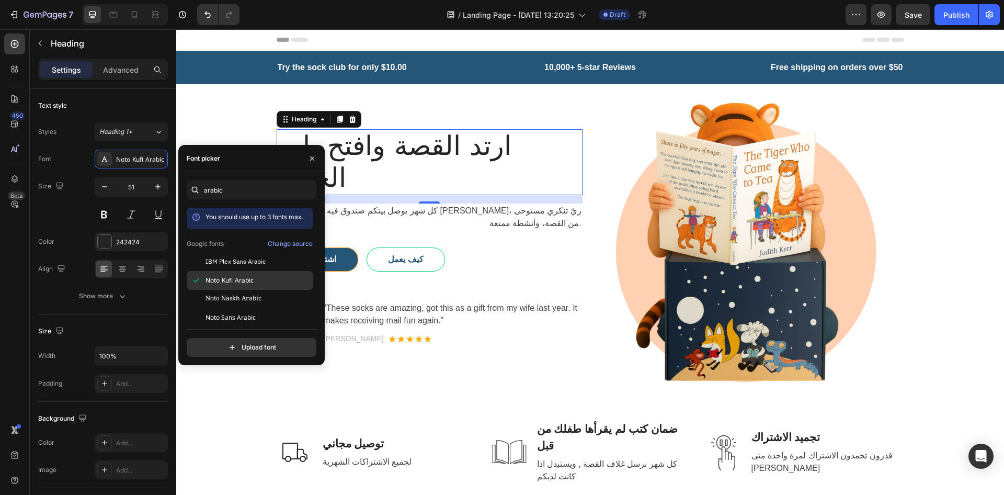
click at [229, 289] on div "Noto Kufi Arabic" at bounding box center [250, 280] width 127 height 19
click at [228, 293] on div "Noto Naskh Arabic" at bounding box center [250, 299] width 127 height 19
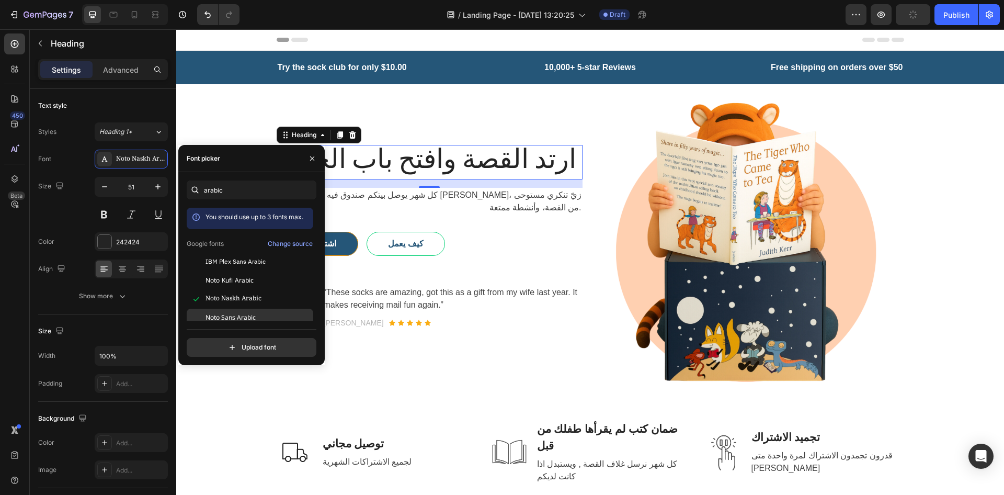
click at [237, 320] on span "Noto Sans Arabic" at bounding box center [231, 317] width 50 height 9
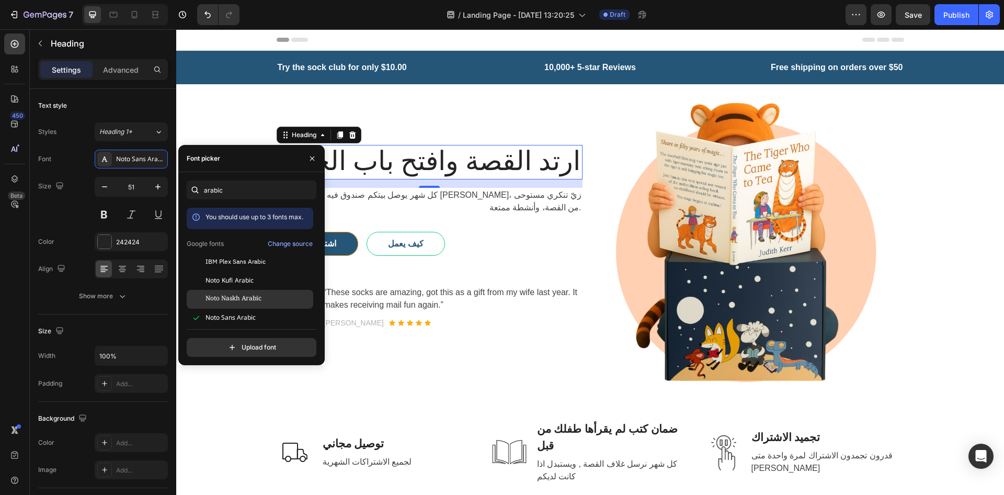
click at [238, 293] on div "Noto Naskh Arabic" at bounding box center [250, 299] width 127 height 19
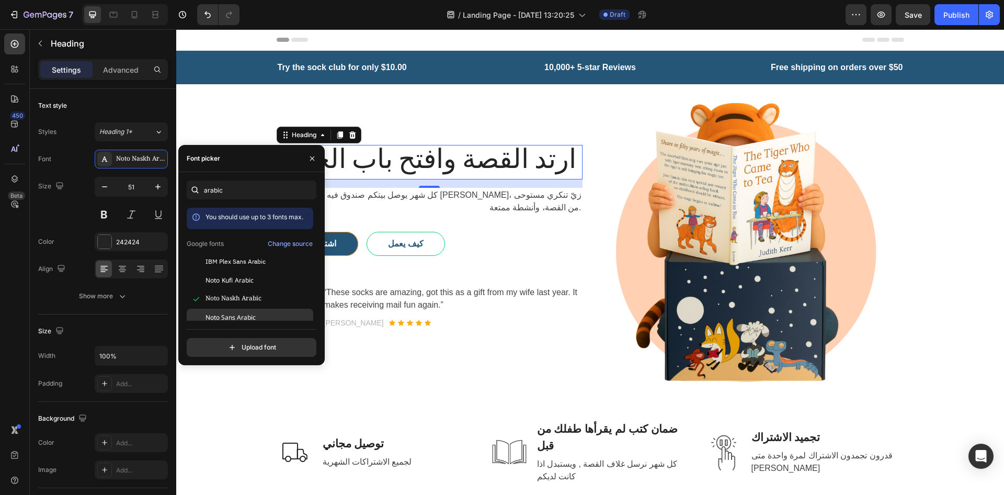
click at [238, 314] on span "Noto Sans Arabic" at bounding box center [231, 317] width 50 height 9
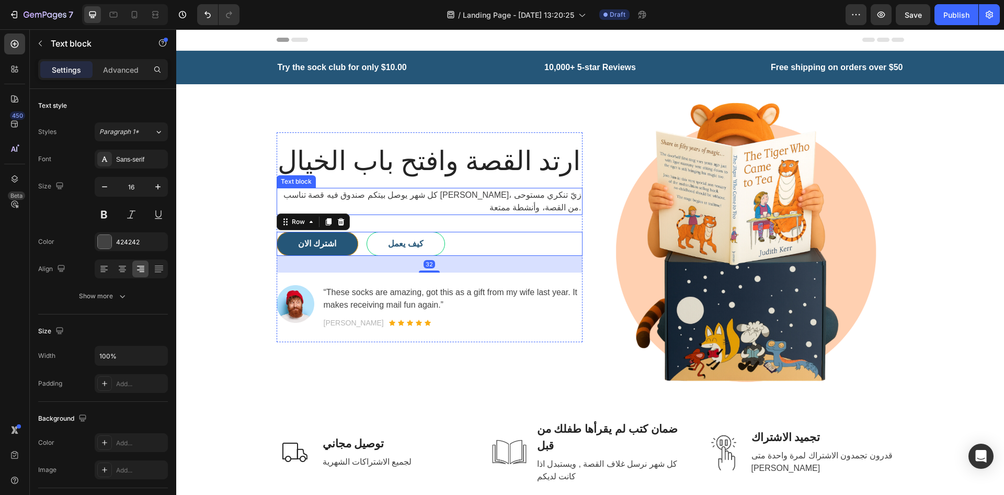
click at [462, 197] on p "كل شهر يوصل بيتكم صندوق فيه قصة تناسب [PERSON_NAME]، زيّ تنكري مستوحى من القصة،…" at bounding box center [430, 201] width 304 height 25
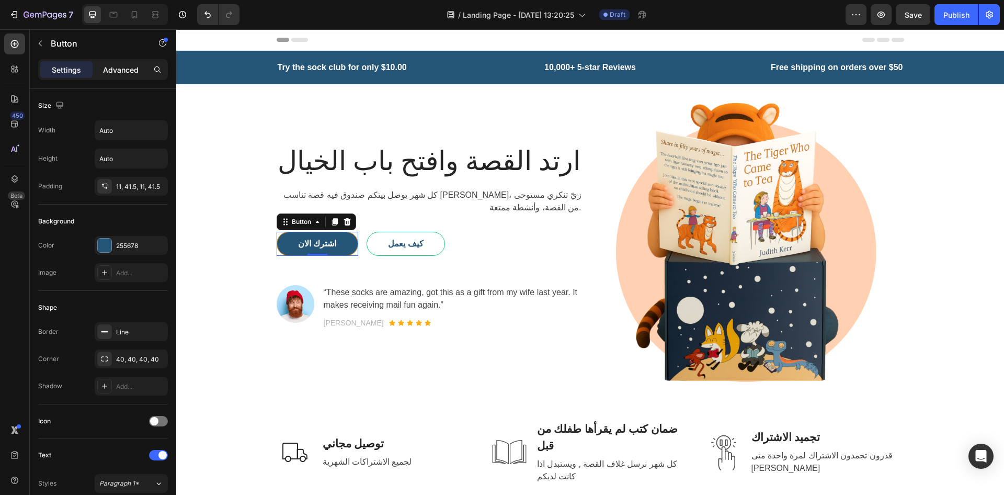
click at [111, 69] on p "Advanced" at bounding box center [121, 69] width 36 height 11
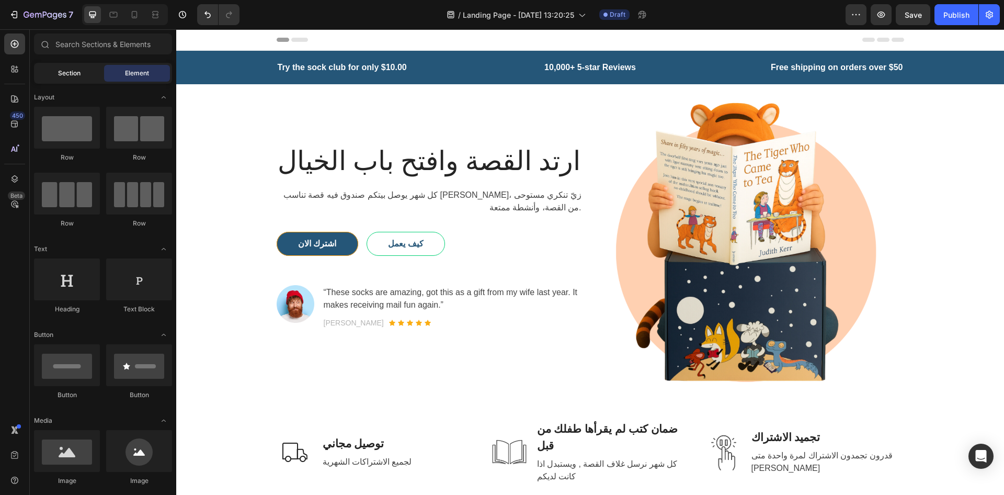
click at [77, 72] on span "Section" at bounding box center [69, 73] width 22 height 9
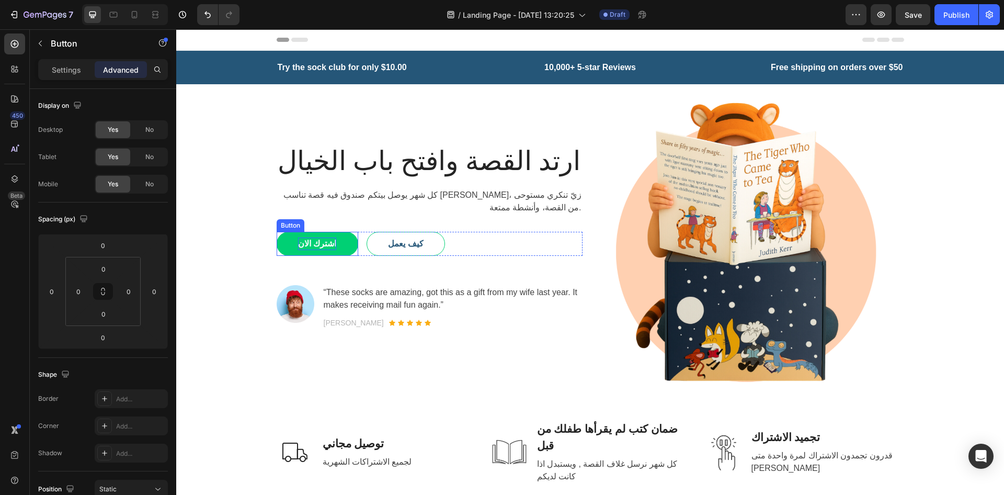
click at [305, 238] on p "اشترك الان" at bounding box center [317, 244] width 38 height 13
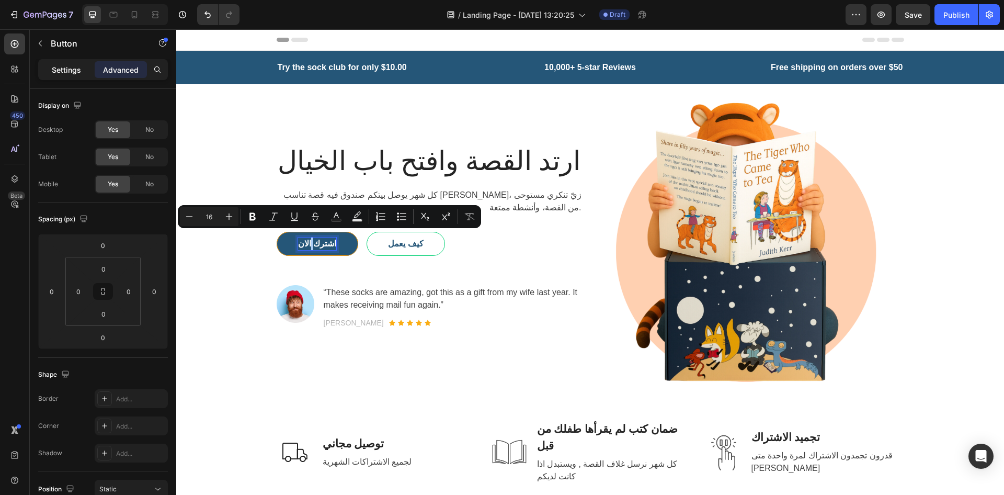
click at [58, 67] on p "Settings" at bounding box center [66, 69] width 29 height 11
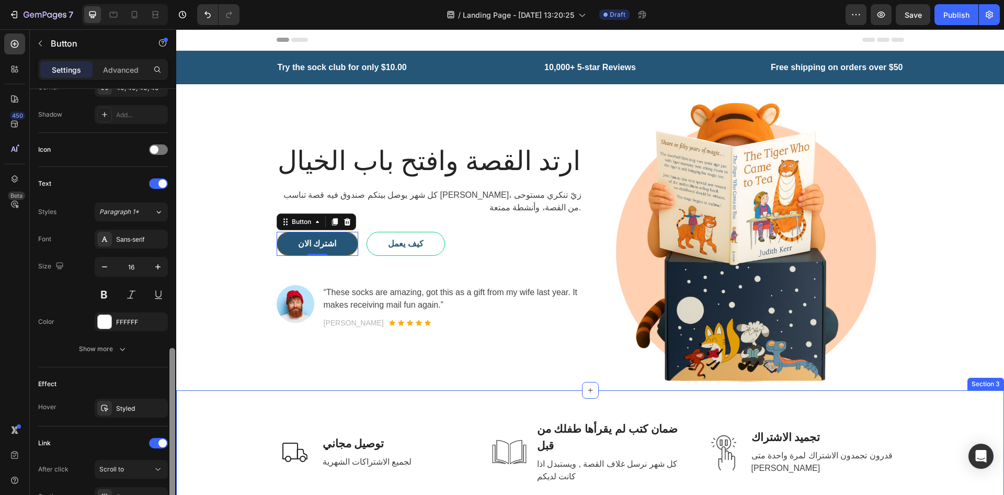
scroll to position [366, 0]
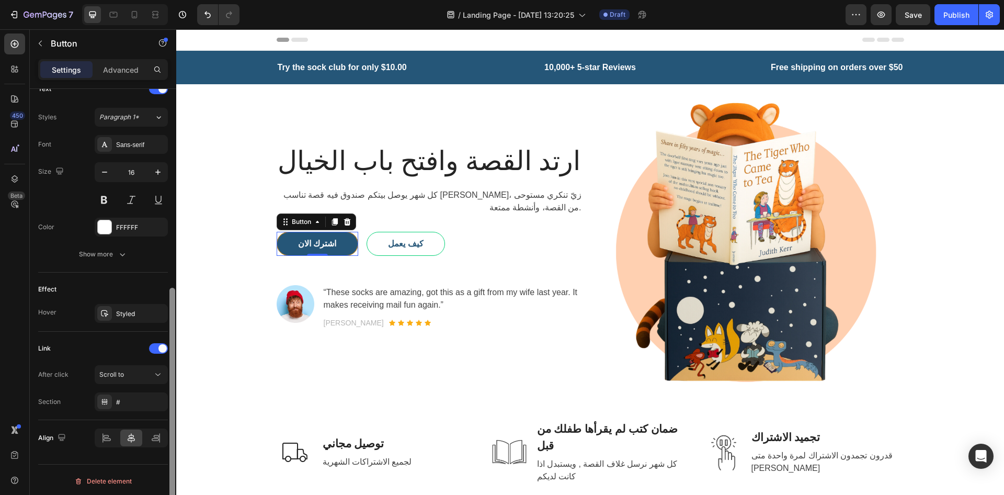
drag, startPoint x: 173, startPoint y: 310, endPoint x: 179, endPoint y: 532, distance: 221.9
click at [179, 0] on html "7 / Landing Page - Aug 26, 13:20:25 Draft Preview Save Publish 450 Beta Section…" at bounding box center [502, 0] width 1004 height 0
click at [313, 218] on icon at bounding box center [317, 222] width 8 height 8
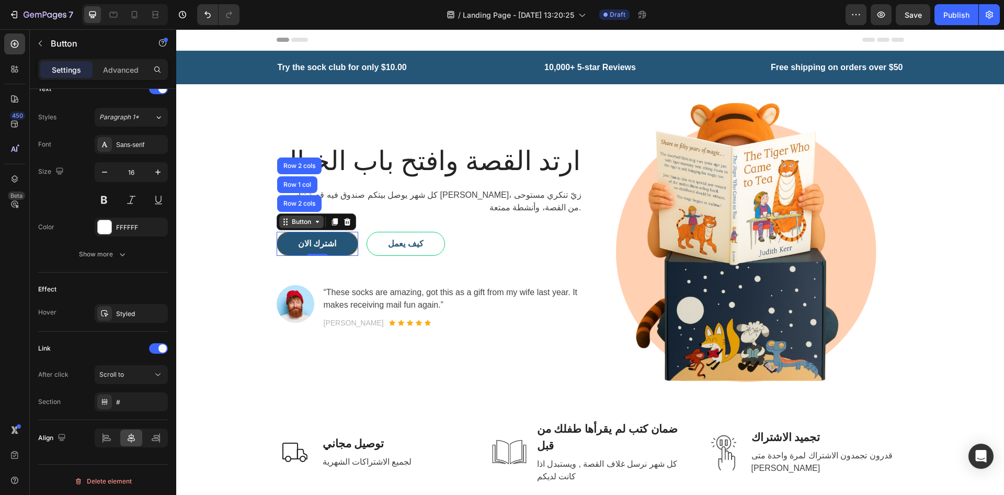
click at [313, 218] on icon at bounding box center [317, 222] width 8 height 8
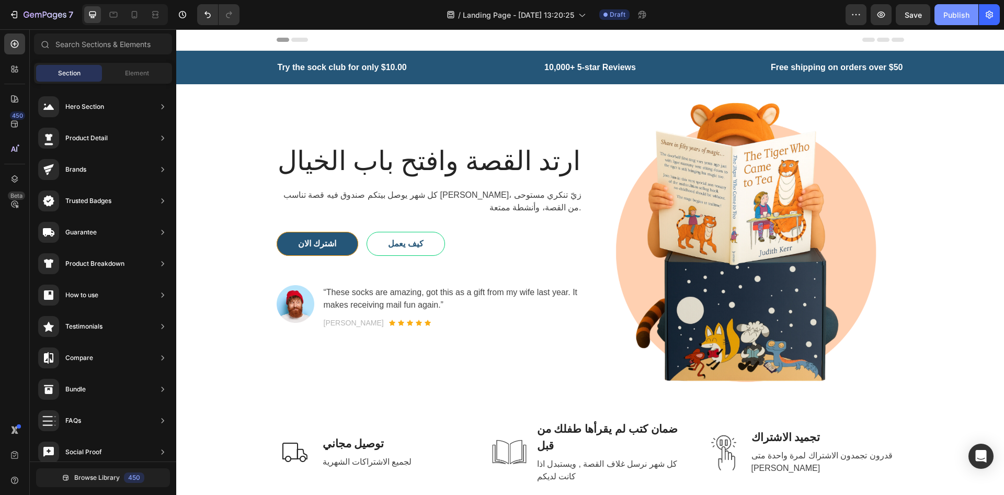
click at [951, 13] on div "Publish" at bounding box center [957, 14] width 26 height 11
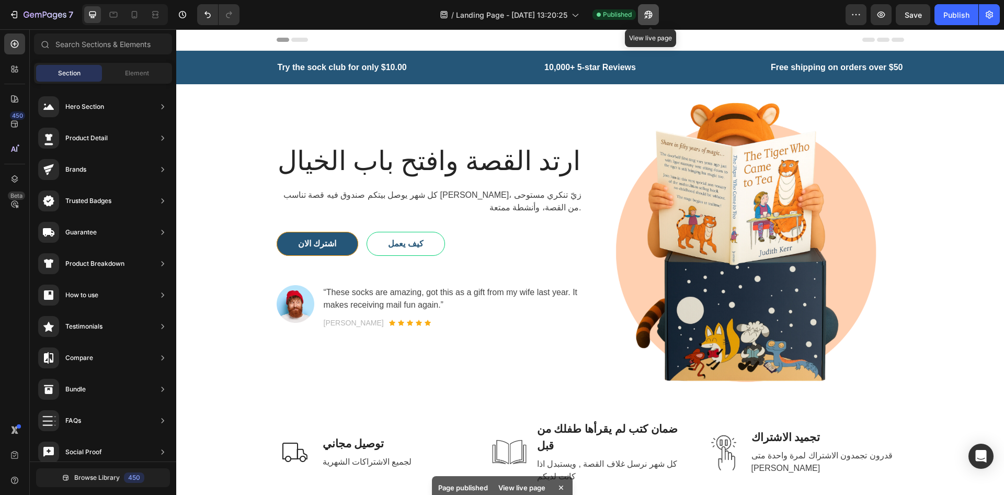
click at [652, 10] on icon "button" at bounding box center [648, 14] width 10 height 10
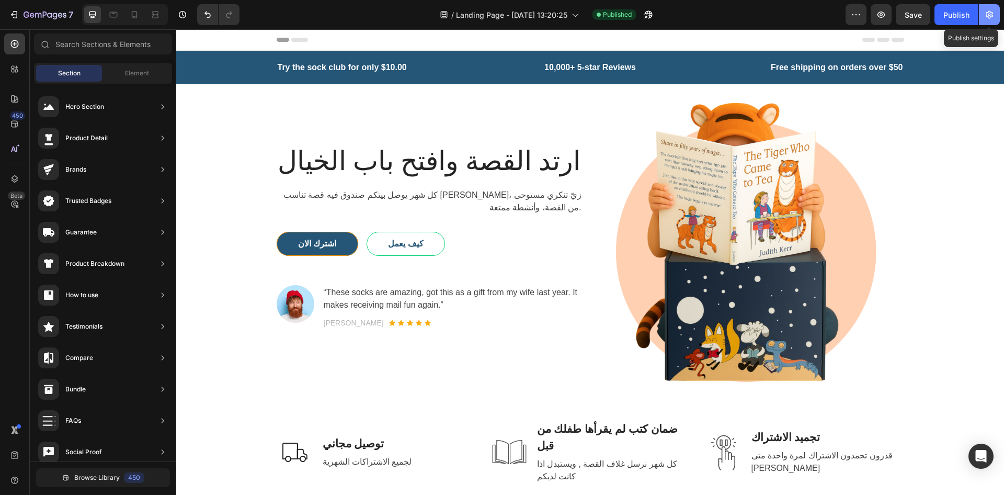
click at [983, 24] on button "button" at bounding box center [989, 14] width 21 height 21
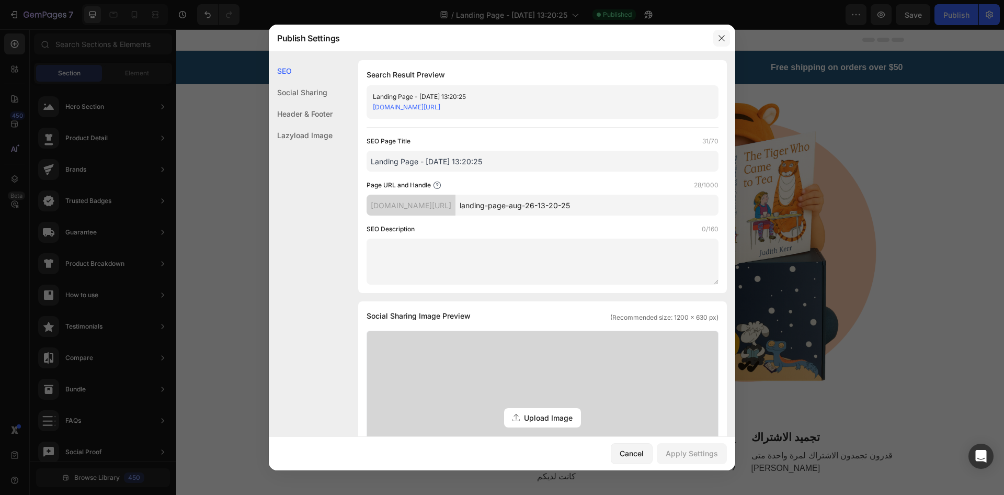
click at [721, 34] on icon "button" at bounding box center [722, 38] width 8 height 8
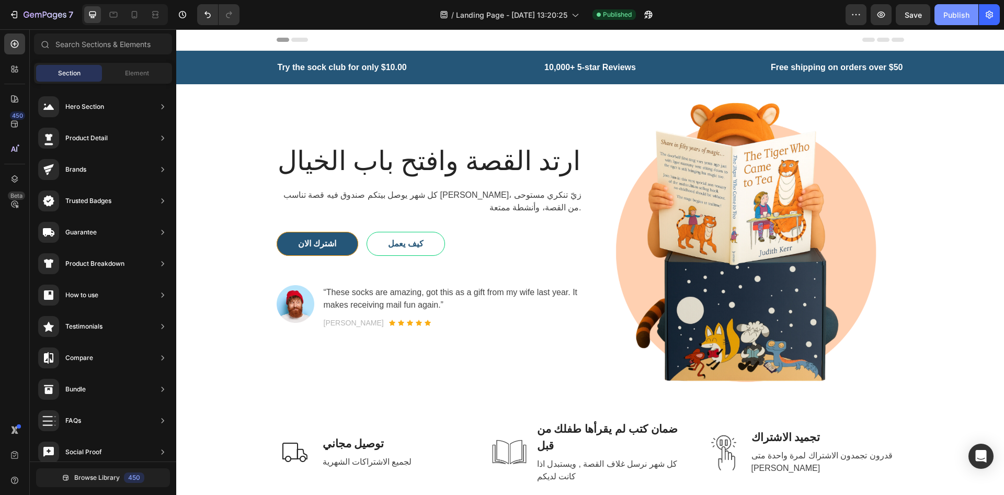
click at [973, 14] on button "Publish" at bounding box center [957, 14] width 44 height 21
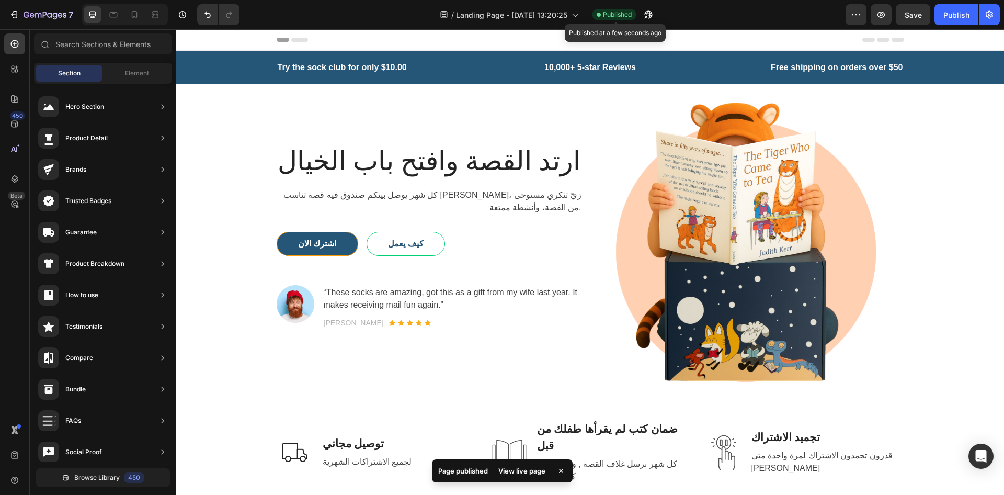
click at [612, 9] on div "Published" at bounding box center [614, 14] width 43 height 10
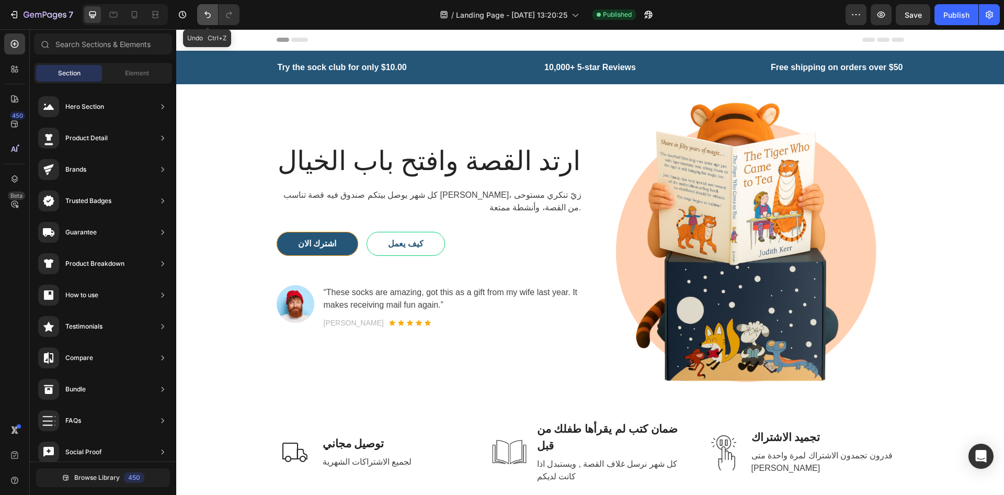
click at [202, 13] on icon "Undo/Redo" at bounding box center [207, 14] width 10 height 10
click at [19, 13] on div "7" at bounding box center [41, 14] width 64 height 13
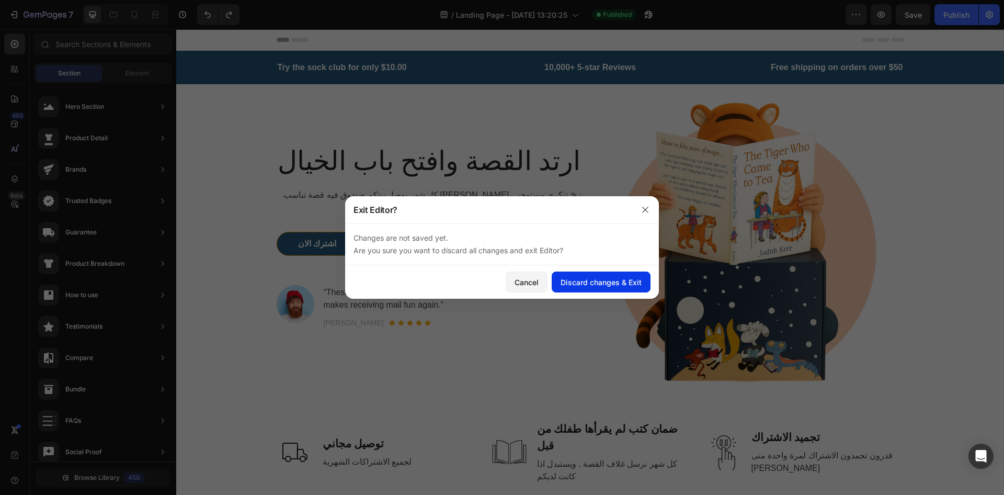
click at [568, 286] on div "Discard changes & Exit" at bounding box center [601, 282] width 81 height 11
